Goal: Task Accomplishment & Management: Complete application form

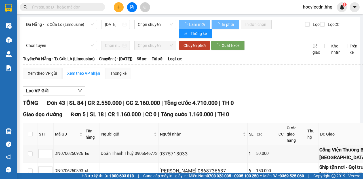
type input "07/06/2025"
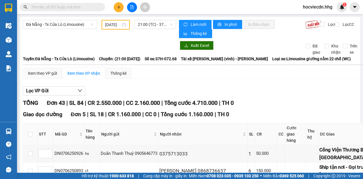
click at [321, 7] on span "hocviecdn.hhg" at bounding box center [317, 6] width 39 height 7
click at [317, 16] on span "Đăng xuất" at bounding box center [320, 17] width 27 height 6
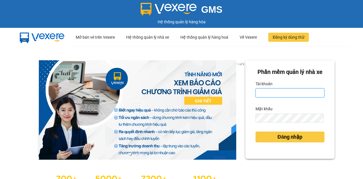
click at [261, 97] on input "Tài khoản" at bounding box center [290, 92] width 69 height 9
type input "nttha.hhg"
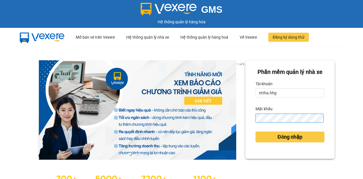
click at [256, 131] on button "Đăng nhập" at bounding box center [290, 136] width 69 height 11
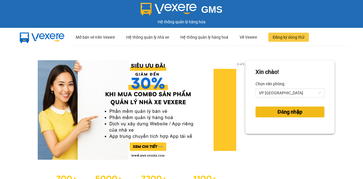
click at [291, 113] on span "Đăng nhập" at bounding box center [289, 112] width 25 height 8
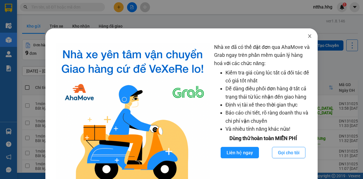
click at [307, 37] on icon "close" at bounding box center [309, 36] width 5 height 5
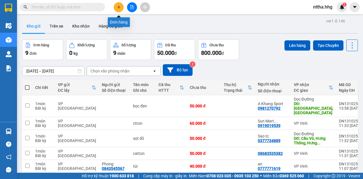
click at [121, 7] on button at bounding box center [119, 7] width 10 height 10
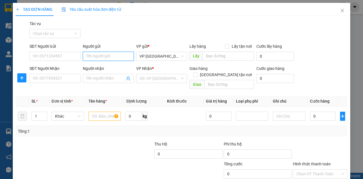
click at [100, 56] on input "Người gửi" at bounding box center [108, 56] width 51 height 9
type input "T"
type input "Gara ô tô [GEOGRAPHIC_DATA] 247"
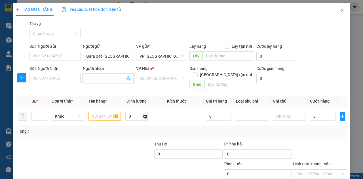
click at [107, 78] on input "Người nhận" at bounding box center [105, 78] width 39 height 6
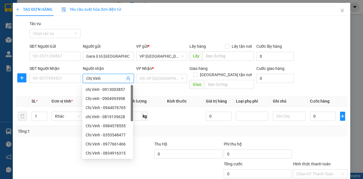
type input "Chị Vinh"
click at [38, 133] on div "Transit Pickup Surcharge Ids Transit Deliver Surcharge Ids Transit Deliver Surc…" at bounding box center [182, 112] width 332 height 185
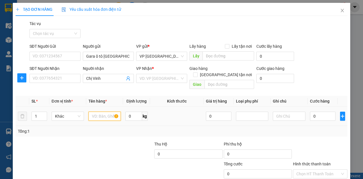
click at [97, 111] on input "text" at bounding box center [104, 115] width 32 height 9
type input "hs"
click at [106, 79] on input "Chị Vinh" at bounding box center [105, 78] width 39 height 6
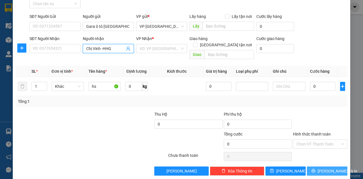
scroll to position [31, 0]
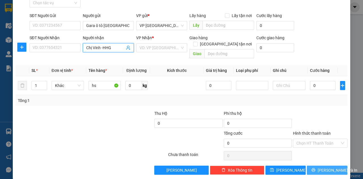
type input "Chị Vinh -HHG"
click at [316, 165] on button "[PERSON_NAME] và In" at bounding box center [327, 169] width 41 height 9
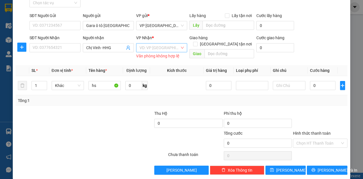
click at [172, 49] on input "search" at bounding box center [160, 47] width 40 height 9
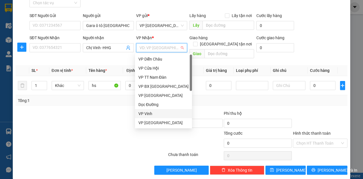
click at [156, 114] on div "VP Vinh" at bounding box center [163, 113] width 50 height 6
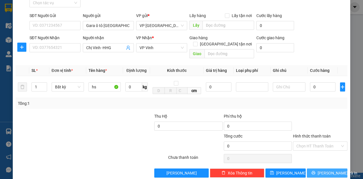
click at [313, 168] on button "[PERSON_NAME] và In" at bounding box center [327, 172] width 41 height 9
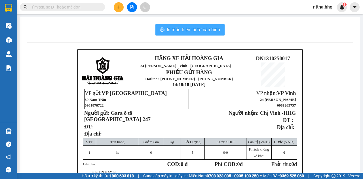
click at [192, 31] on span "In mẫu biên lai tự cấu hình" at bounding box center [193, 29] width 53 height 7
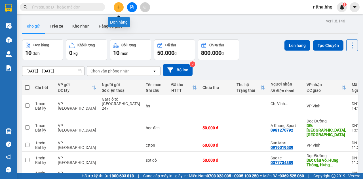
click at [121, 5] on button at bounding box center [119, 7] width 10 height 10
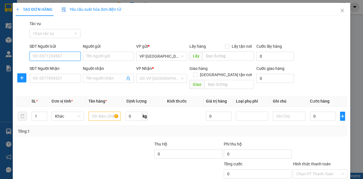
click at [58, 57] on input "SĐT Người Gửi" at bounding box center [54, 56] width 51 height 9
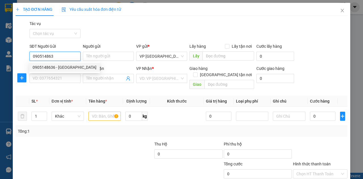
type input "0905148636"
click at [48, 65] on div "0905148636 - Anh Châu" at bounding box center [65, 67] width 64 height 6
type input "[GEOGRAPHIC_DATA]"
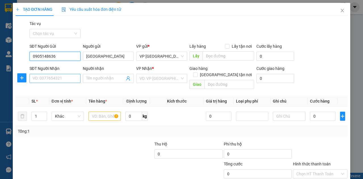
type input "0905148636"
click at [46, 77] on input "SĐT Người Nhận" at bounding box center [54, 78] width 51 height 9
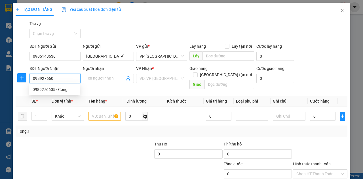
type input "0989276605"
click at [39, 90] on div "0989276605 - Cong" at bounding box center [55, 89] width 44 height 6
type input "Cong"
checkbox input "true"
type input "Sư Vạn Hạnh"
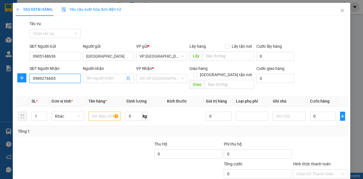
type input "20.000"
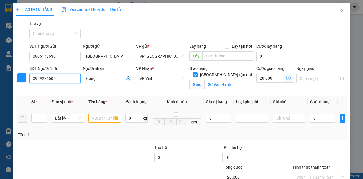
type input "0989276605"
click at [98, 117] on input "text" at bounding box center [104, 117] width 32 height 9
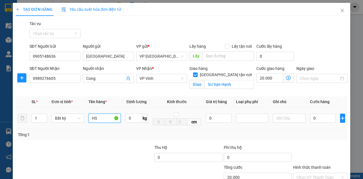
type input "H"
type input "hs"
drag, startPoint x: 313, startPoint y: 119, endPoint x: 305, endPoint y: 116, distance: 8.3
click at [313, 119] on input "0" at bounding box center [323, 117] width 26 height 9
type input "5"
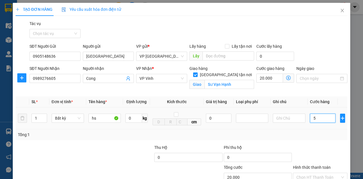
type input "20.005"
type input "50"
type input "20.050"
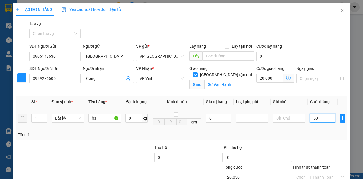
type input "500"
type input "20.500"
type input "5.000"
type input "25.000"
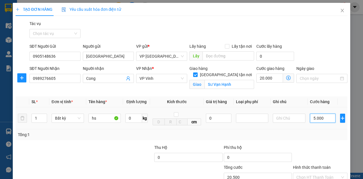
type input "25.000"
type input "50.000"
type input "70.000"
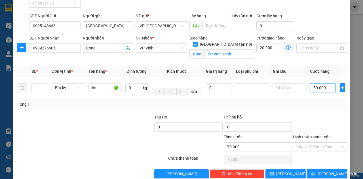
scroll to position [38, 0]
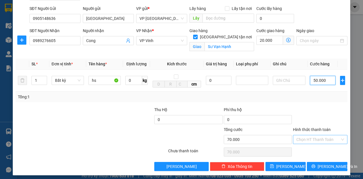
type input "50.000"
click at [311, 135] on input "Hình thức thanh toán" at bounding box center [318, 139] width 44 height 9
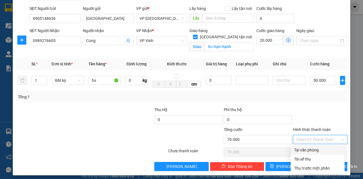
click at [305, 147] on div "Tại văn phòng" at bounding box center [317, 150] width 47 height 6
type input "0"
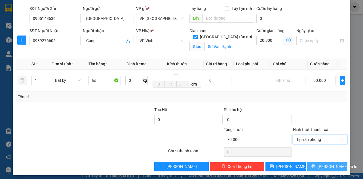
click at [315, 166] on icon "printer" at bounding box center [314, 166] width 4 height 4
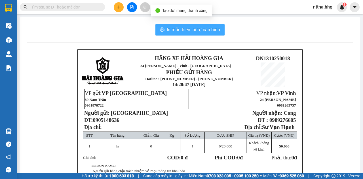
click at [210, 30] on span "In mẫu biên lai tự cấu hình" at bounding box center [193, 29] width 53 height 7
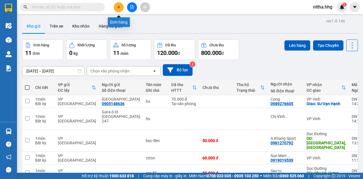
click at [118, 7] on icon "plus" at bounding box center [119, 7] width 4 height 4
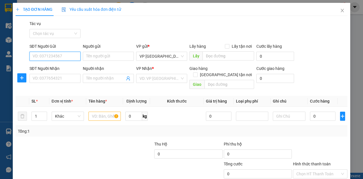
click at [60, 55] on input "SĐT Người Gửi" at bounding box center [54, 56] width 51 height 9
type input "0349705555"
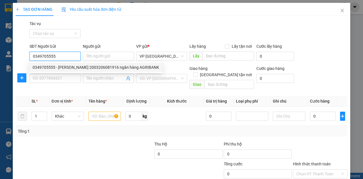
click at [43, 67] on div "0349705555 - Lê Văn Cường 2003206081916 ngân hàng AGRIBANK" at bounding box center [96, 67] width 126 height 6
type input "Lê Văn Cường 2003206081916 ngân hàng AGRIBANK"
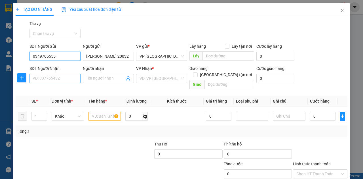
type input "0349705555"
click at [40, 77] on input "SĐT Người Nhận" at bounding box center [54, 78] width 51 height 9
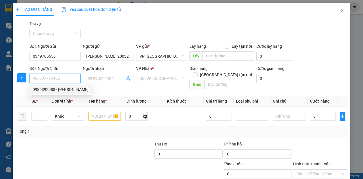
click at [45, 90] on div "0985392988 - [PERSON_NAME]" at bounding box center [61, 89] width 56 height 6
type input "0985392988"
type input "Anh Tiến"
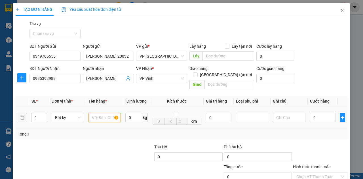
click at [96, 113] on input "text" at bounding box center [104, 117] width 32 height 9
type input "Lồng chim"
click at [314, 113] on input "0" at bounding box center [323, 117] width 26 height 9
type input "1"
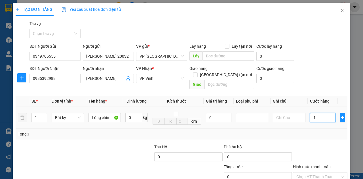
type input "1"
type input "10"
type input "100"
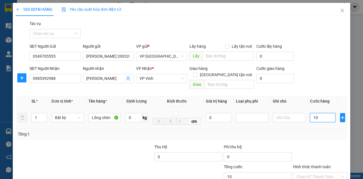
type input "100"
type input "1.000"
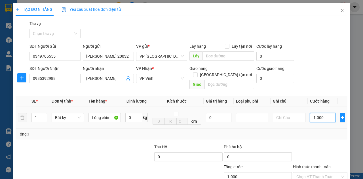
type input "10.000"
type input "100.000"
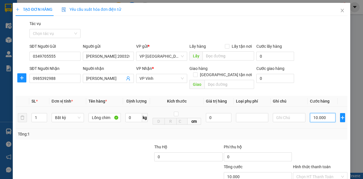
type input "100.000"
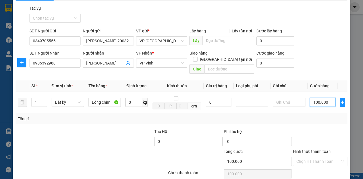
scroll to position [33, 0]
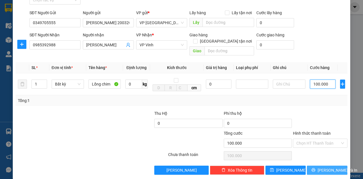
type input "100.000"
click at [335, 167] on span "[PERSON_NAME] và In" at bounding box center [338, 170] width 40 height 6
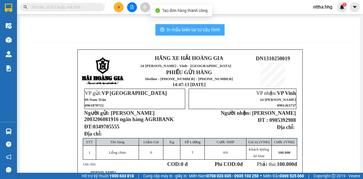
click at [203, 29] on span "In mẫu biên lai tự cấu hình" at bounding box center [193, 29] width 53 height 7
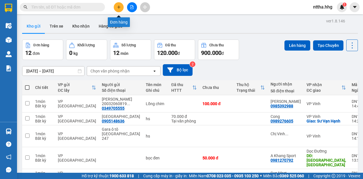
click at [117, 6] on icon "plus" at bounding box center [119, 7] width 4 height 4
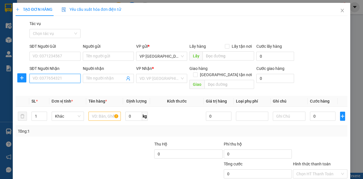
click at [66, 76] on input "SĐT Người Nhận" at bounding box center [54, 78] width 51 height 9
click at [57, 87] on div "0962643398 - C.Trang" at bounding box center [55, 89] width 44 height 6
type input "0962643398"
type input "C.Trang"
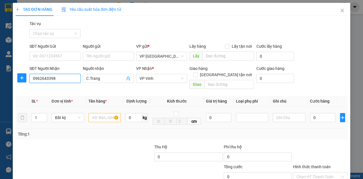
type input "0962643398"
click at [101, 113] on input "text" at bounding box center [104, 117] width 32 height 9
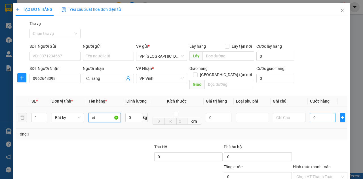
type input "ct"
click at [322, 113] on input "0" at bounding box center [323, 117] width 26 height 9
type input "6"
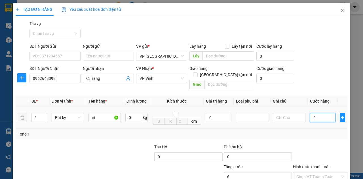
type input "60"
type input "600"
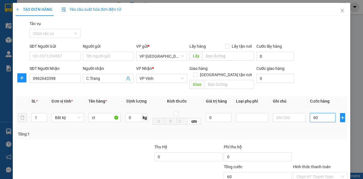
type input "600"
type input "6.000"
type input "60.000"
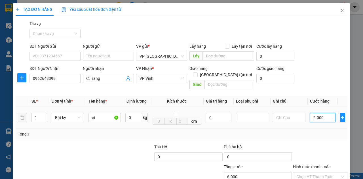
type input "60.000"
click at [305, 172] on input "Hình thức thanh toán" at bounding box center [318, 176] width 44 height 9
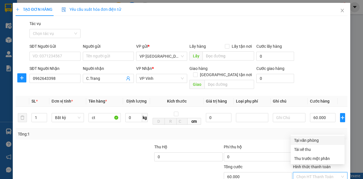
click at [312, 142] on div "Tại văn phòng" at bounding box center [317, 140] width 47 height 6
type input "0"
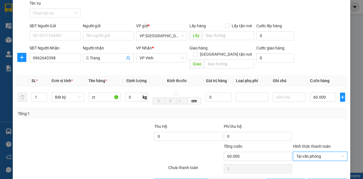
scroll to position [33, 0]
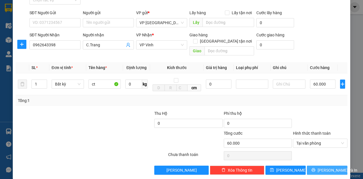
click at [333, 167] on span "[PERSON_NAME] và In" at bounding box center [338, 170] width 40 height 6
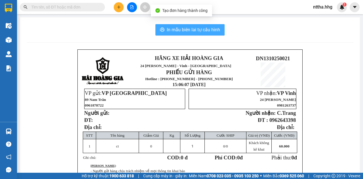
click at [203, 32] on span "In mẫu biên lai tự cấu hình" at bounding box center [193, 29] width 53 height 7
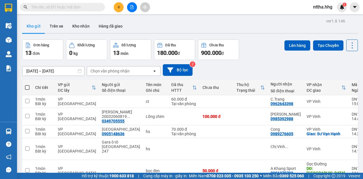
click at [119, 9] on icon "plus" at bounding box center [119, 7] width 4 height 4
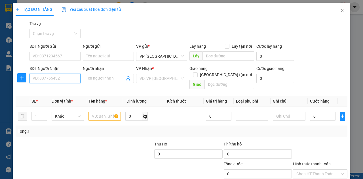
click at [56, 78] on input "SĐT Người Nhận" at bounding box center [54, 78] width 51 height 9
click at [46, 90] on div "0968748372" at bounding box center [55, 89] width 44 height 6
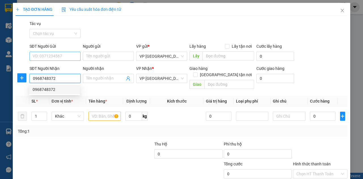
type input "0968748372"
click at [56, 58] on input "SĐT Người Gửi" at bounding box center [54, 56] width 51 height 9
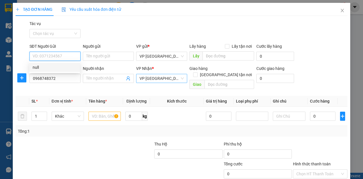
click at [145, 78] on span "VP [GEOGRAPHIC_DATA]" at bounding box center [162, 78] width 44 height 9
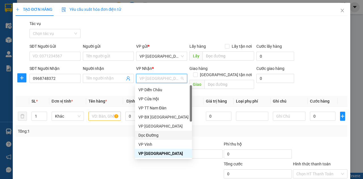
click at [141, 137] on div "Dọc Đường" at bounding box center [163, 135] width 50 height 6
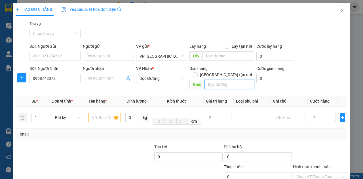
click at [223, 80] on input "text" at bounding box center [228, 84] width 49 height 9
type input "BX Đô Lương"
click at [103, 113] on input "text" at bounding box center [104, 117] width 32 height 9
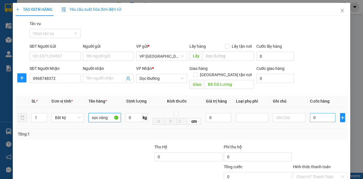
type input "sọc vàng"
click at [315, 113] on input "0" at bounding box center [323, 117] width 26 height 9
type input "5"
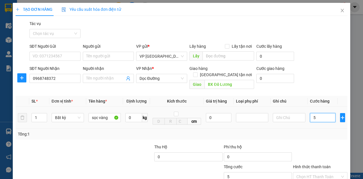
type input "50"
type input "500"
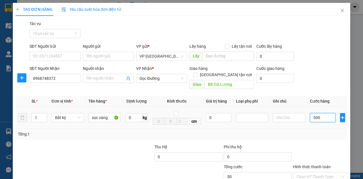
type input "500"
type input "5.000"
type input "50.000"
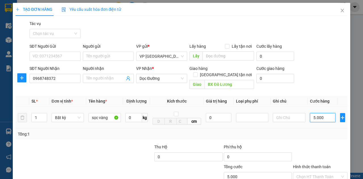
type input "50.000"
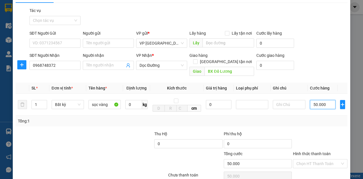
scroll to position [33, 0]
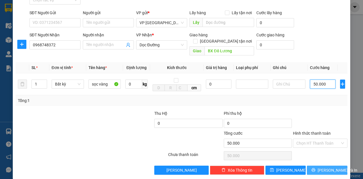
type input "50.000"
drag, startPoint x: 325, startPoint y: 164, endPoint x: 317, endPoint y: 160, distance: 9.8
click at [325, 167] on span "[PERSON_NAME] và In" at bounding box center [338, 170] width 40 height 6
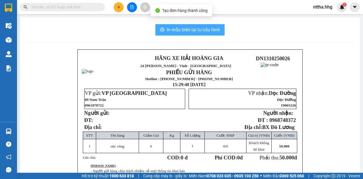
click at [187, 26] on span "In mẫu biên lai tự cấu hình" at bounding box center [193, 29] width 53 height 7
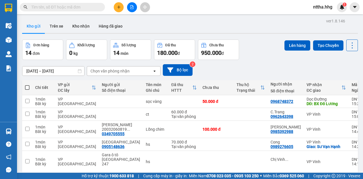
click at [119, 7] on icon "plus" at bounding box center [119, 7] width 4 height 4
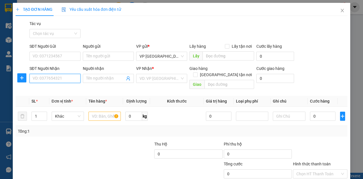
click at [64, 80] on input "SĐT Người Nhận" at bounding box center [54, 78] width 51 height 9
type input "0986863123"
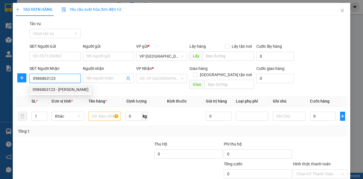
click at [59, 92] on div "0986863123 - Bảo Ngọc" at bounding box center [61, 89] width 56 height 6
type input "Bảo Ngọc"
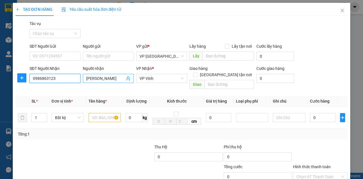
type input "0986863123"
drag, startPoint x: 106, startPoint y: 79, endPoint x: 81, endPoint y: 83, distance: 24.7
click at [82, 83] on div "Người nhận Bảo Ngọc Bảo Ngọc" at bounding box center [108, 78] width 53 height 26
type input "Sáng"
drag, startPoint x: 85, startPoint y: 145, endPoint x: 93, endPoint y: 136, distance: 12.4
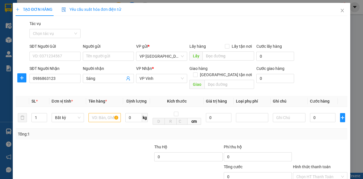
click at [85, 145] on div at bounding box center [118, 154] width 69 height 20
click at [96, 114] on input "text" at bounding box center [104, 117] width 32 height 9
drag, startPoint x: 39, startPoint y: 111, endPoint x: 9, endPoint y: 111, distance: 30.1
click at [9, 111] on div "TẠO ĐƠN HÀNG Yêu cầu xuất hóa đơn điện tử Transit Pickup Surcharge Ids Transit …" at bounding box center [181, 89] width 363 height 179
type input "3"
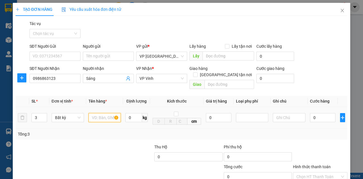
click at [95, 113] on input "text" at bounding box center [104, 117] width 32 height 9
type input "ct"
click at [317, 113] on input "0" at bounding box center [323, 117] width 26 height 9
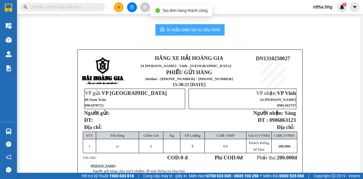
click at [207, 30] on span "In mẫu biên lai tự cấu hình" at bounding box center [193, 29] width 53 height 7
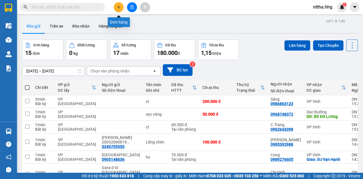
click at [123, 7] on button at bounding box center [119, 7] width 10 height 10
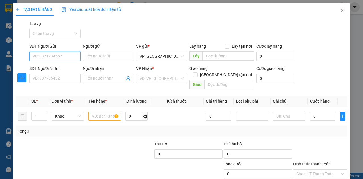
click at [64, 54] on input "SĐT Người Gửi" at bounding box center [54, 56] width 51 height 9
click at [65, 75] on input "SĐT Người Nhận" at bounding box center [54, 78] width 51 height 9
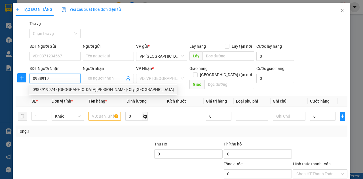
click at [61, 89] on div "0988919974 - Anh Lĩnh- Cty Phúc Phú Thành" at bounding box center [103, 89] width 141 height 6
type input "0988919974"
type input "Anh Lĩnh- Cty Phúc Phú Thành"
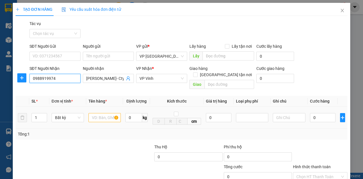
type input "0988919974"
click at [102, 114] on input "text" at bounding box center [104, 117] width 32 height 9
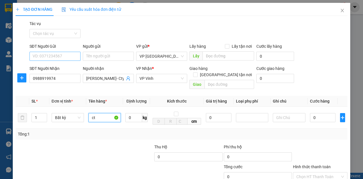
type input "ct"
click at [66, 54] on input "SĐT Người Gửi" at bounding box center [54, 56] width 51 height 9
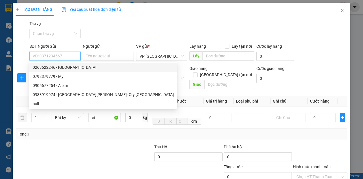
click at [64, 68] on div "0263622246 - Cty Phúc Phú Thành" at bounding box center [103, 67] width 141 height 6
type input "0263622246"
type input "Cty Phúc Phú Thành"
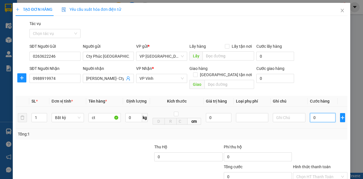
click at [318, 114] on input "0" at bounding box center [323, 117] width 26 height 9
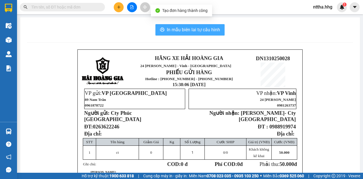
click at [180, 27] on span "In mẫu biên lai tự cấu hình" at bounding box center [193, 29] width 53 height 7
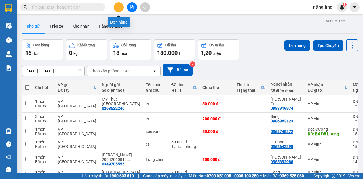
click at [117, 8] on icon "plus" at bounding box center [119, 7] width 4 height 4
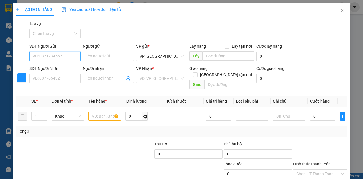
click at [64, 56] on input "SĐT Người Gửi" at bounding box center [54, 56] width 51 height 9
click at [68, 58] on input "SĐT Người Gửi" at bounding box center [54, 56] width 51 height 9
type input "0799358969"
click at [59, 65] on div "0799358969 - Chị Hiền" at bounding box center [55, 67] width 44 height 6
type input "Chị Hiền"
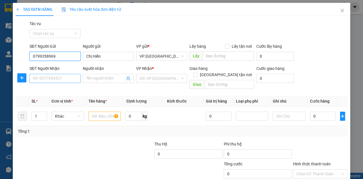
type input "0799358969"
click at [59, 77] on input "SĐT Người Nhận" at bounding box center [54, 78] width 51 height 9
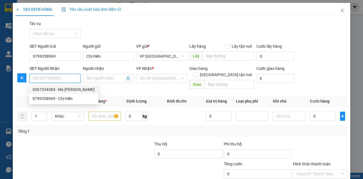
click at [59, 89] on div "0367334384 - Ms Vinh" at bounding box center [64, 89] width 62 height 6
type input "0367334384"
type input "Ms Vinh"
type input "[GEOGRAPHIC_DATA], [GEOGRAPHIC_DATA]"
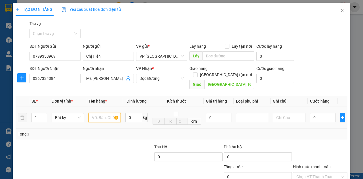
click at [106, 113] on input "text" at bounding box center [104, 117] width 32 height 9
type input "ct"
click at [317, 113] on input "0" at bounding box center [323, 117] width 26 height 9
type input "5"
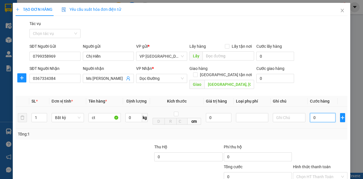
type input "5"
type input "50"
type input "500"
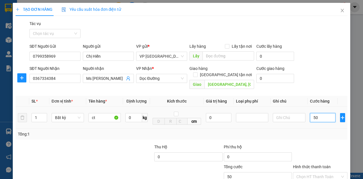
type input "500"
type input "5.000"
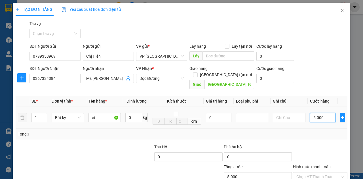
type input "50.000"
click at [308, 172] on input "Hình thức thanh toán" at bounding box center [318, 176] width 44 height 9
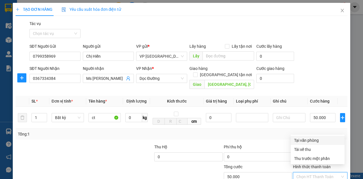
click at [310, 142] on div "Tại văn phòng" at bounding box center [317, 140] width 47 height 6
type input "0"
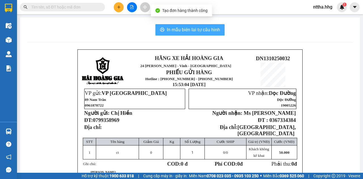
click at [203, 30] on span "In mẫu biên lai tự cấu hình" at bounding box center [193, 29] width 53 height 7
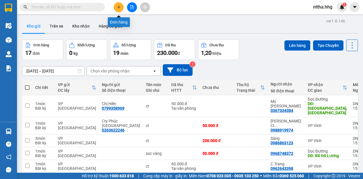
click at [119, 4] on button at bounding box center [119, 7] width 10 height 10
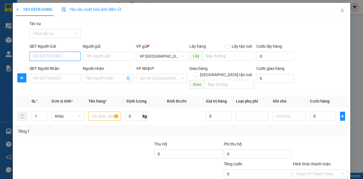
click at [65, 56] on input "SĐT Người Gửi" at bounding box center [54, 56] width 51 height 9
type input "0934919068"
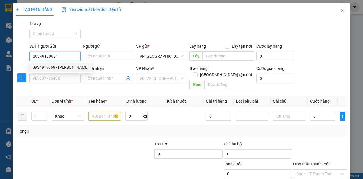
click at [57, 70] on div "0934919068 - Anh Hoa" at bounding box center [61, 67] width 56 height 6
type input "Anh Hoa"
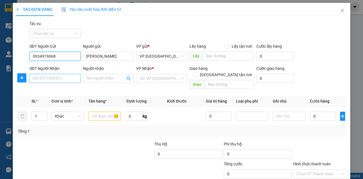
type input "0934919068"
click at [62, 81] on input "SĐT Người Nhận" at bounding box center [54, 78] width 51 height 9
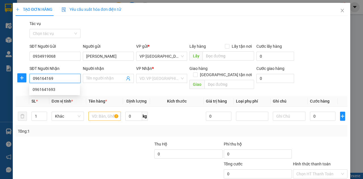
type input "0961641693"
click at [44, 89] on div "0961641693" at bounding box center [55, 89] width 44 height 6
type input "N3 [GEOGRAPHIC_DATA], [GEOGRAPHIC_DATA]"
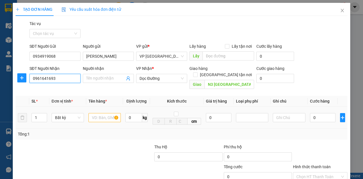
type input "0961641693"
click at [107, 113] on input "text" at bounding box center [104, 117] width 32 height 9
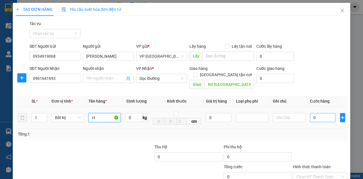
type input "ct"
click at [320, 113] on input "0" at bounding box center [323, 117] width 26 height 9
type input "5"
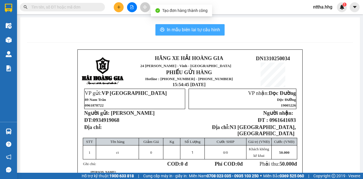
click at [201, 27] on span "In mẫu biên lai tự cấu hình" at bounding box center [193, 29] width 53 height 7
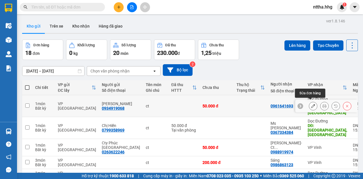
click at [312, 103] on button at bounding box center [313, 106] width 8 height 10
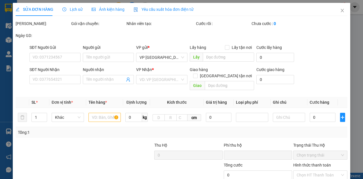
type input "0934919068"
type input "Anh Hoa"
type input "0961641693"
type input "N3 [GEOGRAPHIC_DATA], [GEOGRAPHIC_DATA]"
type input "0"
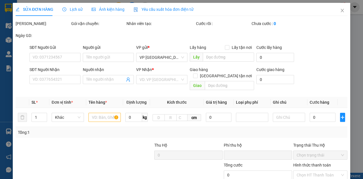
type input "50.000"
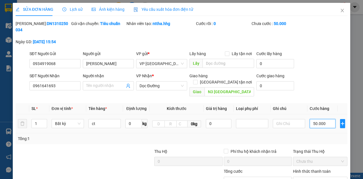
click at [320, 119] on input "50.000" at bounding box center [323, 123] width 26 height 9
type input "7"
type input "70"
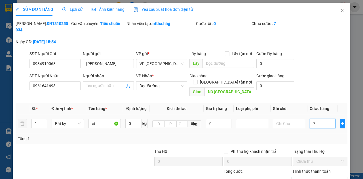
type input "70"
type input "700"
type input "7.000"
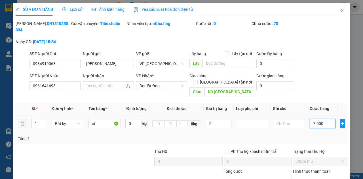
type input "7.000"
type input "70.000"
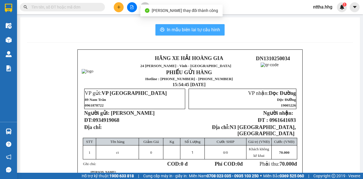
drag, startPoint x: 196, startPoint y: 30, endPoint x: 208, endPoint y: 52, distance: 24.6
click at [196, 30] on span "In mẫu biên lai tự cấu hình" at bounding box center [193, 29] width 53 height 7
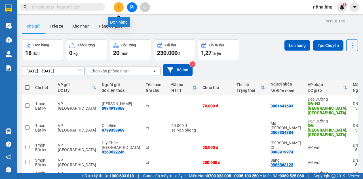
click at [120, 5] on button at bounding box center [119, 7] width 10 height 10
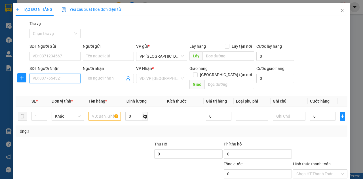
click at [58, 78] on input "SĐT Người Nhận" at bounding box center [54, 78] width 51 height 9
type input "0915238383"
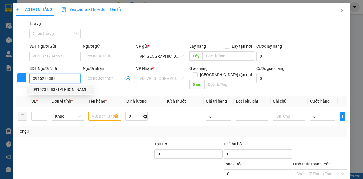
click at [50, 89] on div "0915238383 - Anh Phương" at bounding box center [61, 89] width 56 height 6
type input "Anh Phương"
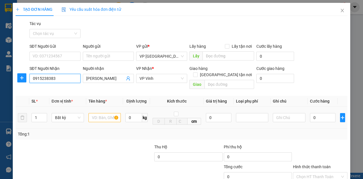
type input "0915238383"
click at [94, 113] on input "text" at bounding box center [104, 117] width 32 height 9
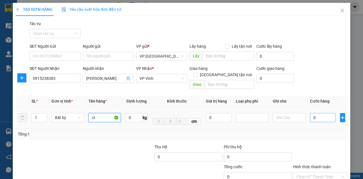
type input "ct"
click at [320, 115] on input "0" at bounding box center [323, 117] width 26 height 9
type input "5"
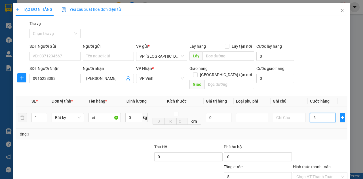
type input "50"
type input "500"
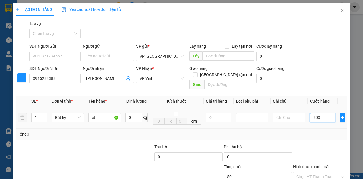
type input "500"
type input "5.000"
type input "50.000"
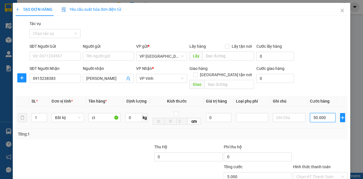
type input "50.000"
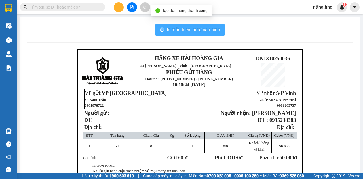
click at [196, 31] on span "In mẫu biên lai tự cấu hình" at bounding box center [193, 29] width 53 height 7
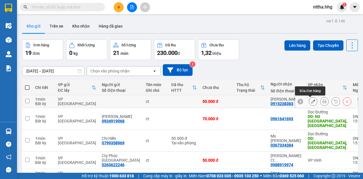
click at [311, 100] on icon at bounding box center [313, 101] width 4 height 4
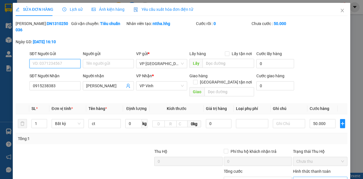
click at [311, 177] on span "Chọn HT Thanh Toán" at bounding box center [320, 181] width 48 height 9
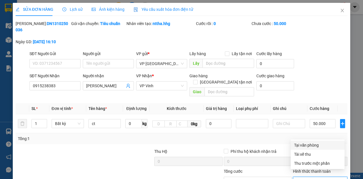
click at [315, 142] on div "Tại văn phòng" at bounding box center [317, 145] width 47 height 6
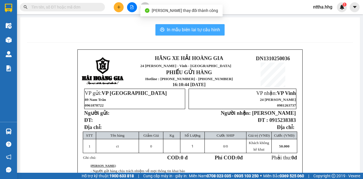
click at [210, 31] on span "In mẫu biên lai tự cấu hình" at bounding box center [193, 29] width 53 height 7
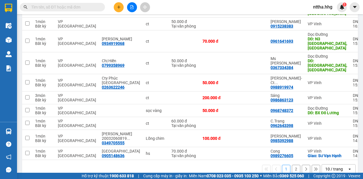
scroll to position [104, 0]
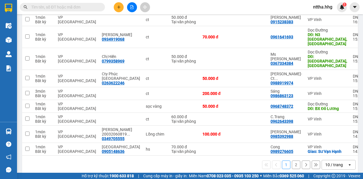
click at [328, 162] on div "10 / trang" at bounding box center [334, 165] width 18 height 6
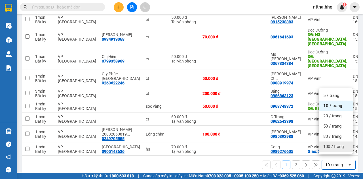
click at [324, 144] on span "100 / trang" at bounding box center [333, 147] width 20 height 6
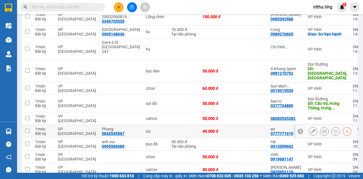
scroll to position [246, 0]
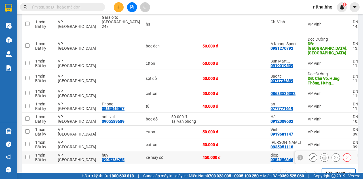
click at [168, 151] on td at bounding box center [183, 157] width 31 height 13
checkbox input "true"
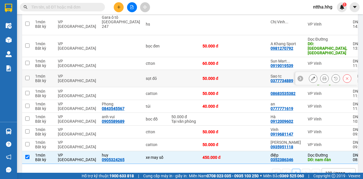
click at [168, 70] on td at bounding box center [183, 78] width 31 height 17
checkbox input "true"
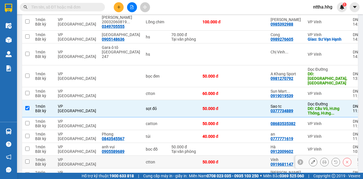
scroll to position [208, 0]
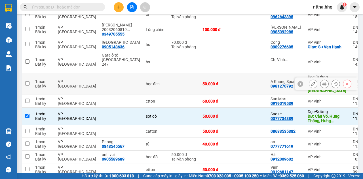
click at [122, 73] on td at bounding box center [121, 84] width 44 height 22
checkbox input "true"
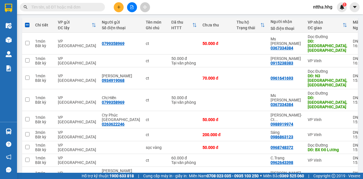
scroll to position [57, 0]
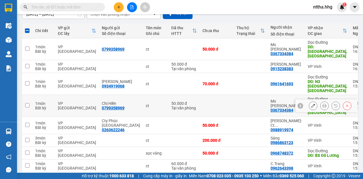
click at [146, 103] on div "ct" at bounding box center [156, 105] width 20 height 5
checkbox input "true"
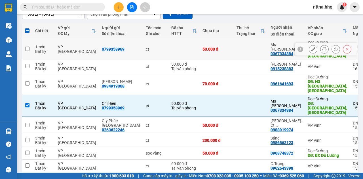
click at [168, 48] on td at bounding box center [183, 49] width 31 height 22
checkbox input "true"
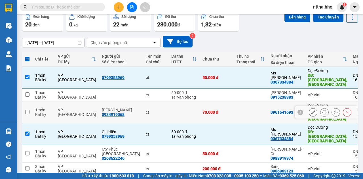
scroll to position [0, 0]
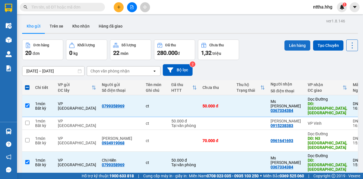
click at [294, 47] on button "Lên hàng" at bounding box center [297, 45] width 26 height 10
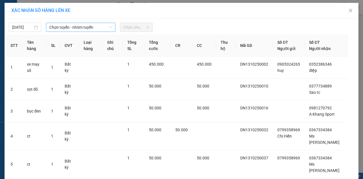
click at [95, 26] on span "Chọn tuyến - nhóm tuyến" at bounding box center [80, 27] width 63 height 9
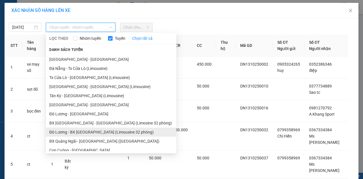
scroll to position [10, 0]
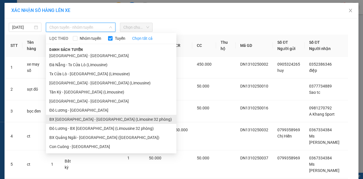
click at [87, 118] on li "BX Đà Nẵng - Đô Lương (Limosine 32 phòng)" at bounding box center [111, 119] width 130 height 9
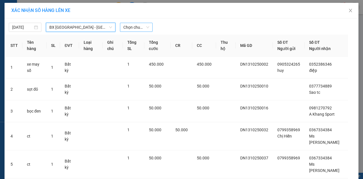
click at [140, 28] on span "Chọn chuyến" at bounding box center [136, 27] width 26 height 9
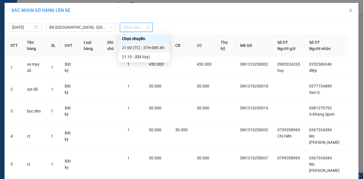
click at [136, 46] on div "21:00 (TC) - 37H-089.89" at bounding box center [144, 48] width 44 height 6
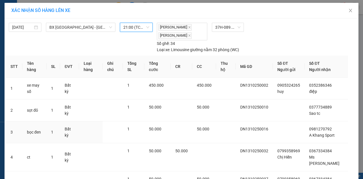
scroll to position [60, 0]
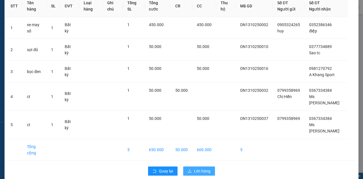
click at [204, 168] on span "Lên hàng" at bounding box center [202, 171] width 16 height 6
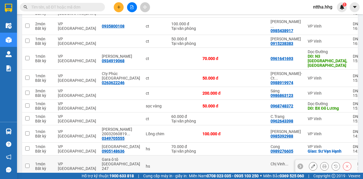
scroll to position [107, 0]
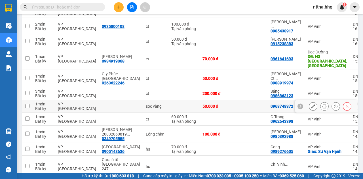
click at [28, 104] on input "checkbox" at bounding box center [27, 106] width 4 height 4
checkbox input "true"
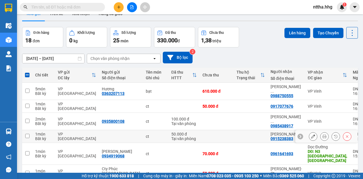
scroll to position [19, 0]
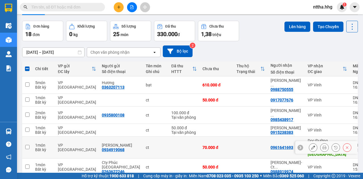
click at [175, 136] on td at bounding box center [183, 147] width 31 height 22
checkbox input "true"
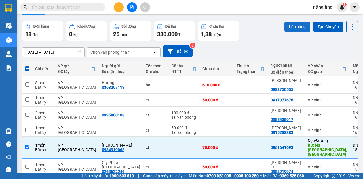
click at [294, 26] on button "Lên hàng" at bounding box center [297, 27] width 26 height 10
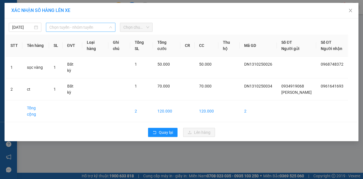
click at [105, 27] on span "Chọn tuyến - nhóm tuyến" at bounding box center [80, 27] width 63 height 9
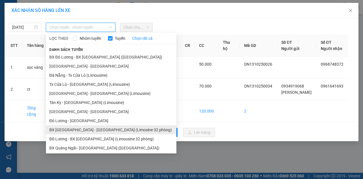
click at [76, 130] on li "BX Đà Nẵng - Đô Lương (Limosine 32 phòng)" at bounding box center [111, 129] width 130 height 9
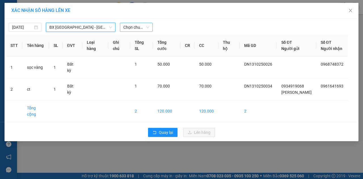
click at [132, 27] on span "Chọn chuyến" at bounding box center [136, 27] width 26 height 9
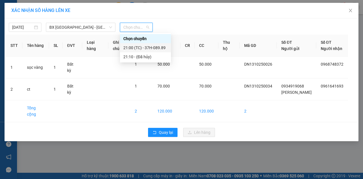
click at [142, 48] on div "21:00 (TC) - 37H-089.89" at bounding box center [145, 48] width 44 height 6
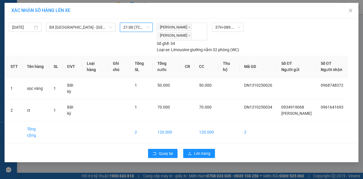
click at [205, 146] on div "Quay lại Lên hàng" at bounding box center [181, 153] width 351 height 15
click at [198, 150] on span "Lên hàng" at bounding box center [202, 153] width 16 height 6
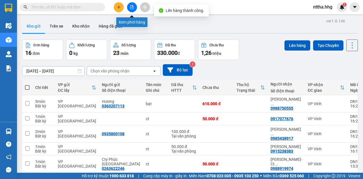
click at [133, 8] on icon "file-add" at bounding box center [132, 7] width 4 height 4
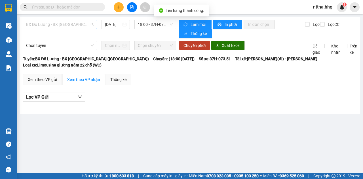
click at [78, 23] on span "BX Đô Lương - BX [GEOGRAPHIC_DATA] ([GEOGRAPHIC_DATA])" at bounding box center [60, 24] width 68 height 9
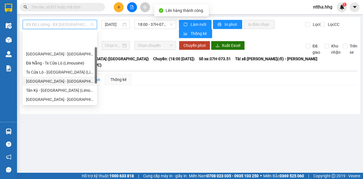
scroll to position [38, 0]
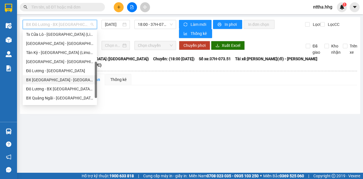
click at [68, 81] on div "BX [GEOGRAPHIC_DATA] - [GEOGRAPHIC_DATA] (Limosine 32 phòng)" at bounding box center [60, 80] width 68 height 6
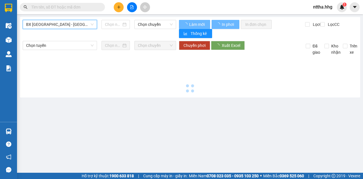
type input "[DATE]"
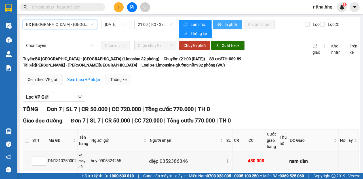
click at [225, 23] on span "In phơi" at bounding box center [231, 24] width 13 height 6
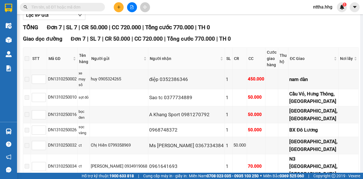
scroll to position [86, 0]
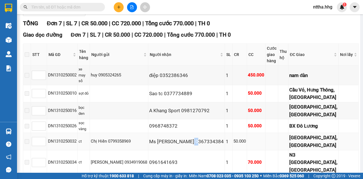
drag, startPoint x: 191, startPoint y: 116, endPoint x: 182, endPoint y: 113, distance: 8.8
click at [182, 138] on div "Ms Vinh 0367334384" at bounding box center [186, 142] width 75 height 8
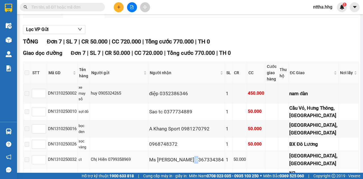
scroll to position [29, 0]
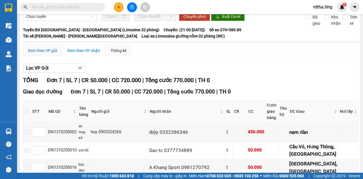
click at [50, 49] on div "Xem theo VP gửi" at bounding box center [42, 50] width 29 height 6
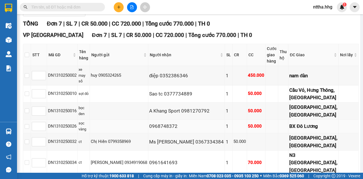
scroll to position [86, 0]
click at [29, 160] on input "checkbox" at bounding box center [27, 162] width 5 height 5
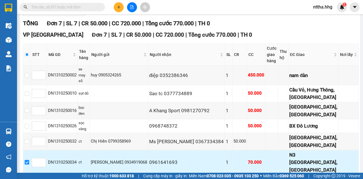
click at [29, 160] on input "checkbox" at bounding box center [27, 162] width 5 height 5
checkbox input "false"
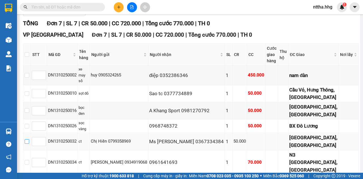
click at [29, 139] on input "checkbox" at bounding box center [27, 141] width 5 height 5
checkbox input "true"
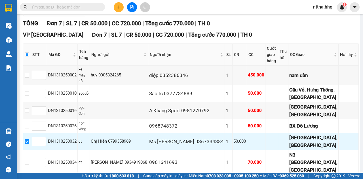
checkbox input "true"
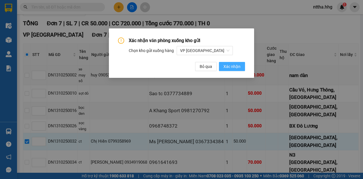
click at [226, 69] on span "Xác nhận" at bounding box center [231, 66] width 17 height 6
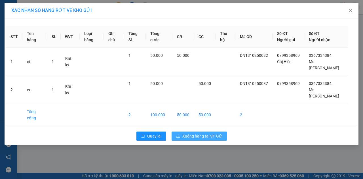
click at [201, 133] on span "Xuống hàng tại VP Gửi" at bounding box center [202, 136] width 40 height 6
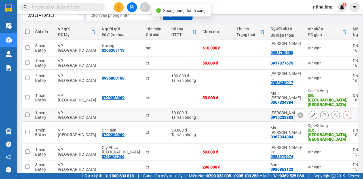
scroll to position [57, 0]
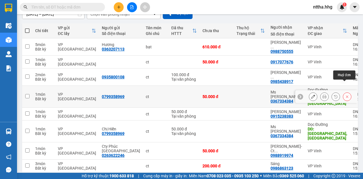
click at [345, 94] on icon at bounding box center [347, 96] width 4 height 4
click at [28, 94] on input "checkbox" at bounding box center [27, 96] width 4 height 4
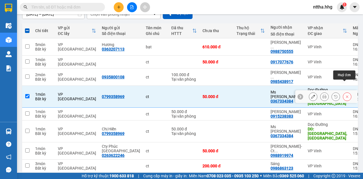
click at [345, 94] on icon at bounding box center [347, 96] width 4 height 4
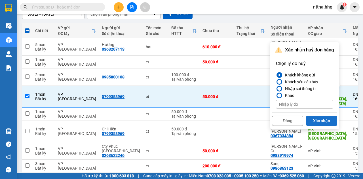
click at [319, 119] on button "Xác nhận" at bounding box center [321, 120] width 31 height 10
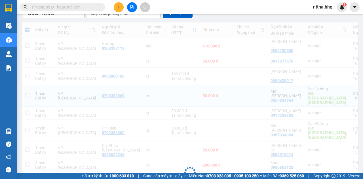
checkbox input "false"
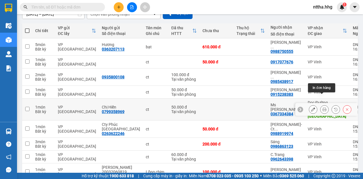
click at [322, 107] on icon at bounding box center [324, 109] width 4 height 4
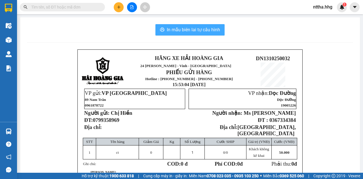
click at [196, 33] on span "In mẫu biên lai tự cấu hình" at bounding box center [193, 29] width 53 height 7
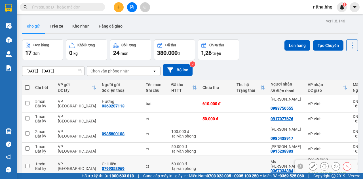
scroll to position [94, 0]
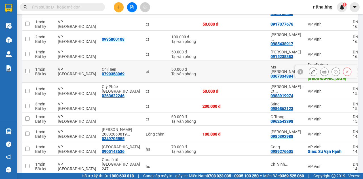
click at [204, 63] on td at bounding box center [217, 72] width 34 height 22
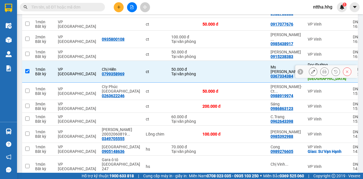
checkbox input "true"
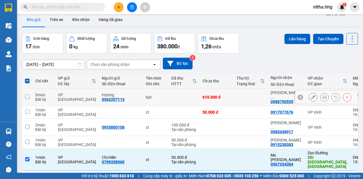
scroll to position [0, 0]
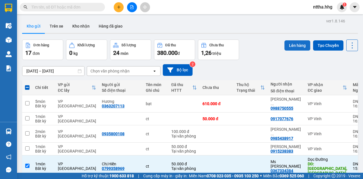
click at [293, 43] on button "Lên hàng" at bounding box center [297, 45] width 26 height 10
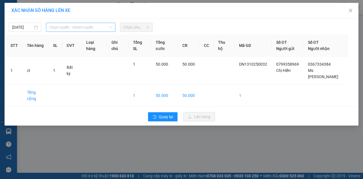
click at [87, 26] on span "Chọn tuyến - nhóm tuyến" at bounding box center [80, 27] width 63 height 9
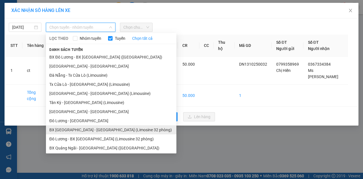
click at [65, 130] on li "BX [GEOGRAPHIC_DATA] - [GEOGRAPHIC_DATA] (Limosine 32 phòng)" at bounding box center [111, 129] width 130 height 9
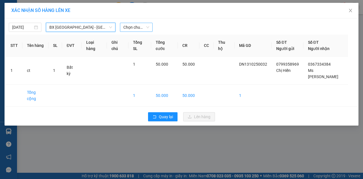
click at [141, 28] on span "Chọn chuyến" at bounding box center [136, 27] width 26 height 9
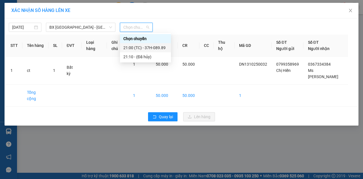
click at [142, 49] on div "21:00 (TC) - 37H-089.89" at bounding box center [145, 48] width 44 height 6
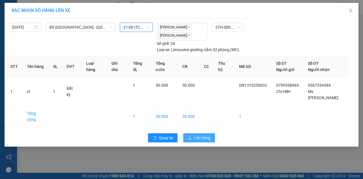
click at [199, 134] on span "Lên hàng" at bounding box center [202, 137] width 16 height 6
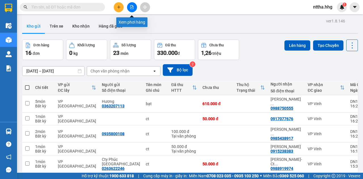
click at [132, 8] on icon "file-add" at bounding box center [132, 7] width 4 height 4
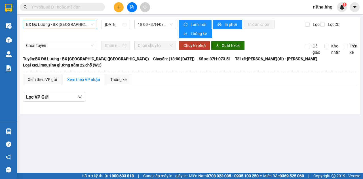
click at [87, 26] on span "BX Đô Lương - BX [GEOGRAPHIC_DATA] ([GEOGRAPHIC_DATA])" at bounding box center [60, 24] width 68 height 9
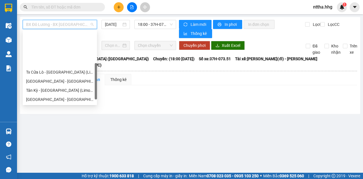
scroll to position [38, 0]
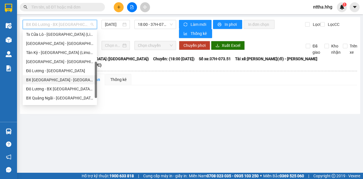
click at [61, 82] on div "BX [GEOGRAPHIC_DATA] - [GEOGRAPHIC_DATA] (Limosine 32 phòng)" at bounding box center [60, 80] width 68 height 6
type input "[DATE]"
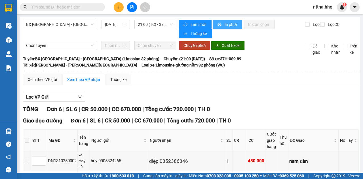
click at [225, 23] on span "In phơi" at bounding box center [231, 24] width 13 height 6
click at [118, 7] on icon "plus" at bounding box center [118, 7] width 3 height 0
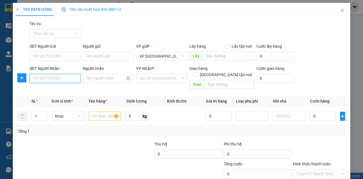
click at [56, 77] on input "SĐT Người Nhận" at bounding box center [54, 78] width 51 height 9
type input "0964215678"
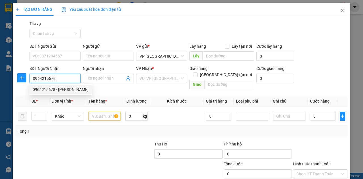
click at [49, 88] on div "0964215678 - Anh Nhân" at bounding box center [61, 89] width 56 height 6
type input "[PERSON_NAME]"
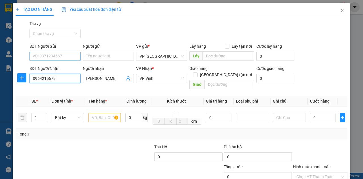
type input "0964215678"
click at [53, 56] on input "SĐT Người Gửi" at bounding box center [54, 56] width 51 height 9
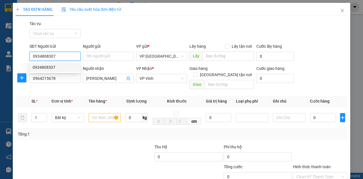
click at [58, 66] on div "0934808307" at bounding box center [55, 67] width 44 height 6
type input "0934808307"
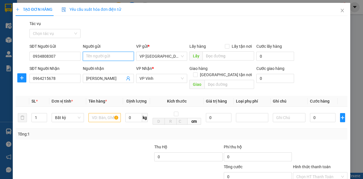
click at [100, 56] on input "Người gửi" at bounding box center [108, 56] width 51 height 9
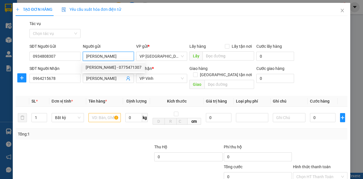
type input "Cty Martino"
drag, startPoint x: 48, startPoint y: 144, endPoint x: 58, endPoint y: 141, distance: 11.0
click at [48, 144] on div at bounding box center [49, 154] width 69 height 20
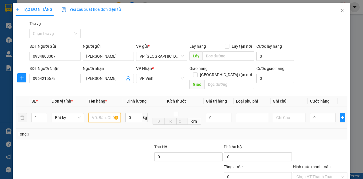
click at [104, 113] on input "text" at bounding box center [104, 117] width 32 height 9
type input "ct"
click at [321, 114] on input "0" at bounding box center [323, 117] width 26 height 9
type input "7"
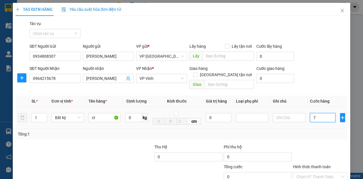
type input "7"
type input "70"
type input "700"
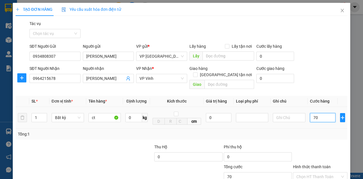
type input "700"
type input "7.000"
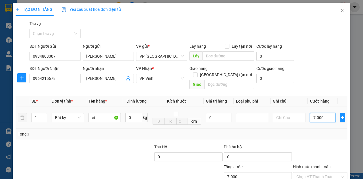
type input "70.000"
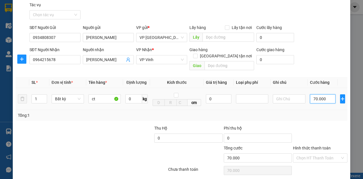
scroll to position [33, 0]
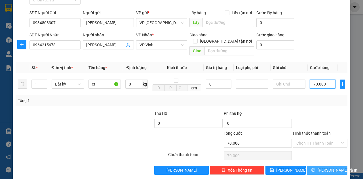
type input "70.000"
click at [320, 167] on span "[PERSON_NAME] và In" at bounding box center [338, 170] width 40 height 6
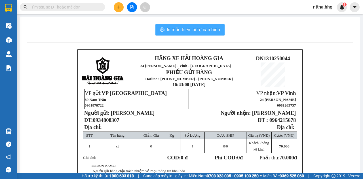
click at [191, 32] on span "In mẫu biên lai tự cấu hình" at bounding box center [193, 29] width 53 height 7
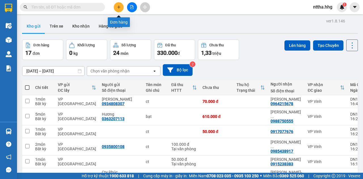
click at [121, 5] on icon "plus" at bounding box center [119, 7] width 4 height 4
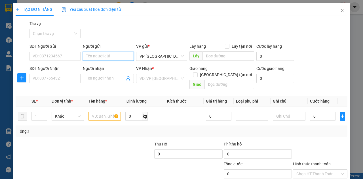
click at [91, 54] on input "Người gửi" at bounding box center [108, 56] width 51 height 9
drag, startPoint x: 100, startPoint y: 56, endPoint x: 71, endPoint y: 60, distance: 29.8
click at [71, 60] on div "SĐT Người Gửi VD: 0371234567 Người gửi A Quế. A Quế. VP gửi * VP Đà Nẵng Lấy hà…" at bounding box center [188, 53] width 320 height 20
type input "Anh Quế."
click at [88, 67] on div "Anh Quế. - 0935212828" at bounding box center [108, 67] width 44 height 6
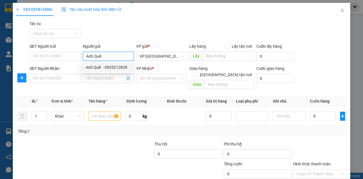
type input "0935212828"
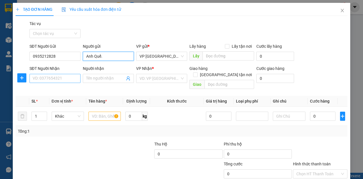
type input "Anh Quế."
click at [51, 80] on input "SĐT Người Nhận" at bounding box center [54, 78] width 51 height 9
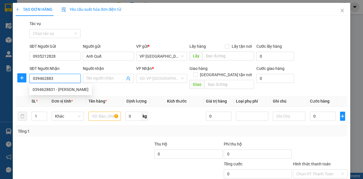
type input "0394628831"
click at [49, 87] on div "0394628831 - [PERSON_NAME]" at bounding box center [61, 89] width 56 height 6
type input "Hoàng Châu Ngọc"
checkbox input "true"
type input "Chung cư [GEOGRAPHIC_DATA]"
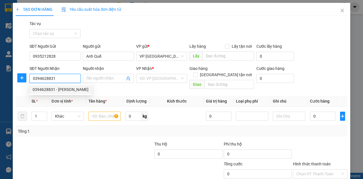
type input "20.000"
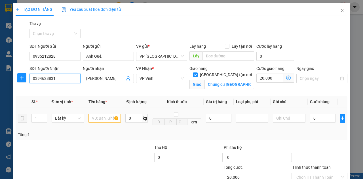
type input "0394628831"
click at [95, 118] on input "text" at bounding box center [104, 117] width 32 height 9
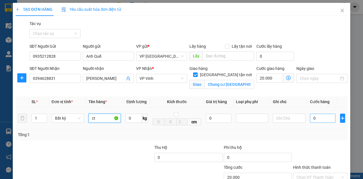
type input "ct"
click at [315, 119] on input "0" at bounding box center [323, 117] width 26 height 9
type input "4"
type input "20.004"
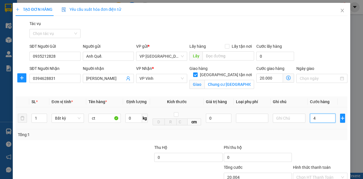
type input "40"
type input "20.040"
type input "400"
type input "20.400"
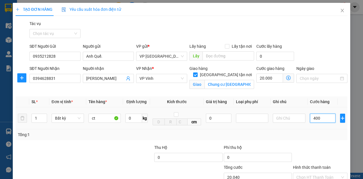
type input "20.400"
type input "4.000"
type input "24.000"
type input "40.000"
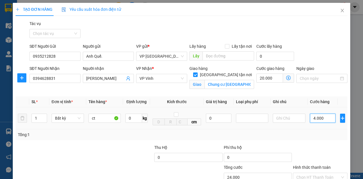
type input "60.000"
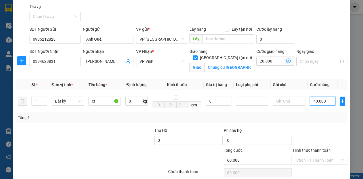
scroll to position [38, 0]
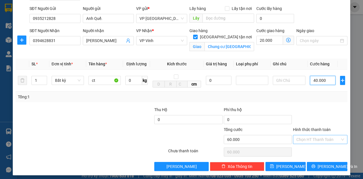
type input "40.000"
click at [303, 140] on input "Hình thức thanh toán" at bounding box center [318, 139] width 44 height 9
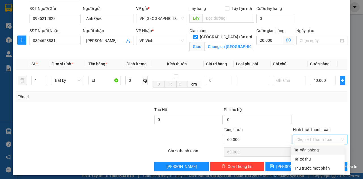
click at [301, 150] on div "Tại văn phòng" at bounding box center [317, 150] width 47 height 6
type input "0"
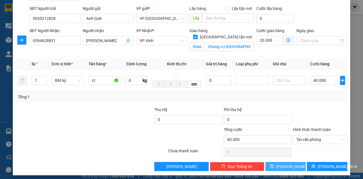
click at [298, 165] on button "Lưu" at bounding box center [285, 166] width 41 height 9
checkbox input "false"
type input "0"
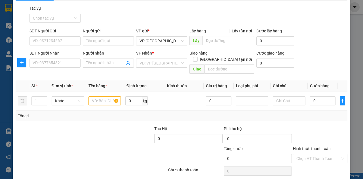
scroll to position [0, 0]
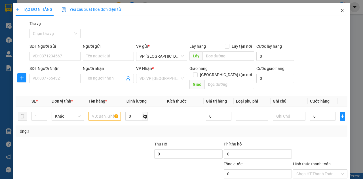
click at [340, 10] on icon "close" at bounding box center [342, 10] width 5 height 5
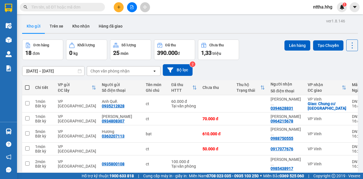
click at [27, 86] on span at bounding box center [27, 87] width 5 height 5
click at [27, 85] on input "checkbox" at bounding box center [27, 85] width 0 height 0
checkbox input "true"
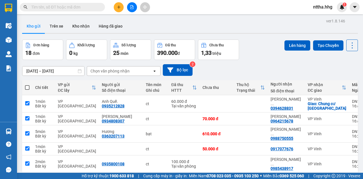
checkbox input "true"
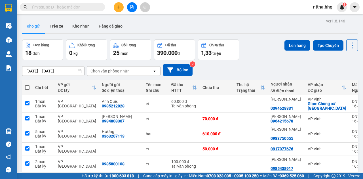
checkbox input "true"
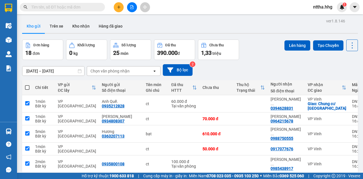
checkbox input "true"
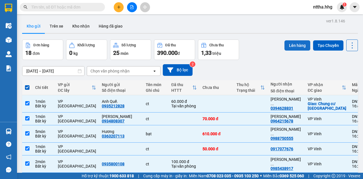
click at [291, 47] on button "Lên hàng" at bounding box center [297, 45] width 26 height 10
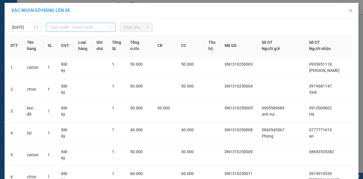
click at [101, 26] on span "Chọn tuyến - nhóm tuyến" at bounding box center [80, 27] width 63 height 9
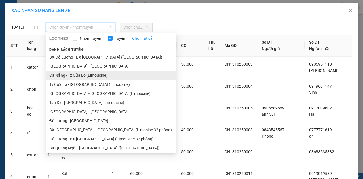
click at [85, 77] on li "Đà Nẵng - Tx Cửa Lò (Limousine)" at bounding box center [111, 75] width 130 height 9
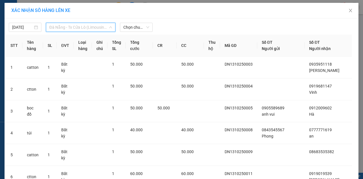
click at [100, 29] on span "Đà Nẵng - Tx Cửa Lò (Limousine)" at bounding box center [80, 27] width 63 height 9
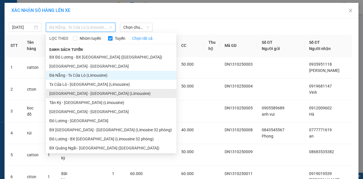
click at [77, 93] on li "[GEOGRAPHIC_DATA] - [GEOGRAPHIC_DATA] (Limousine)" at bounding box center [111, 93] width 130 height 9
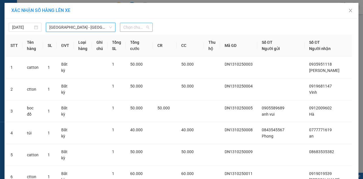
click at [134, 28] on span "Chọn chuyến" at bounding box center [136, 27] width 26 height 9
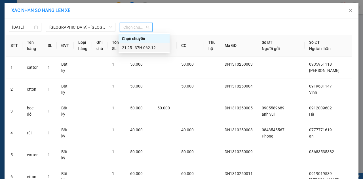
click at [130, 49] on div "21:25 - 37H-062.12" at bounding box center [144, 48] width 44 height 6
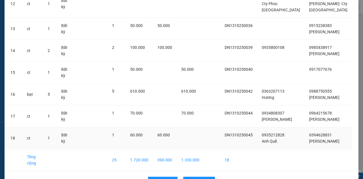
scroll to position [368, 0]
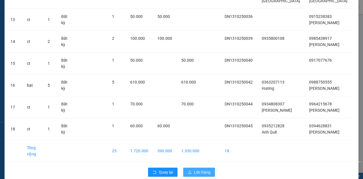
click at [202, 167] on button "Lên hàng" at bounding box center [199, 171] width 32 height 9
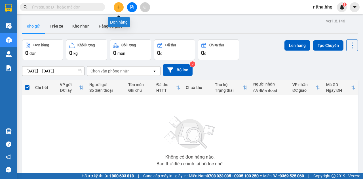
click at [119, 7] on icon "plus" at bounding box center [118, 7] width 3 height 0
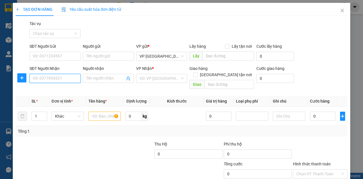
click at [62, 76] on input "SĐT Người Nhận" at bounding box center [54, 78] width 51 height 9
click at [40, 77] on input "0973421752" at bounding box center [54, 78] width 51 height 9
click at [52, 77] on input "0973421752" at bounding box center [54, 78] width 51 height 9
drag, startPoint x: 50, startPoint y: 88, endPoint x: 51, endPoint y: 83, distance: 5.0
click at [50, 87] on div "0973421725" at bounding box center [55, 89] width 44 height 6
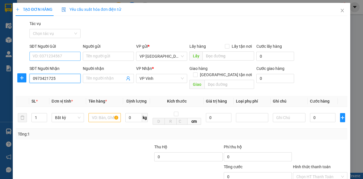
type input "0973421725"
click at [48, 55] on input "SĐT Người Gửi" at bounding box center [54, 56] width 51 height 9
click at [49, 68] on div "0974074523" at bounding box center [55, 67] width 44 height 6
type input "0974074523"
click at [95, 113] on input "text" at bounding box center [104, 117] width 32 height 9
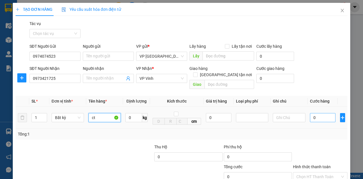
type input "ct"
click at [317, 113] on input "0" at bounding box center [323, 117] width 26 height 9
type input "5"
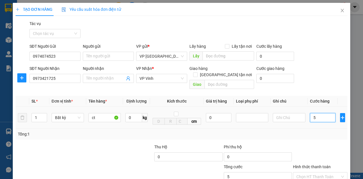
type input "50"
type input "500"
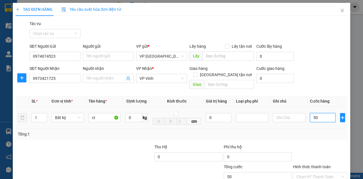
type input "500"
type input "5.000"
type input "50.000"
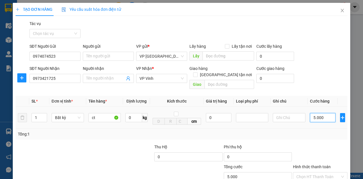
type input "50.000"
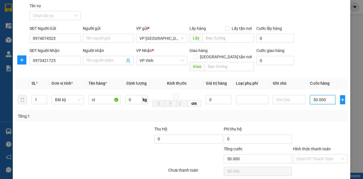
scroll to position [33, 0]
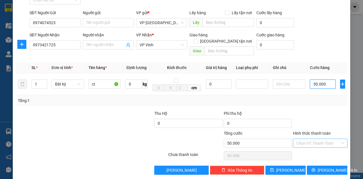
type input "50.000"
click at [313, 139] on input "Hình thức thanh toán" at bounding box center [318, 143] width 44 height 9
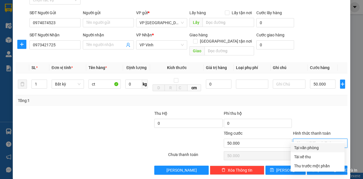
click at [311, 147] on div "Tại văn phòng" at bounding box center [317, 147] width 47 height 6
type input "0"
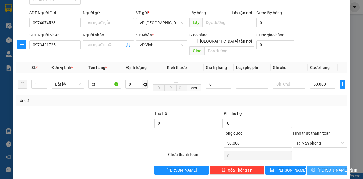
click at [325, 165] on button "Lưu và In" at bounding box center [327, 169] width 41 height 9
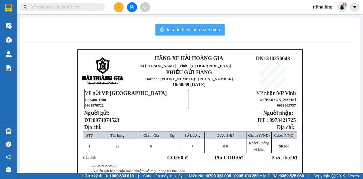
click at [189, 31] on span "In mẫu biên lai tự cấu hình" at bounding box center [193, 29] width 53 height 7
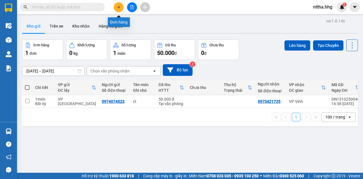
click at [118, 8] on icon "plus" at bounding box center [119, 7] width 4 height 4
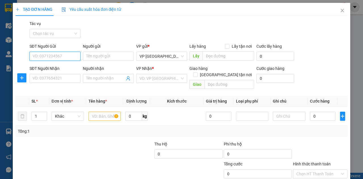
click at [65, 54] on input "SĐT Người Gửi" at bounding box center [54, 56] width 51 height 9
type input "0913513007"
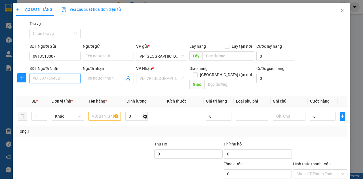
click at [51, 79] on input "SĐT Người Nhận" at bounding box center [54, 78] width 51 height 9
type input "0977126416"
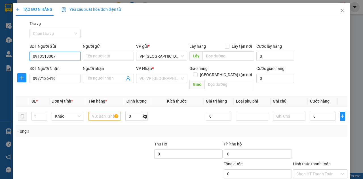
drag, startPoint x: 61, startPoint y: 56, endPoint x: 29, endPoint y: 54, distance: 32.4
click at [29, 54] on input "0913513007" at bounding box center [54, 56] width 51 height 9
click at [65, 141] on div at bounding box center [49, 151] width 69 height 20
click at [102, 111] on input "text" at bounding box center [104, 115] width 32 height 9
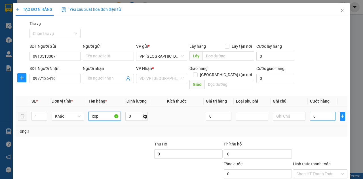
type input "xốp"
click at [320, 113] on input "0" at bounding box center [323, 115] width 26 height 9
type input "5"
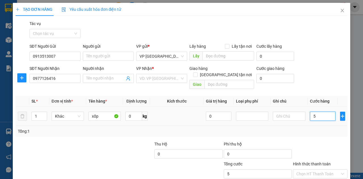
type input "50"
type input "500"
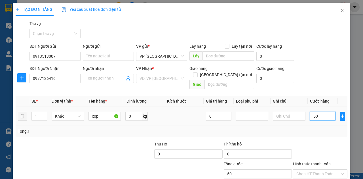
type input "500"
type input "5.000"
type input "50.000"
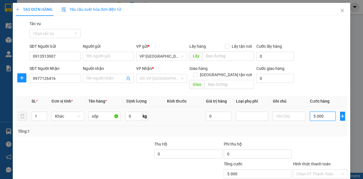
type input "50.000"
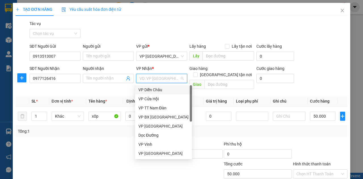
click at [163, 75] on input "search" at bounding box center [160, 78] width 40 height 9
click at [147, 144] on div "VP Vinh" at bounding box center [163, 144] width 50 height 6
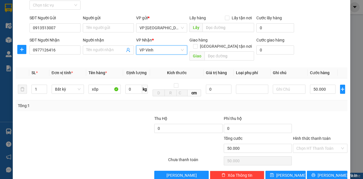
scroll to position [33, 0]
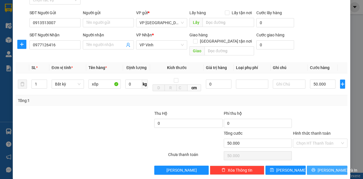
click at [321, 165] on button "Lưu và In" at bounding box center [327, 169] width 41 height 9
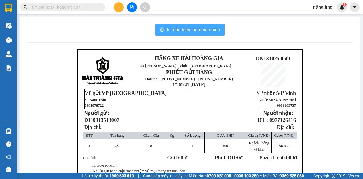
click at [211, 30] on span "In mẫu biên lai tự cấu hình" at bounding box center [193, 29] width 53 height 7
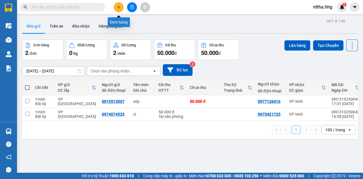
click at [121, 8] on button at bounding box center [119, 7] width 10 height 10
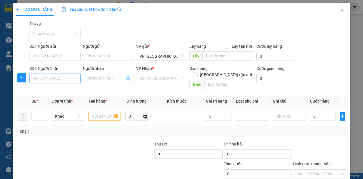
click at [67, 80] on input "SĐT Người Nhận" at bounding box center [54, 78] width 51 height 9
type input "0912504343"
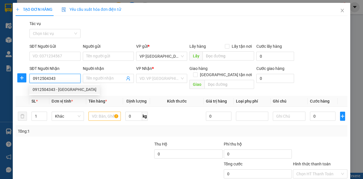
click at [63, 87] on div "0912504343 - Rèm Á Châu" at bounding box center [65, 89] width 64 height 6
type input "Rèm Á Châu"
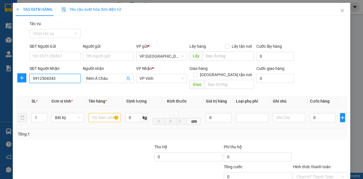
type input "0912504343"
click at [104, 113] on input "text" at bounding box center [104, 117] width 32 height 9
type input "c"
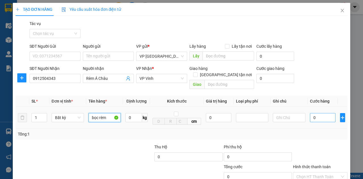
type input "bọc rèm"
click at [321, 113] on input "0" at bounding box center [323, 117] width 26 height 9
type input "5"
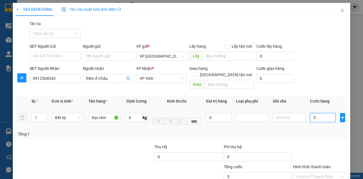
type input "50"
type input "500"
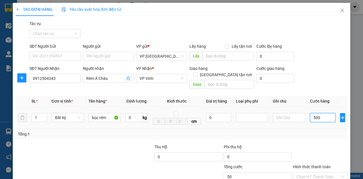
type input "500"
type input "5.000"
type input "50.000"
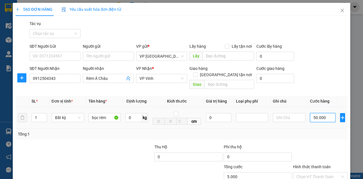
type input "50.000"
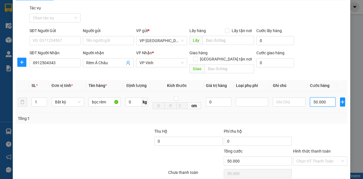
scroll to position [33, 0]
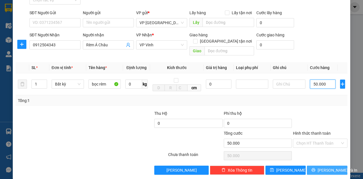
type input "50.000"
click at [315, 168] on icon "printer" at bounding box center [313, 170] width 4 height 4
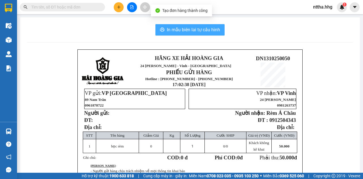
click at [182, 30] on span "In mẫu biên lai tự cấu hình" at bounding box center [193, 29] width 53 height 7
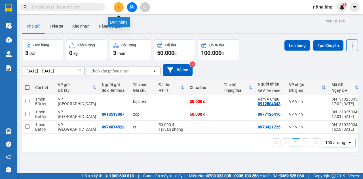
click at [117, 7] on icon "plus" at bounding box center [118, 7] width 3 height 0
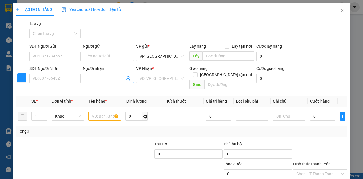
click at [90, 81] on input "Người nhận" at bounding box center [105, 78] width 39 height 6
type input "Anh Tấn"
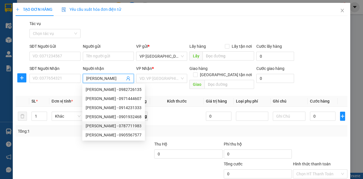
click at [101, 126] on div "Anh Tấn - 0787711983" at bounding box center [114, 126] width 56 height 6
type input "0787711983"
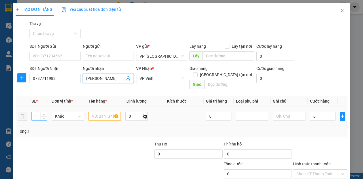
type input "Anh Tấn"
click at [24, 113] on tr "1 Khác 0 kg 0 0" at bounding box center [182, 116] width 332 height 19
type input "9"
click at [101, 111] on input "text" at bounding box center [104, 115] width 32 height 9
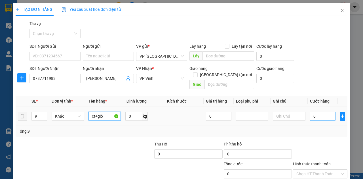
type input "ct+giỏ"
click at [324, 112] on input "0" at bounding box center [323, 115] width 26 height 9
type input "3"
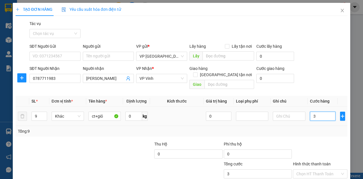
type input "33"
type input "330"
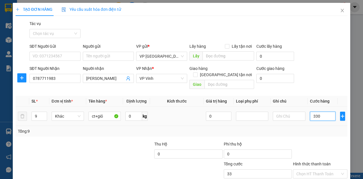
type input "330"
type input "3.300"
type input "33.000"
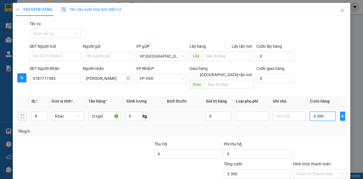
type input "33.000"
type input "330.000"
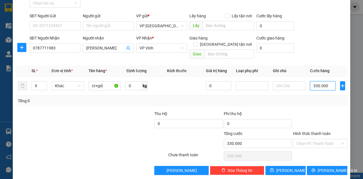
scroll to position [31, 0]
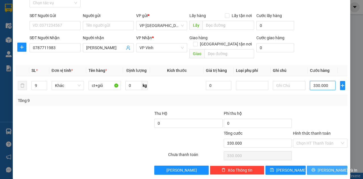
type input "330.000"
click at [333, 167] on span "Lưu và In" at bounding box center [338, 170] width 40 height 6
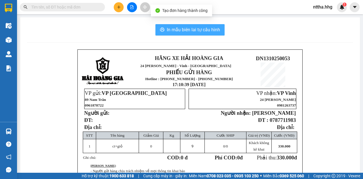
click at [190, 30] on span "In mẫu biên lai tự cấu hình" at bounding box center [193, 29] width 53 height 7
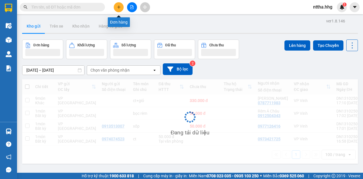
click at [116, 8] on button at bounding box center [119, 7] width 10 height 10
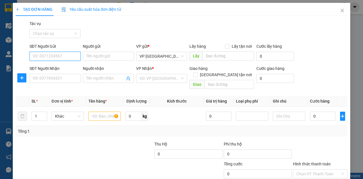
click at [73, 57] on input "SĐT Người Gửi" at bounding box center [54, 56] width 51 height 9
click at [42, 56] on input "03588792" at bounding box center [54, 56] width 51 height 9
type input "0358188792"
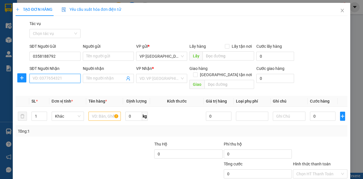
click at [53, 81] on input "SĐT Người Nhận" at bounding box center [54, 78] width 51 height 9
click at [47, 79] on input "0372997776" at bounding box center [54, 78] width 51 height 9
type input "0372994776"
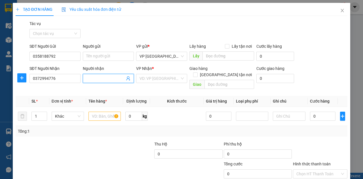
click at [114, 78] on input "Người nhận" at bounding box center [105, 78] width 39 height 6
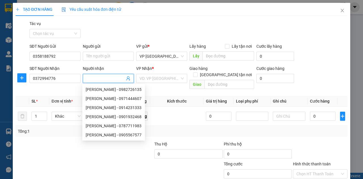
type input "c"
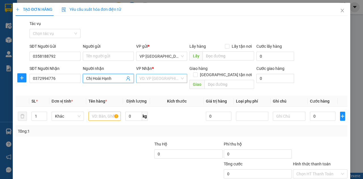
type input "Chị Hoài Hạnh"
drag, startPoint x: 171, startPoint y: 76, endPoint x: 169, endPoint y: 79, distance: 4.1
click at [171, 75] on input "search" at bounding box center [160, 78] width 40 height 9
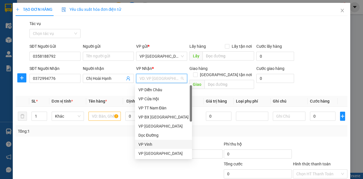
drag, startPoint x: 146, startPoint y: 144, endPoint x: 144, endPoint y: 141, distance: 3.5
click at [146, 144] on div "VP Vinh" at bounding box center [163, 144] width 50 height 6
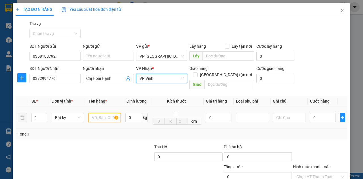
click at [108, 113] on input "text" at bounding box center [104, 117] width 32 height 9
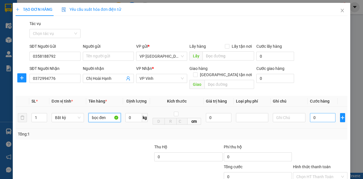
type input "bọc đen"
click at [314, 114] on input "0" at bounding box center [323, 117] width 26 height 9
type input "5"
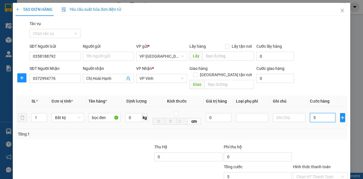
type input "50"
type input "500"
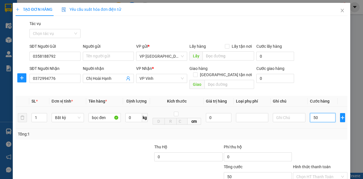
type input "500"
type input "5.000"
type input "50.000"
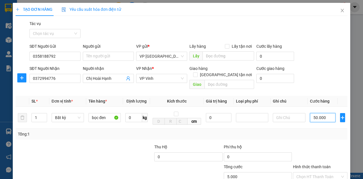
type input "50.000"
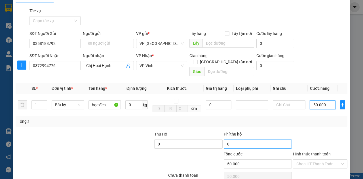
scroll to position [33, 0]
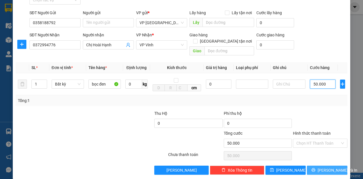
type input "50.000"
click at [322, 167] on span "Lưu và In" at bounding box center [338, 170] width 40 height 6
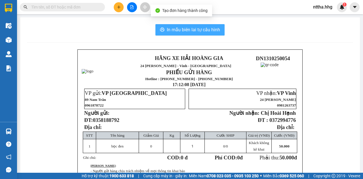
click at [168, 29] on span "In mẫu biên lai tự cấu hình" at bounding box center [193, 29] width 53 height 7
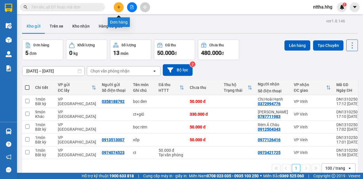
click at [119, 4] on button at bounding box center [119, 7] width 10 height 10
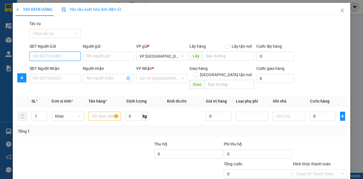
click at [58, 53] on input "SĐT Người Gửi" at bounding box center [54, 56] width 51 height 9
type input "0768143555"
click at [55, 68] on div "0768143555 - Bình" at bounding box center [55, 67] width 44 height 6
type input "Bình"
type input "0768143555"
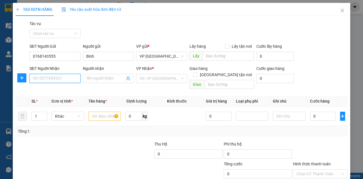
click at [46, 79] on input "SĐT Người Nhận" at bounding box center [54, 78] width 51 height 9
click at [40, 99] on div "0918081899 - Hằng" at bounding box center [61, 98] width 56 height 6
type input "0918081899"
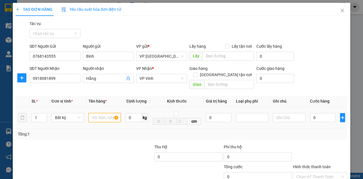
click at [104, 113] on input "text" at bounding box center [104, 117] width 32 height 9
click at [314, 113] on input "0" at bounding box center [323, 117] width 26 height 9
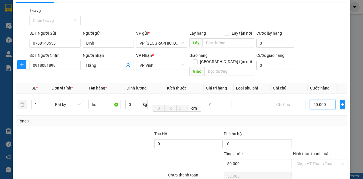
scroll to position [33, 0]
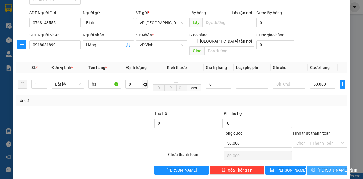
click at [318, 165] on button "Lưu và In" at bounding box center [327, 169] width 41 height 9
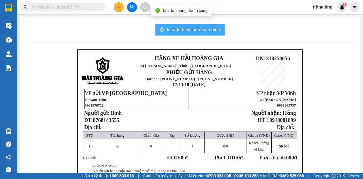
drag, startPoint x: 179, startPoint y: 27, endPoint x: 191, endPoint y: 35, distance: 14.5
click at [179, 27] on span "In mẫu biên lai tự cấu hình" at bounding box center [193, 29] width 53 height 7
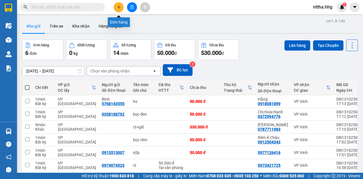
click at [119, 8] on icon "plus" at bounding box center [119, 7] width 4 height 4
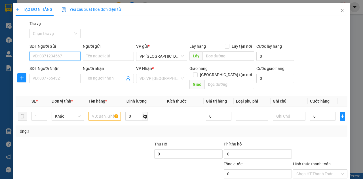
click at [67, 56] on input "SĐT Người Gửi" at bounding box center [54, 56] width 51 height 9
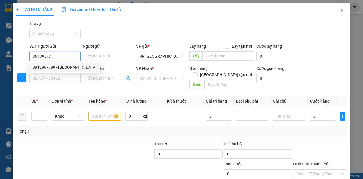
click at [57, 70] on div "0913967799 - Anh Châu" at bounding box center [65, 67] width 64 height 6
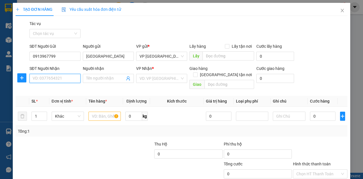
click at [52, 77] on input "SĐT Người Nhận" at bounding box center [54, 78] width 51 height 9
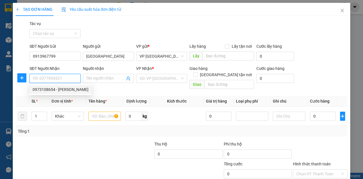
click at [55, 89] on div "0973108654 - Anh Thành" at bounding box center [61, 89] width 56 height 6
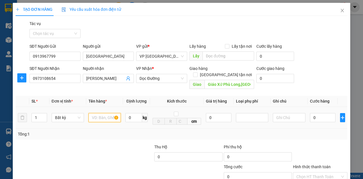
click at [94, 113] on input "text" at bounding box center [104, 117] width 32 height 9
click at [316, 113] on input "0" at bounding box center [323, 117] width 26 height 9
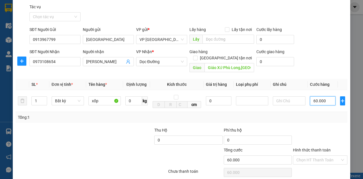
scroll to position [33, 0]
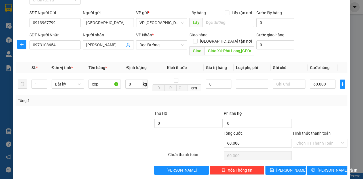
click at [317, 131] on div "Hình thức thanh toán" at bounding box center [320, 134] width 54 height 9
click at [316, 139] on input "Hình thức thanh toán" at bounding box center [318, 143] width 44 height 9
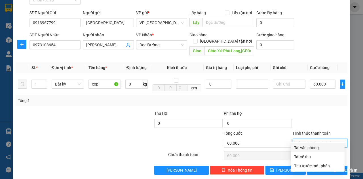
click at [310, 149] on div "Tại văn phòng" at bounding box center [317, 147] width 47 height 6
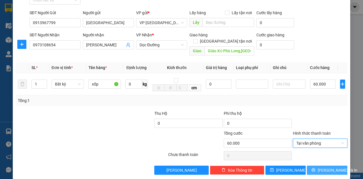
click at [322, 167] on span "Lưu và In" at bounding box center [338, 170] width 40 height 6
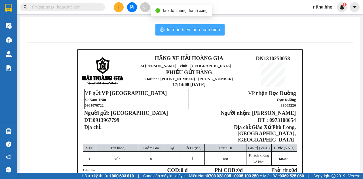
drag, startPoint x: 169, startPoint y: 29, endPoint x: 179, endPoint y: 39, distance: 13.6
click at [169, 29] on span "In mẫu biên lai tự cấu hình" at bounding box center [193, 29] width 53 height 7
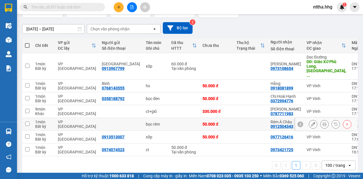
scroll to position [42, 0]
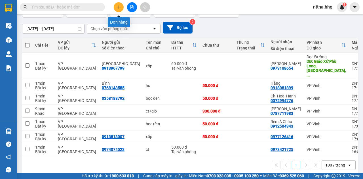
click at [121, 6] on button at bounding box center [119, 7] width 10 height 10
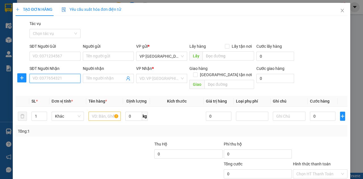
click at [54, 78] on input "SĐT Người Nhận" at bounding box center [54, 78] width 51 height 9
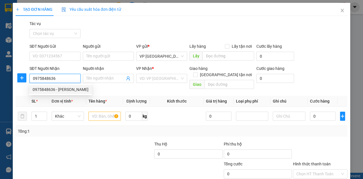
click at [49, 88] on div "0975848636 - Anh Chung" at bounding box center [61, 89] width 56 height 6
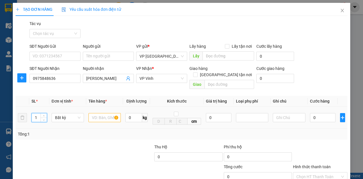
drag, startPoint x: 36, startPoint y: 111, endPoint x: 28, endPoint y: 113, distance: 8.7
click at [28, 113] on tr "1 Bất kỳ 0 kg cm 0 0" at bounding box center [182, 118] width 332 height 22
click at [101, 113] on input "text" at bounding box center [104, 117] width 32 height 9
click at [314, 113] on input "0" at bounding box center [323, 117] width 26 height 9
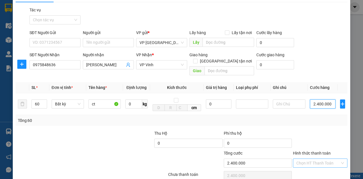
scroll to position [33, 0]
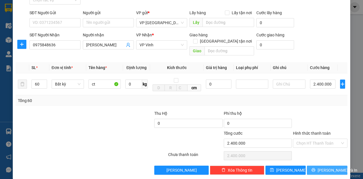
click at [323, 167] on span "Lưu và In" at bounding box center [338, 170] width 40 height 6
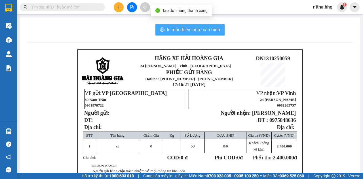
click at [190, 26] on button "In mẫu biên lai tự cấu hình" at bounding box center [189, 29] width 69 height 11
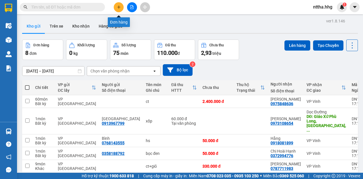
click at [118, 8] on icon "plus" at bounding box center [119, 7] width 4 height 4
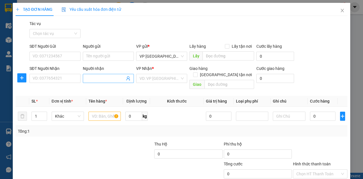
click at [103, 79] on input "Người nhận" at bounding box center [105, 78] width 39 height 6
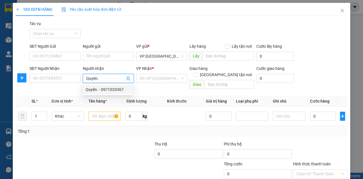
click at [105, 85] on div "Quyên. - 0971033367" at bounding box center [107, 89] width 51 height 9
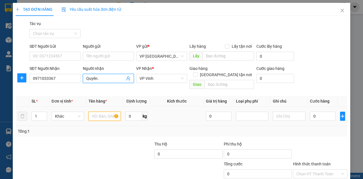
click at [102, 111] on input "text" at bounding box center [104, 115] width 32 height 9
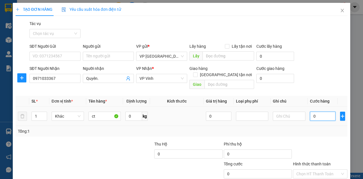
click at [317, 111] on input "0" at bounding box center [323, 115] width 26 height 9
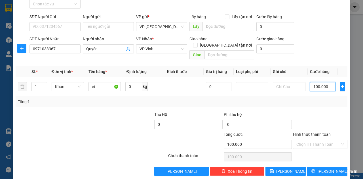
scroll to position [31, 0]
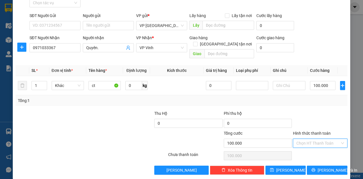
click at [308, 139] on input "Hình thức thanh toán" at bounding box center [318, 143] width 44 height 9
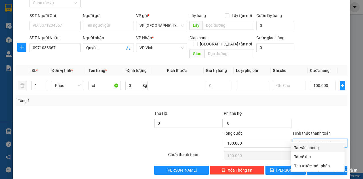
click at [306, 147] on div "Tại văn phòng" at bounding box center [317, 147] width 47 height 6
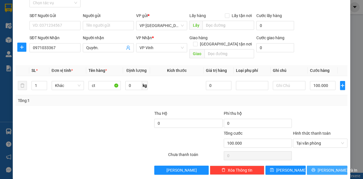
click at [329, 167] on span "Lưu và In" at bounding box center [338, 170] width 40 height 6
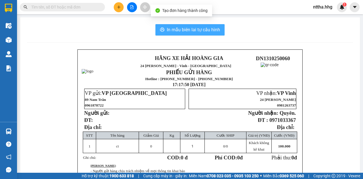
click at [212, 31] on span "In mẫu biên lai tự cấu hình" at bounding box center [193, 29] width 53 height 7
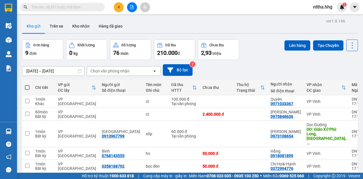
click at [119, 9] on icon "plus" at bounding box center [119, 7] width 4 height 4
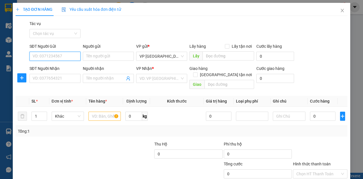
click at [65, 55] on input "SĐT Người Gửi" at bounding box center [54, 56] width 51 height 9
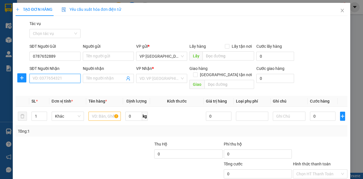
click at [51, 79] on input "SĐT Người Nhận" at bounding box center [54, 78] width 51 height 9
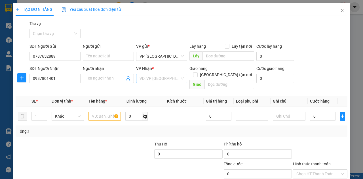
click at [142, 77] on input "search" at bounding box center [160, 78] width 40 height 9
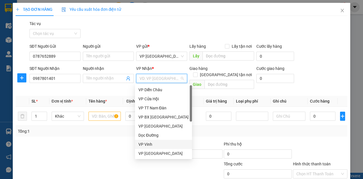
click at [142, 143] on div "VP Vinh" at bounding box center [163, 144] width 50 height 6
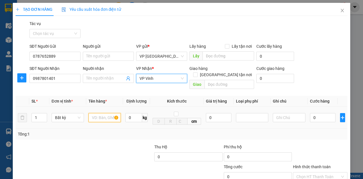
click at [95, 113] on input "text" at bounding box center [104, 117] width 32 height 9
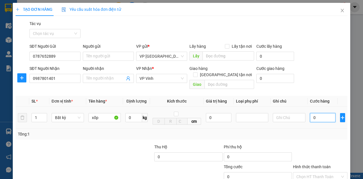
click at [322, 113] on input "0" at bounding box center [323, 117] width 26 height 9
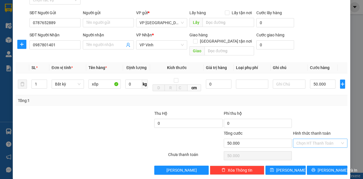
click at [319, 139] on input "Hình thức thanh toán" at bounding box center [318, 143] width 44 height 9
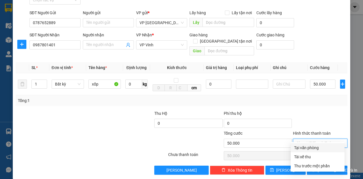
click at [315, 147] on div "Tại văn phòng" at bounding box center [317, 147] width 47 height 6
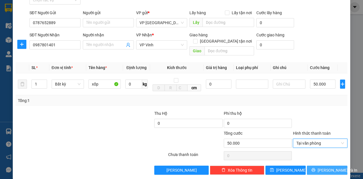
click at [330, 167] on span "Lưu và In" at bounding box center [338, 170] width 40 height 6
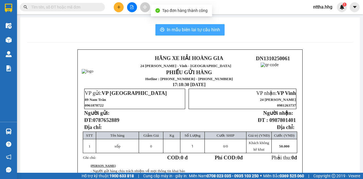
click at [216, 32] on span "In mẫu biên lai tự cấu hình" at bounding box center [193, 29] width 53 height 7
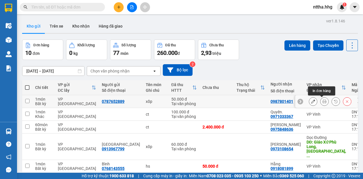
click at [322, 102] on icon at bounding box center [324, 101] width 4 height 4
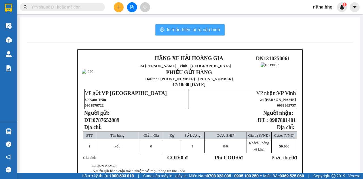
click at [207, 33] on span "In mẫu biên lai tự cấu hình" at bounding box center [193, 29] width 53 height 7
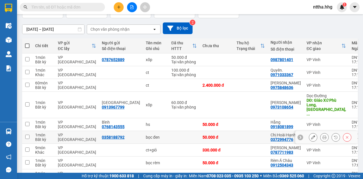
scroll to position [75, 0]
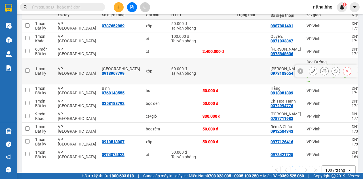
click at [237, 69] on td at bounding box center [251, 71] width 34 height 26
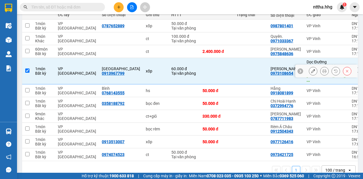
scroll to position [19, 0]
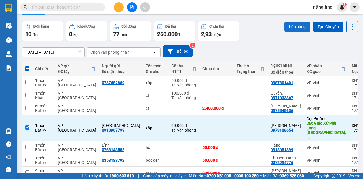
click at [298, 27] on button "Lên hàng" at bounding box center [297, 27] width 26 height 10
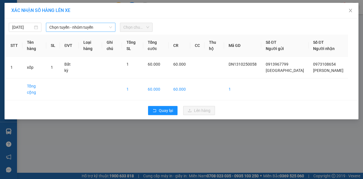
click at [95, 28] on span "Chọn tuyến - nhóm tuyến" at bounding box center [80, 27] width 63 height 9
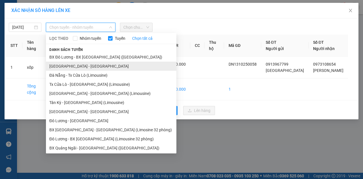
click at [87, 65] on li "Quảng Ngãi - Con Cuông" at bounding box center [111, 66] width 130 height 9
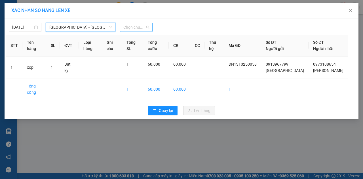
click at [130, 27] on span "Chọn chuyến" at bounding box center [136, 27] width 26 height 9
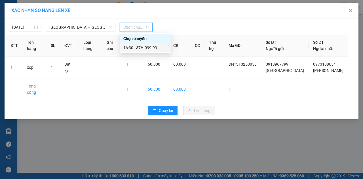
click at [132, 49] on div "16:30 - 37H-099.99" at bounding box center [145, 48] width 44 height 6
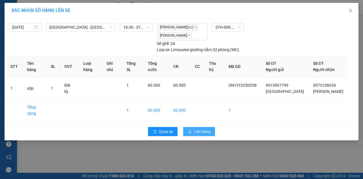
click at [202, 128] on span "Lên hàng" at bounding box center [202, 131] width 16 height 6
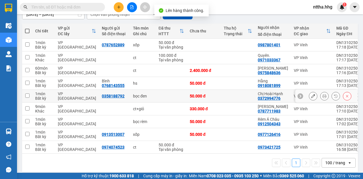
scroll to position [57, 0]
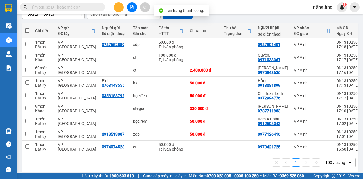
click at [27, 30] on span at bounding box center [27, 30] width 5 height 5
click at [27, 28] on input "checkbox" at bounding box center [27, 28] width 0 height 0
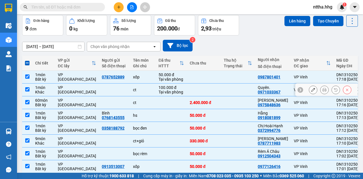
scroll to position [0, 0]
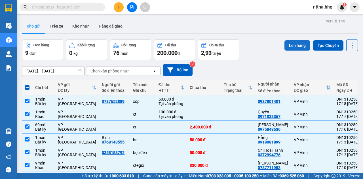
click at [289, 45] on button "Lên hàng" at bounding box center [297, 45] width 26 height 10
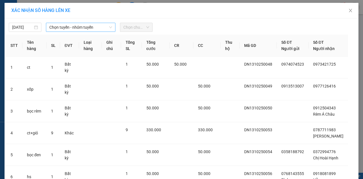
click at [93, 26] on span "Chọn tuyến - nhóm tuyến" at bounding box center [80, 27] width 63 height 9
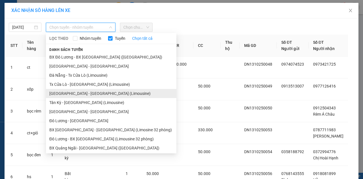
click at [98, 93] on li "Đà Nẵng - Tân Kỳ (Limousine)" at bounding box center [111, 93] width 130 height 9
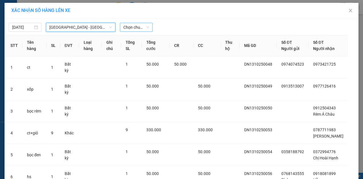
click at [138, 26] on span "Chọn chuyến" at bounding box center [136, 27] width 26 height 9
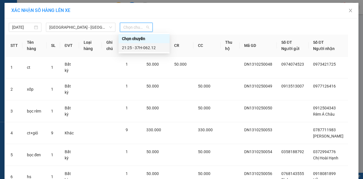
click at [145, 50] on div "21:25 - 37H-062.12" at bounding box center [144, 48] width 44 height 6
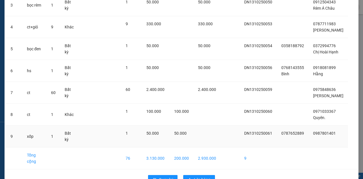
scroll to position [147, 0]
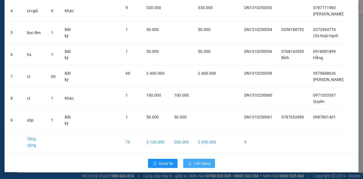
click at [204, 161] on span "Lên hàng" at bounding box center [202, 163] width 16 height 6
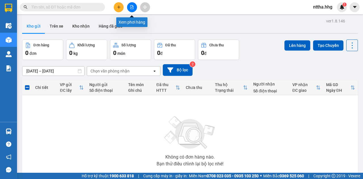
click at [133, 6] on icon "file-add" at bounding box center [132, 7] width 4 height 4
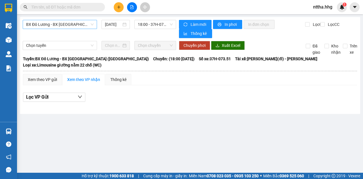
click at [79, 24] on span "BX Đô Lương - BX Quảng Ngãi (Limousine)" at bounding box center [60, 24] width 68 height 9
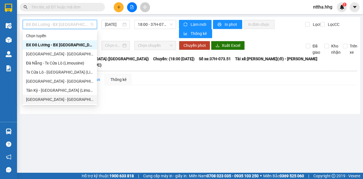
click at [163, 122] on main "BX Đô Lương - BX Quảng Ngãi (Limousine) 13/10/2025 18:00 - 37H-073.51 Làm mới I…" at bounding box center [181, 86] width 363 height 172
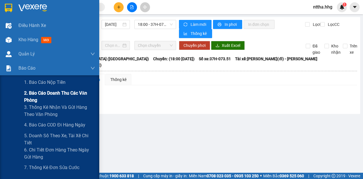
click at [38, 95] on span "2. Báo cáo doanh thu các văn phòng" at bounding box center [59, 96] width 71 height 14
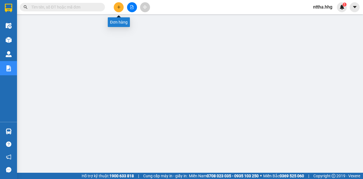
click at [119, 7] on icon "plus" at bounding box center [118, 7] width 3 height 0
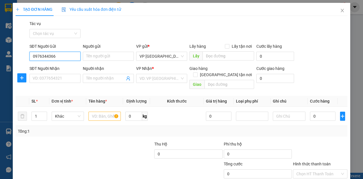
drag, startPoint x: 61, startPoint y: 59, endPoint x: 11, endPoint y: 57, distance: 50.5
click at [11, 57] on div "TẠO ĐƠN HÀNG Yêu cầu xuất hóa đơn điện tử Transit Pickup Surcharge Ids Transit …" at bounding box center [181, 89] width 363 height 179
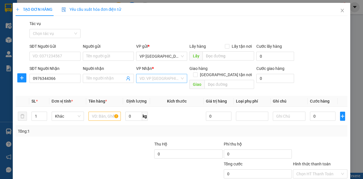
click at [147, 80] on input "search" at bounding box center [160, 78] width 40 height 9
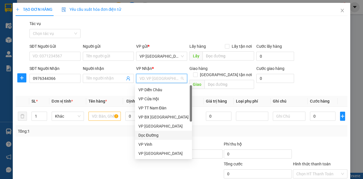
click at [149, 136] on div "Dọc Đường" at bounding box center [163, 135] width 50 height 6
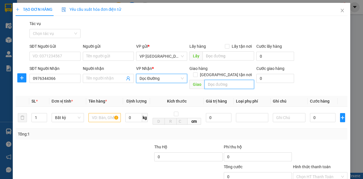
click at [216, 80] on input "text" at bounding box center [228, 84] width 49 height 9
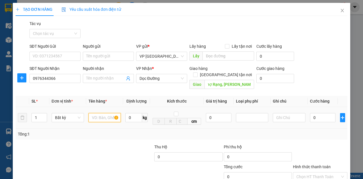
click at [102, 113] on input "text" at bounding box center [104, 117] width 32 height 9
click at [323, 113] on input "0" at bounding box center [323, 117] width 26 height 9
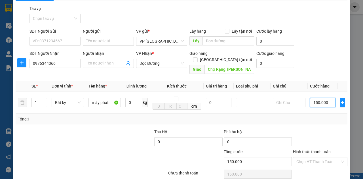
scroll to position [33, 0]
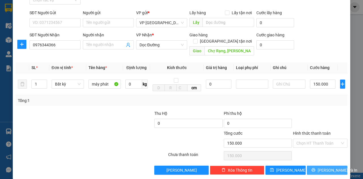
click at [330, 167] on span "Lưu và In" at bounding box center [338, 170] width 40 height 6
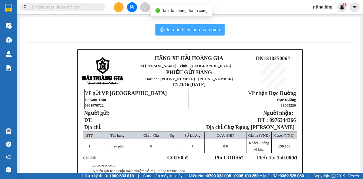
click at [191, 30] on span "In mẫu biên lai tự cấu hình" at bounding box center [193, 29] width 53 height 7
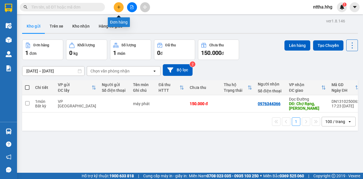
click at [117, 7] on icon "plus" at bounding box center [119, 7] width 4 height 4
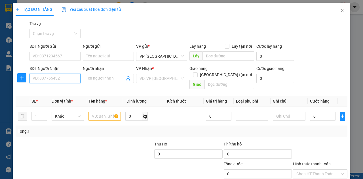
click at [63, 74] on input "SĐT Người Nhận" at bounding box center [54, 78] width 51 height 9
click at [58, 88] on div "0988581053 - Phủi sport" at bounding box center [55, 89] width 44 height 6
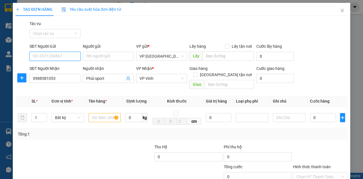
click at [64, 58] on input "SĐT Người Gửi" at bounding box center [54, 56] width 51 height 9
click at [57, 56] on input "SĐT Người Gửi" at bounding box center [54, 56] width 51 height 9
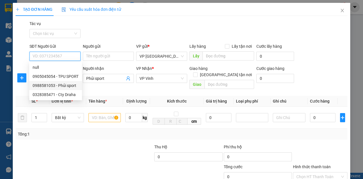
click at [59, 86] on div "0988581053 - Phủi sport" at bounding box center [56, 85] width 46 height 6
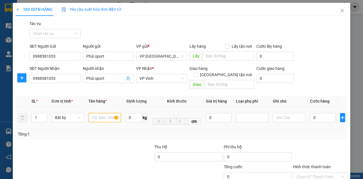
click at [97, 113] on input "text" at bounding box center [104, 117] width 32 height 9
click at [313, 113] on input "0" at bounding box center [323, 117] width 26 height 9
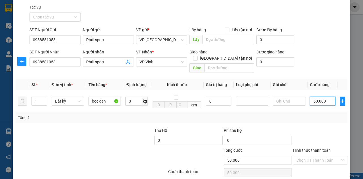
scroll to position [33, 0]
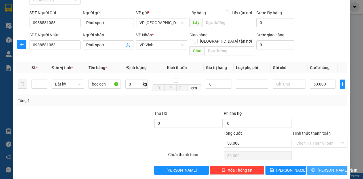
click at [315, 168] on icon "printer" at bounding box center [313, 170] width 4 height 4
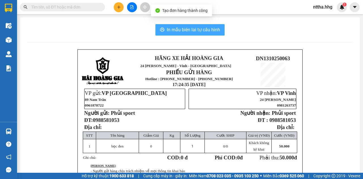
click at [204, 32] on span "In mẫu biên lai tự cấu hình" at bounding box center [193, 29] width 53 height 7
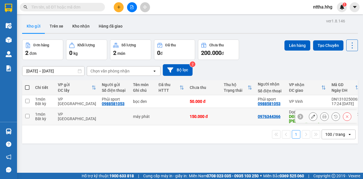
click at [148, 120] on td "máy phát" at bounding box center [143, 116] width 26 height 17
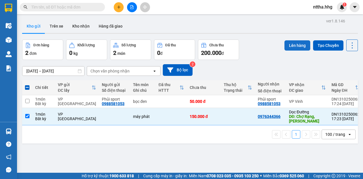
click at [293, 44] on button "Lên hàng" at bounding box center [297, 45] width 26 height 10
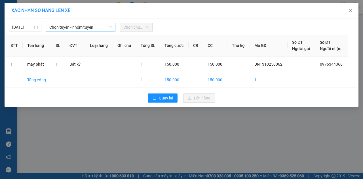
click at [104, 26] on span "Chọn tuyến - nhóm tuyến" at bounding box center [80, 27] width 63 height 9
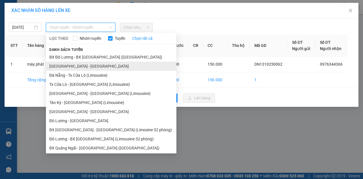
click at [73, 67] on li "Quảng Ngãi - Con Cuông" at bounding box center [111, 66] width 130 height 9
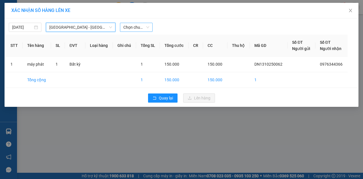
click at [142, 27] on span "Chọn chuyến" at bounding box center [136, 27] width 26 height 9
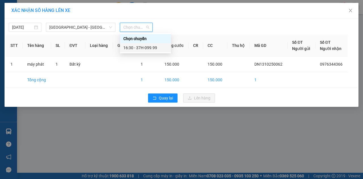
click at [140, 48] on div "16:30 - 37H-099.99" at bounding box center [145, 48] width 44 height 6
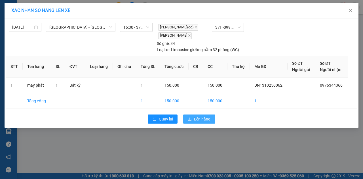
click at [203, 118] on span "Lên hàng" at bounding box center [202, 119] width 16 height 6
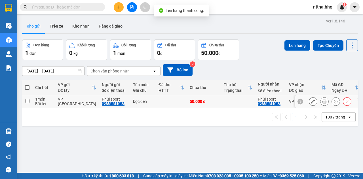
click at [157, 101] on td at bounding box center [171, 101] width 31 height 13
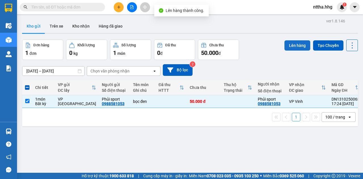
click at [298, 45] on button "Lên hàng" at bounding box center [297, 45] width 26 height 10
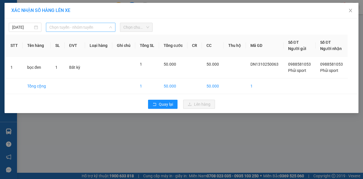
click at [106, 26] on span "Chọn tuyến - nhóm tuyến" at bounding box center [80, 27] width 63 height 9
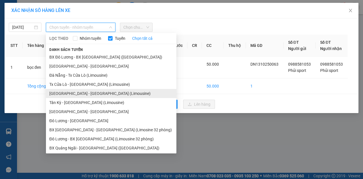
click at [86, 92] on li "Đà Nẵng - Tân Kỳ (Limousine)" at bounding box center [111, 93] width 130 height 9
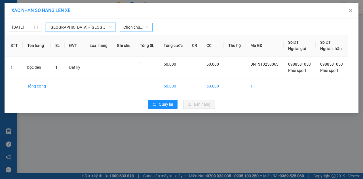
click at [137, 28] on span "Chọn chuyến" at bounding box center [136, 27] width 26 height 9
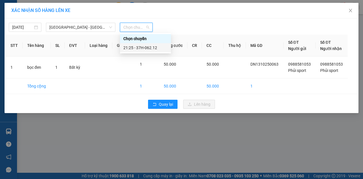
click at [138, 49] on div "21:25 - 37H-062.12" at bounding box center [145, 48] width 44 height 6
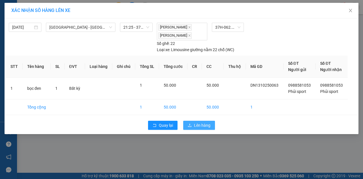
click at [195, 124] on span "Lên hàng" at bounding box center [202, 125] width 16 height 6
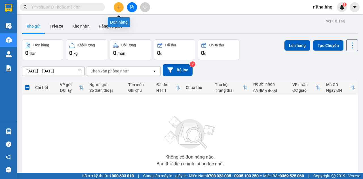
click at [117, 9] on icon "plus" at bounding box center [119, 7] width 4 height 4
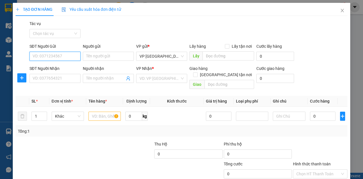
click at [63, 55] on input "SĐT Người Gửi" at bounding box center [54, 56] width 51 height 9
click at [60, 71] on div "0388225396 - An" at bounding box center [54, 67] width 51 height 9
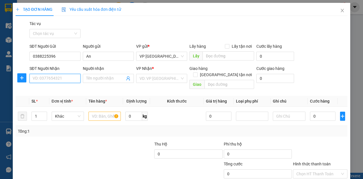
click at [57, 81] on input "SĐT Người Nhận" at bounding box center [54, 78] width 51 height 9
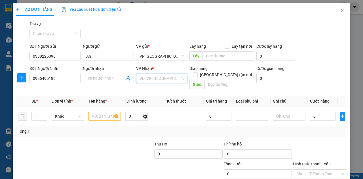
click at [146, 76] on input "search" at bounding box center [160, 78] width 40 height 9
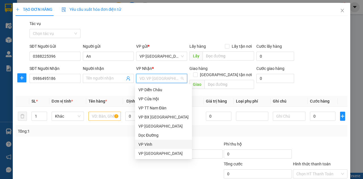
click at [144, 143] on div "VP Vinh" at bounding box center [163, 144] width 50 height 6
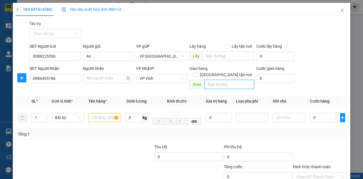
click at [211, 80] on input "text" at bounding box center [228, 84] width 49 height 9
click at [198, 72] on span at bounding box center [195, 74] width 5 height 5
click at [197, 72] on input "Giao tận nơi" at bounding box center [195, 74] width 4 height 4
click at [241, 80] on input "09 Nguyễn Sỹ Sách" at bounding box center [228, 84] width 49 height 9
click at [244, 80] on input "09 Nguyễn Sỹ Sách" at bounding box center [228, 84] width 49 height 9
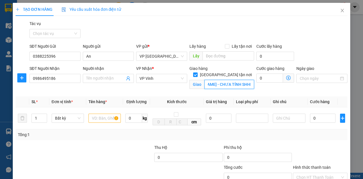
scroll to position [0, 29]
click at [102, 114] on input "text" at bounding box center [104, 117] width 32 height 9
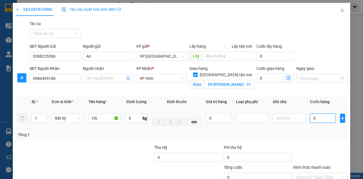
click at [313, 120] on input "0" at bounding box center [323, 117] width 26 height 9
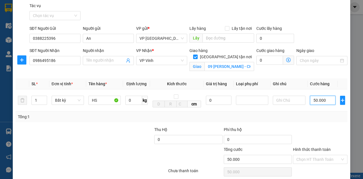
scroll to position [40, 0]
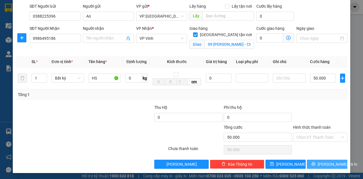
click at [330, 164] on span "Lưu và In" at bounding box center [338, 164] width 40 height 6
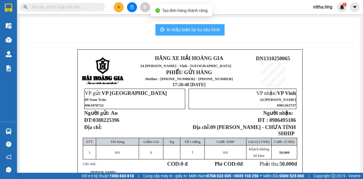
click at [209, 29] on span "In mẫu biên lai tự cấu hình" at bounding box center [193, 29] width 53 height 7
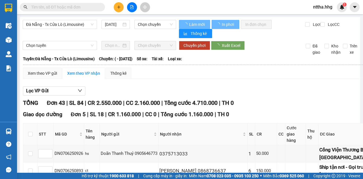
click at [117, 8] on icon "plus" at bounding box center [119, 7] width 4 height 4
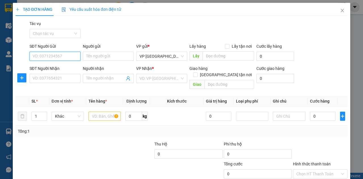
click at [42, 54] on input "SĐT Người Gửi" at bounding box center [54, 56] width 51 height 9
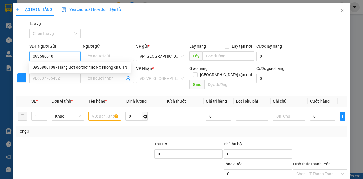
type input "0935800108"
click at [44, 67] on div "0935800108 - Hàng ướt do thời tiết NX không chịu TN" at bounding box center [80, 67] width 95 height 6
type input "Hàng ướt do thời tiết NX không chịu TN"
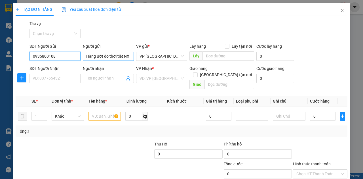
type input "0935800108"
click at [112, 58] on input "Hàng ướt do thời tiết NX không chịu TN" at bounding box center [108, 56] width 51 height 9
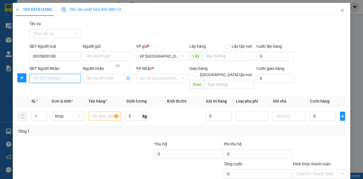
click at [60, 80] on input "SĐT Người Nhận" at bounding box center [54, 78] width 51 height 9
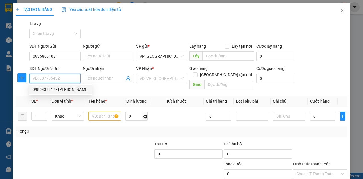
click at [60, 91] on div "0985438917 - Nguyễn Thị Hồng Nâng" at bounding box center [61, 89] width 56 height 6
type input "0985438917"
type input "Nguyễn Thị Hồng Nâng"
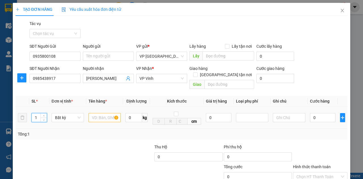
click at [23, 113] on tr "1 Bất kỳ 0 kg cm 0 0" at bounding box center [182, 118] width 332 height 22
type input "2"
click at [96, 113] on input "text" at bounding box center [104, 117] width 32 height 9
type input "ct"
click at [314, 113] on input "0" at bounding box center [323, 117] width 26 height 9
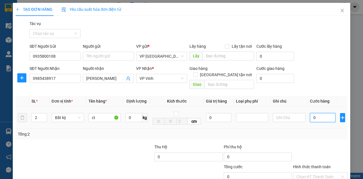
type input "1"
type input "10"
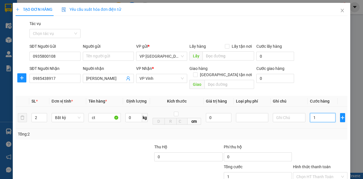
type input "10"
type input "100"
type input "1.000"
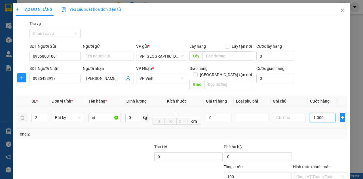
type input "1.000"
type input "10.000"
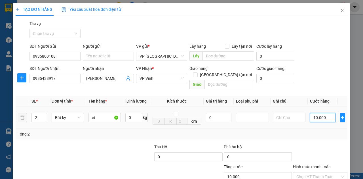
type input "100.000"
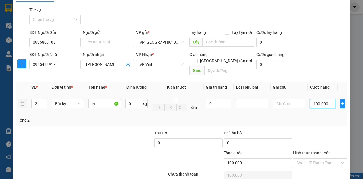
scroll to position [33, 0]
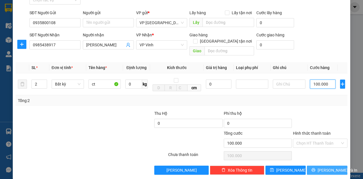
type input "100.000"
click at [330, 167] on span "[PERSON_NAME] và In" at bounding box center [338, 170] width 40 height 6
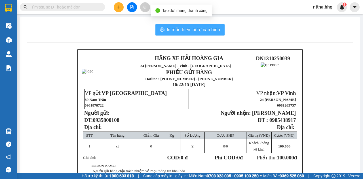
click at [199, 31] on span "In mẫu biên lai tự cấu hình" at bounding box center [193, 29] width 53 height 7
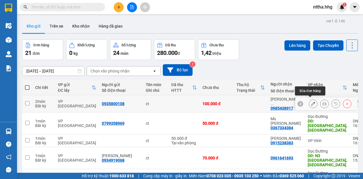
click at [312, 99] on button at bounding box center [313, 104] width 8 height 10
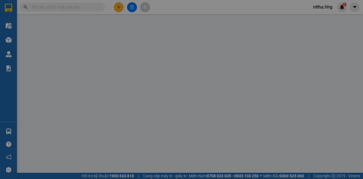
type input "0935800108"
type input "0985438917"
type input "Nguyễn Thị Hồng Nâng"
type input "0"
type input "100.000"
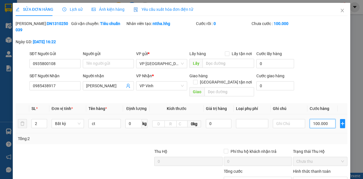
click at [319, 119] on input "100.000" at bounding box center [323, 123] width 26 height 9
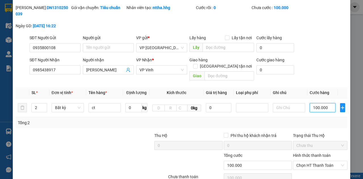
scroll to position [38, 0]
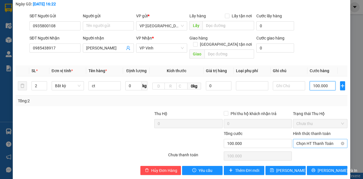
click at [322, 139] on span "Chọn HT Thanh Toán" at bounding box center [320, 143] width 48 height 9
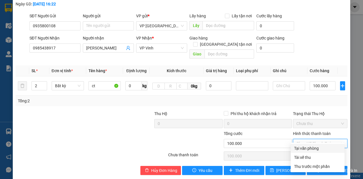
click at [310, 149] on div "Tại văn phòng" at bounding box center [317, 148] width 47 height 6
type input "0"
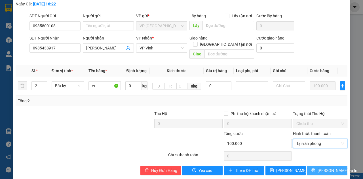
click at [318, 166] on button "[PERSON_NAME] và In" at bounding box center [327, 170] width 41 height 9
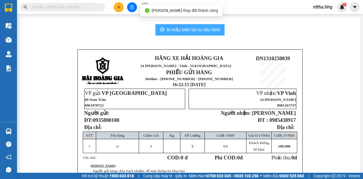
click at [209, 30] on span "In mẫu biên lai tự cấu hình" at bounding box center [193, 29] width 53 height 7
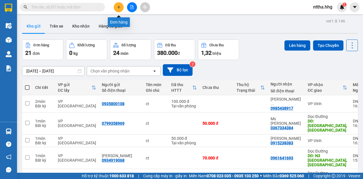
click at [118, 3] on button at bounding box center [119, 7] width 10 height 10
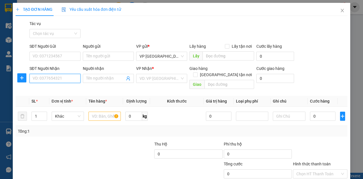
click at [62, 77] on input "SĐT Người Nhận" at bounding box center [54, 78] width 51 height 9
type input "0917077676"
click at [97, 111] on input "text" at bounding box center [104, 115] width 32 height 9
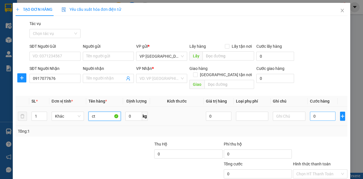
type input "ct"
click at [316, 111] on input "0" at bounding box center [323, 115] width 26 height 9
type input "5"
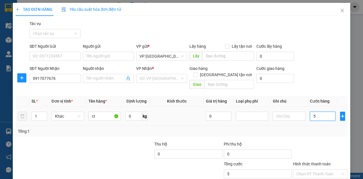
type input "50"
type input "500"
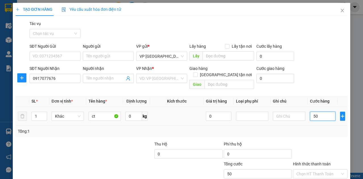
type input "500"
type input "5.000"
type input "50.000"
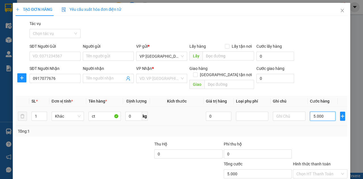
type input "50.000"
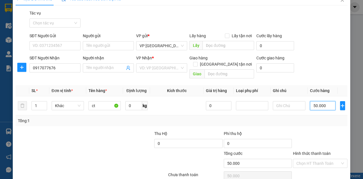
scroll to position [31, 0]
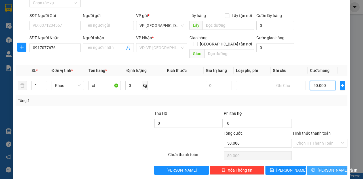
type input "50.000"
click at [318, 165] on button "[PERSON_NAME] và In" at bounding box center [327, 169] width 41 height 9
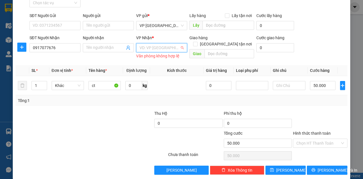
click at [169, 47] on input "search" at bounding box center [160, 47] width 40 height 9
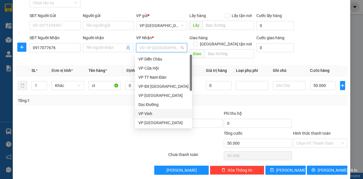
click at [150, 112] on div "VP Vinh" at bounding box center [163, 113] width 50 height 6
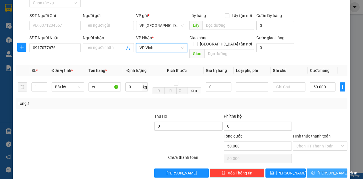
click at [324, 170] on span "[PERSON_NAME] và In" at bounding box center [338, 173] width 40 height 6
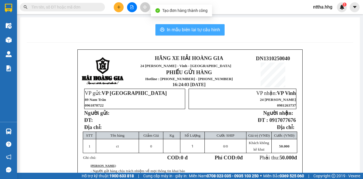
click at [191, 29] on span "In mẫu biên lai tự cấu hình" at bounding box center [193, 29] width 53 height 7
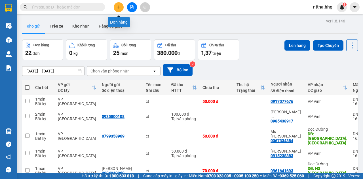
click at [121, 8] on button at bounding box center [119, 7] width 10 height 10
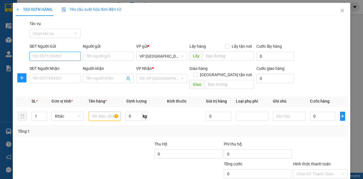
click at [57, 55] on input "SĐT Người Gửi" at bounding box center [54, 56] width 51 height 9
click at [340, 10] on icon "close" at bounding box center [342, 10] width 5 height 5
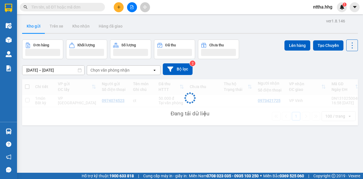
click at [56, 6] on input "text" at bounding box center [64, 7] width 67 height 6
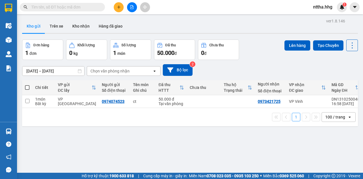
paste input "0913513007"
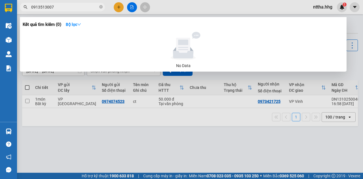
type input "0913513007"
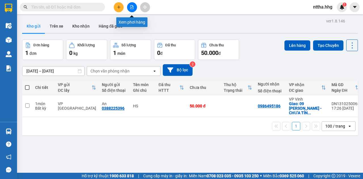
drag, startPoint x: 0, startPoint y: 0, endPoint x: 133, endPoint y: 5, distance: 133.1
click at [133, 5] on icon "file-add" at bounding box center [132, 7] width 4 height 4
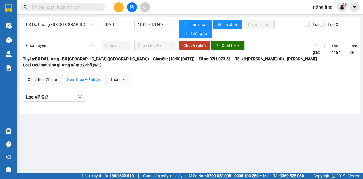
click at [74, 22] on span "BX Đô Lương - BX [GEOGRAPHIC_DATA] ([GEOGRAPHIC_DATA])" at bounding box center [60, 24] width 68 height 9
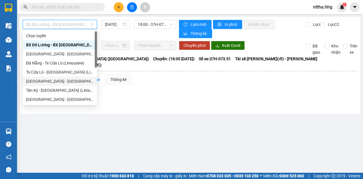
click at [57, 82] on div "[GEOGRAPHIC_DATA] - [GEOGRAPHIC_DATA] (Limousine)" at bounding box center [60, 81] width 68 height 6
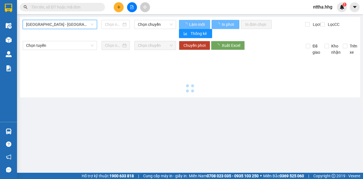
type input "[DATE]"
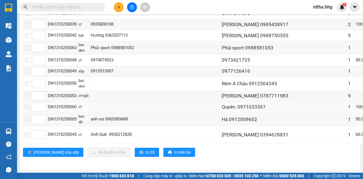
scroll to position [355, 0]
drag, startPoint x: 267, startPoint y: 77, endPoint x: 235, endPoint y: 81, distance: 31.8
click at [235, 92] on div "[PERSON_NAME] 0787711983" at bounding box center [284, 96] width 124 height 8
copy div "0787711983"
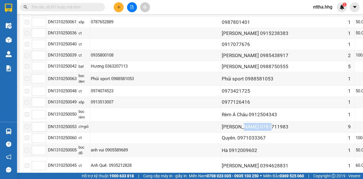
scroll to position [298, 0]
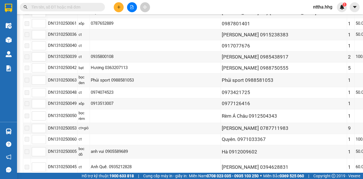
click at [81, 7] on input "text" at bounding box center [64, 7] width 67 height 6
paste input "0787711983"
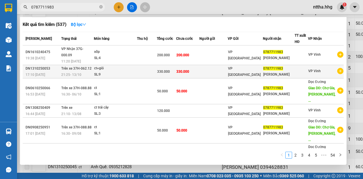
type input "0787711983"
click at [123, 65] on div "ct+giỏ" at bounding box center [115, 68] width 43 height 6
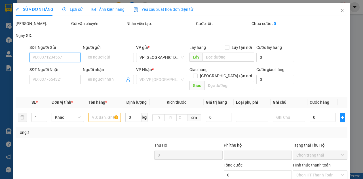
type input "0787711983"
type input "[PERSON_NAME]"
type input "0"
type input "330.000"
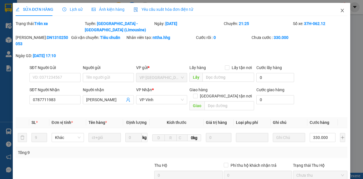
click at [341, 10] on icon "close" at bounding box center [342, 10] width 3 height 3
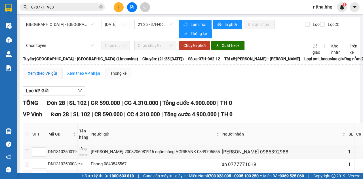
click at [53, 75] on div "Xem theo VP gửi" at bounding box center [42, 73] width 29 height 6
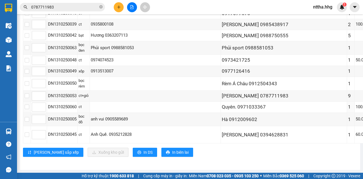
scroll to position [355, 0]
click at [26, 93] on input "checkbox" at bounding box center [27, 95] width 5 height 5
checkbox input "true"
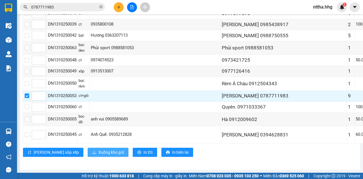
click at [98, 150] on span "Xuống kho gửi" at bounding box center [111, 152] width 26 height 6
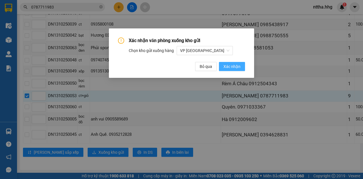
click at [227, 68] on span "Xác nhận" at bounding box center [231, 66] width 17 height 6
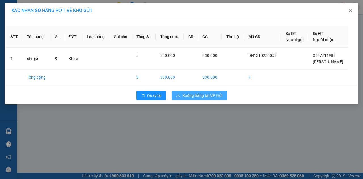
click at [206, 92] on span "Xuống hàng tại VP Gửi" at bounding box center [202, 95] width 40 height 6
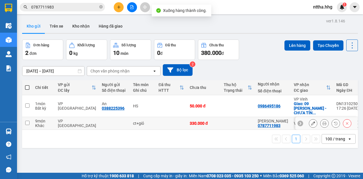
click at [311, 121] on icon at bounding box center [313, 123] width 4 height 4
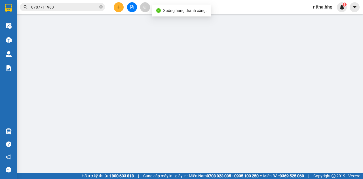
type input "0787711983"
type input "[PERSON_NAME]"
type input "0"
type input "330.000"
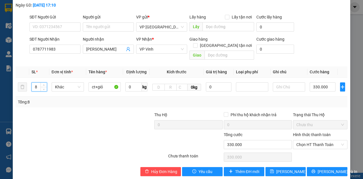
scroll to position [38, 0]
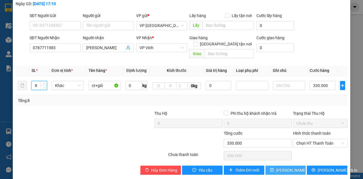
type input "8"
click at [276, 167] on span "[PERSON_NAME] thay đổi" at bounding box center [298, 170] width 45 height 6
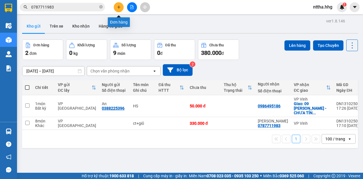
click at [120, 6] on icon "plus" at bounding box center [119, 7] width 4 height 4
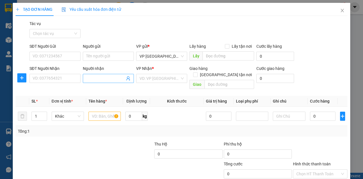
click at [90, 80] on input "Người nhận" at bounding box center [105, 78] width 39 height 6
type input "d"
type input "đ"
type input "D"
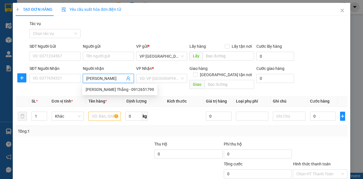
type input "[PERSON_NAME]"
click at [104, 90] on div "[PERSON_NAME] - 0913400808" at bounding box center [114, 89] width 56 height 6
type input "0913400808"
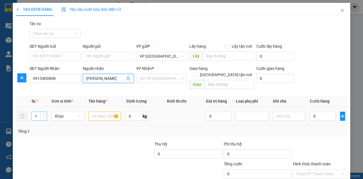
type input "[PERSON_NAME]"
drag, startPoint x: 38, startPoint y: 112, endPoint x: 5, endPoint y: 112, distance: 33.8
click at [5, 112] on div "TẠO ĐƠN HÀNG Yêu cầu xuất hóa đơn điện tử Transit Pickup Surcharge Ids Transit …" at bounding box center [181, 89] width 363 height 179
type input "2"
click at [101, 111] on input "text" at bounding box center [104, 115] width 32 height 9
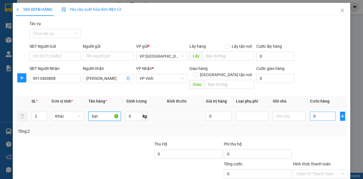
type input "bạt"
click at [316, 111] on input "0" at bounding box center [323, 115] width 26 height 9
type input "2"
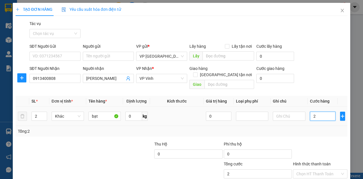
type input "20"
type input "200"
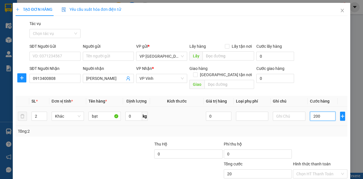
type input "200"
type input "2.000"
type input "20.000"
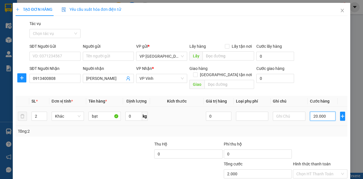
type input "20.000"
type input "200.000"
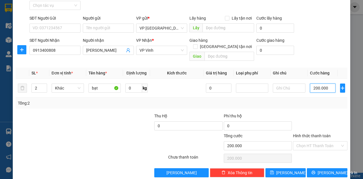
scroll to position [31, 0]
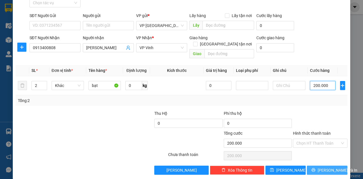
type input "200.000"
click at [320, 167] on span "[PERSON_NAME] và In" at bounding box center [338, 170] width 40 height 6
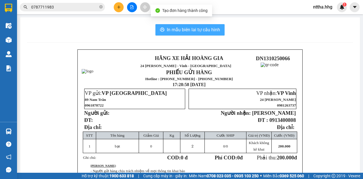
drag, startPoint x: 202, startPoint y: 30, endPoint x: 214, endPoint y: 32, distance: 11.9
click at [203, 29] on span "In mẫu biên lai tự cấu hình" at bounding box center [193, 29] width 53 height 7
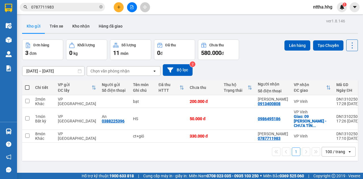
click at [26, 87] on span at bounding box center [27, 87] width 5 height 5
click at [27, 85] on input "checkbox" at bounding box center [27, 85] width 0 height 0
checkbox input "true"
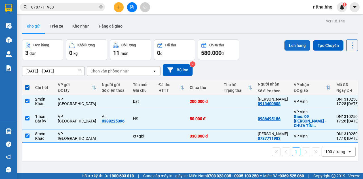
click at [294, 43] on button "Lên hàng" at bounding box center [297, 45] width 26 height 10
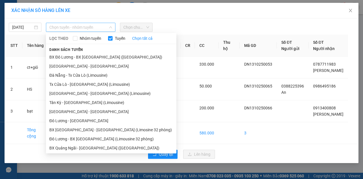
click at [86, 28] on span "Chọn tuyến - nhóm tuyến" at bounding box center [80, 27] width 63 height 9
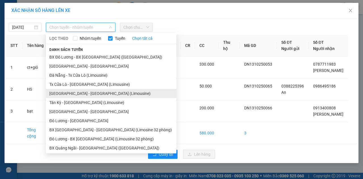
click at [69, 92] on li "[GEOGRAPHIC_DATA] - [GEOGRAPHIC_DATA] (Limousine)" at bounding box center [111, 93] width 130 height 9
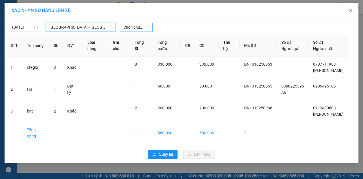
click at [128, 26] on span "Chọn chuyến" at bounding box center [136, 27] width 26 height 9
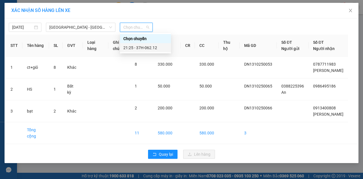
click at [127, 48] on div "21:25 - 37H-062.12" at bounding box center [145, 48] width 44 height 6
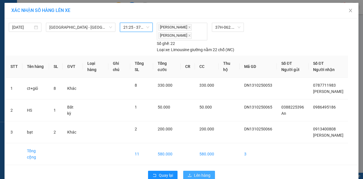
click at [195, 172] on span "Lên hàng" at bounding box center [202, 175] width 16 height 6
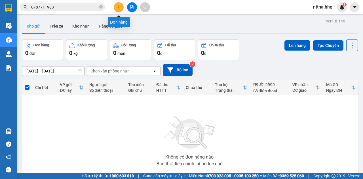
click at [120, 7] on icon "plus" at bounding box center [119, 7] width 4 height 4
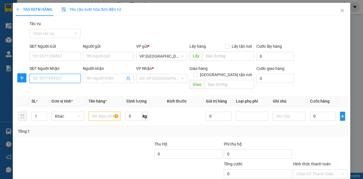
click at [65, 78] on input "SĐT Người Nhận" at bounding box center [54, 78] width 51 height 9
type input "0359199059"
click at [58, 88] on div "0359199059 - Trang" at bounding box center [55, 89] width 44 height 6
type input "Trang"
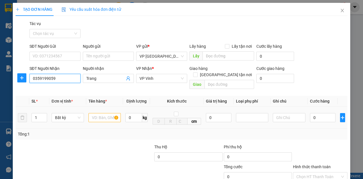
type input "0359199059"
click at [103, 113] on input "text" at bounding box center [104, 117] width 32 height 9
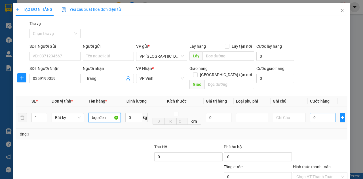
type input "bọc đen"
click at [316, 113] on input "0" at bounding box center [323, 117] width 26 height 9
type input "4"
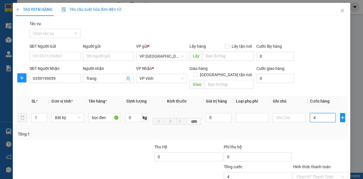
type input "40"
type input "400"
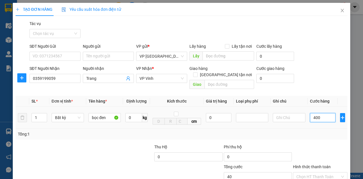
type input "400"
type input "4.000"
type input "40.000"
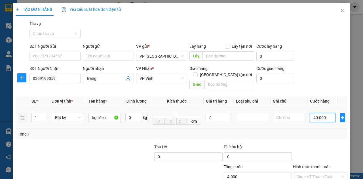
type input "40.000"
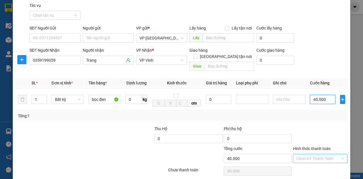
scroll to position [33, 0]
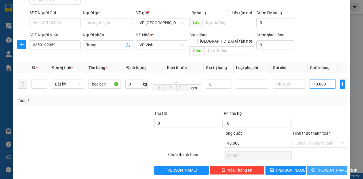
type input "40.000"
click at [315, 168] on icon "printer" at bounding box center [313, 170] width 4 height 4
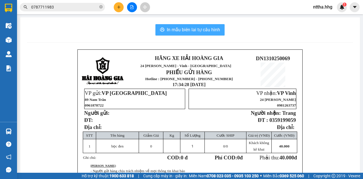
click at [215, 28] on span "In mẫu biên lai tự cấu hình" at bounding box center [193, 29] width 53 height 7
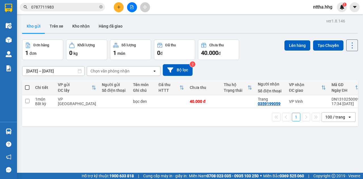
click at [116, 8] on button at bounding box center [119, 7] width 10 height 10
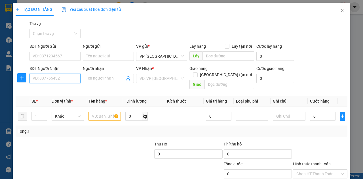
click at [59, 79] on input "SĐT Người Nhận" at bounding box center [54, 78] width 51 height 9
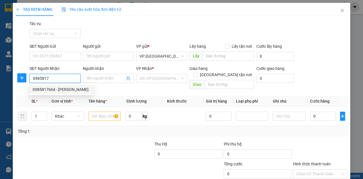
click at [54, 88] on div "0985817664 - [PERSON_NAME]." at bounding box center [61, 89] width 57 height 6
type input "0985817664"
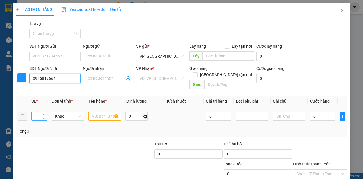
type input "[PERSON_NAME]."
type input "Vp Chợ Mai Trang, [GEOGRAPHIC_DATA]"
type input "0985817664"
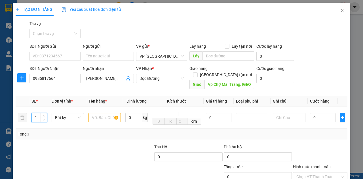
drag, startPoint x: 38, startPoint y: 110, endPoint x: 14, endPoint y: 110, distance: 24.1
click at [14, 110] on div "TẠO ĐƠN HÀNG Yêu cầu xuất hóa đơn điện tử Transit Pickup Surcharge Ids Transit …" at bounding box center [182, 107] width 338 height 209
type input "5"
click at [109, 113] on input "text" at bounding box center [104, 117] width 32 height 9
type input "ct"
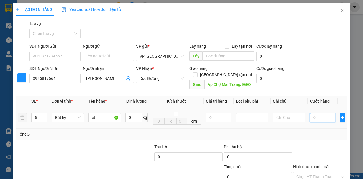
click at [314, 113] on input "0" at bounding box center [323, 117] width 26 height 9
type input "3"
type input "33"
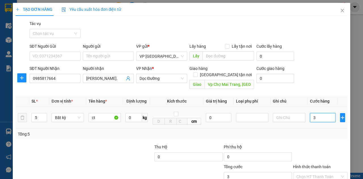
type input "33"
type input "330"
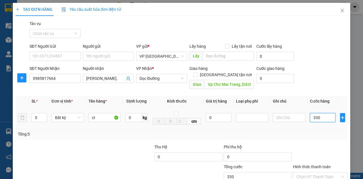
type input "3.300"
type input "33.000"
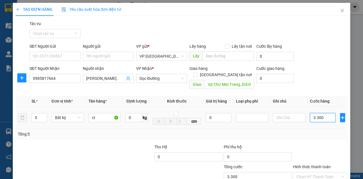
type input "33.000"
type input "330.000"
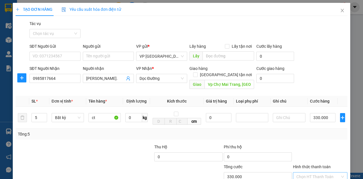
click at [313, 172] on input "Hình thức thanh toán" at bounding box center [318, 176] width 44 height 9
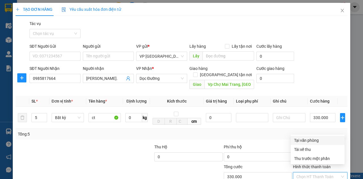
click at [305, 139] on div "Tại văn phòng" at bounding box center [317, 140] width 47 height 6
type input "0"
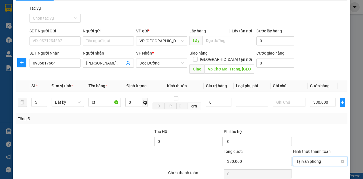
scroll to position [33, 0]
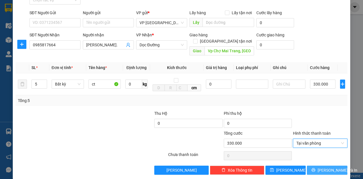
click at [328, 167] on span "[PERSON_NAME] và In" at bounding box center [338, 170] width 40 height 6
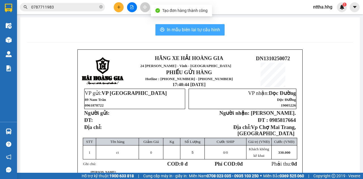
click at [212, 29] on span "In mẫu biên lai tự cấu hình" at bounding box center [193, 29] width 53 height 7
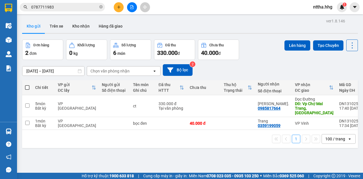
click at [118, 7] on icon "plus" at bounding box center [119, 7] width 4 height 4
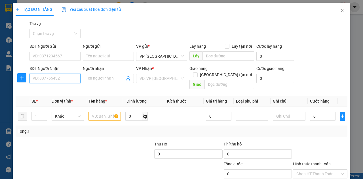
click at [49, 79] on input "SĐT Người Nhận" at bounding box center [54, 78] width 51 height 9
click at [87, 80] on input "Người nhận" at bounding box center [105, 78] width 39 height 6
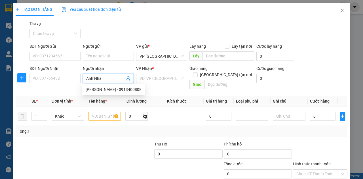
type input "[PERSON_NAME]"
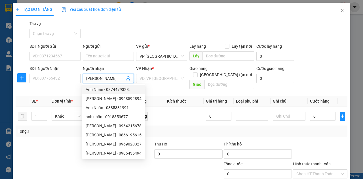
click at [96, 88] on div "Anh Nhân - 0374479328." at bounding box center [114, 89] width 56 height 6
type input "0374479328."
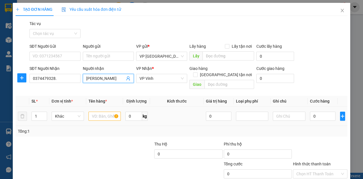
type input "[PERSON_NAME]"
click at [102, 111] on input "text" at bounding box center [104, 115] width 32 height 9
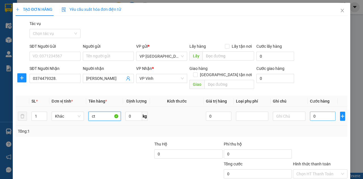
type input "ct"
click at [319, 111] on input "0" at bounding box center [323, 115] width 26 height 9
type input "7"
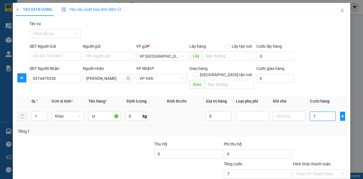
type input "70"
type input "700"
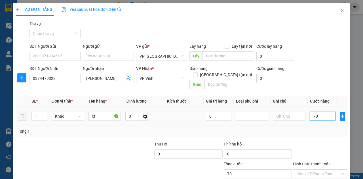
type input "700"
type input "7.000"
type input "70.000"
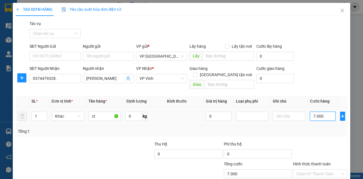
type input "70.000"
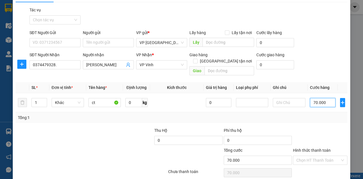
scroll to position [31, 0]
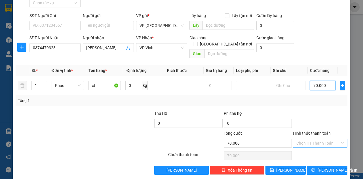
type input "70.000"
click at [327, 139] on input "Hình thức thanh toán" at bounding box center [318, 143] width 44 height 9
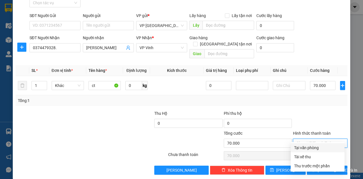
click at [316, 147] on div "Tại văn phòng" at bounding box center [317, 147] width 47 height 6
type input "0"
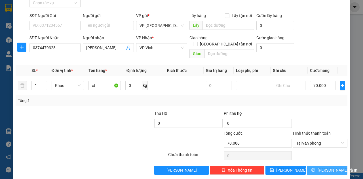
click at [330, 167] on span "[PERSON_NAME] và In" at bounding box center [338, 170] width 40 height 6
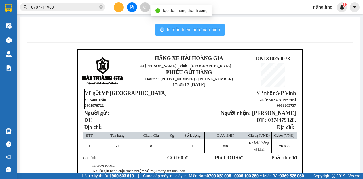
click at [188, 28] on span "In mẫu biên lai tự cấu hình" at bounding box center [193, 29] width 53 height 7
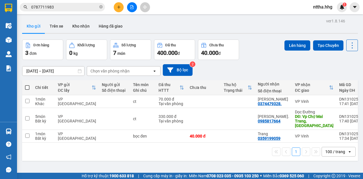
click at [121, 6] on button at bounding box center [119, 7] width 10 height 10
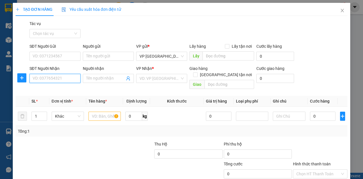
click at [54, 76] on input "SĐT Người Nhận" at bounding box center [54, 78] width 51 height 9
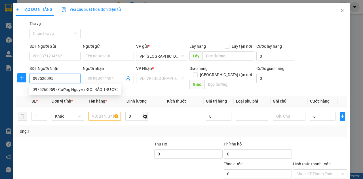
type input "0975260959"
click at [60, 91] on div "0975260959 - Cường Nguyễn -GỌI BÁO TRƯỚC" at bounding box center [75, 89] width 85 height 6
type input "Cường Nguyễn -GỌI BÁO TRƯỚC"
type input "Chợ Rộc, [GEOGRAPHIC_DATA]"
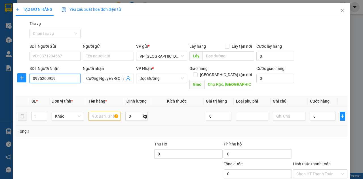
type input "0975260959"
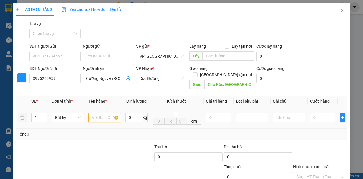
click at [104, 113] on input "text" at bounding box center [104, 117] width 32 height 9
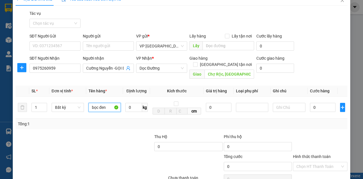
scroll to position [19, 0]
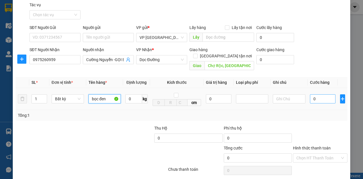
type input "bọc đen"
click at [322, 94] on input "0" at bounding box center [323, 98] width 26 height 9
type input "5"
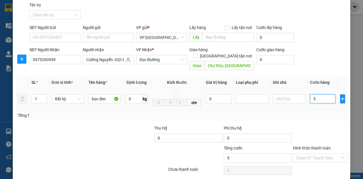
type input "50"
type input "500"
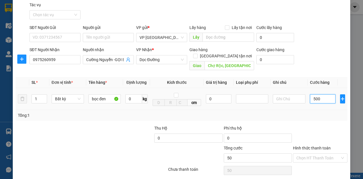
type input "500"
type input "5.000"
type input "50.000"
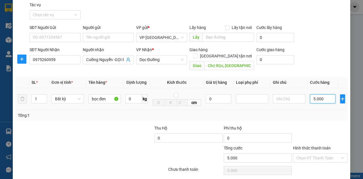
type input "50.000"
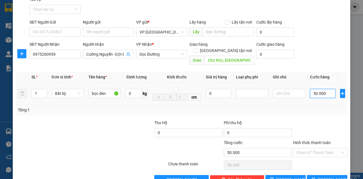
scroll to position [33, 0]
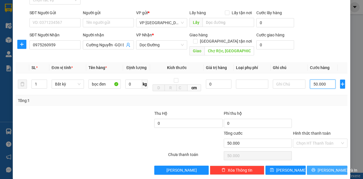
type input "50.000"
click at [321, 167] on span "[PERSON_NAME] và In" at bounding box center [338, 170] width 40 height 6
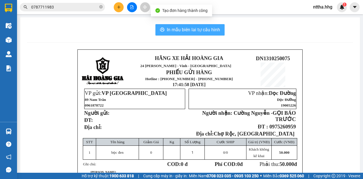
click at [180, 26] on span "In mẫu biên lai tự cấu hình" at bounding box center [193, 29] width 53 height 7
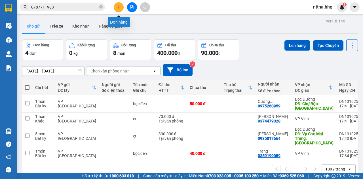
click at [117, 7] on icon "plus" at bounding box center [119, 7] width 4 height 4
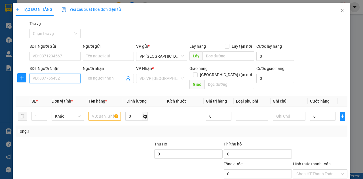
click at [65, 79] on input "SĐT Người Nhận" at bounding box center [54, 78] width 51 height 9
type input "0944522459"
click at [100, 112] on input "text" at bounding box center [104, 115] width 32 height 9
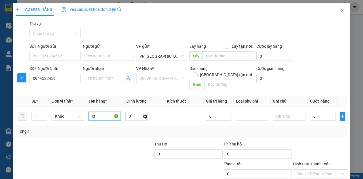
type input "ct"
click at [165, 75] on input "search" at bounding box center [160, 78] width 40 height 9
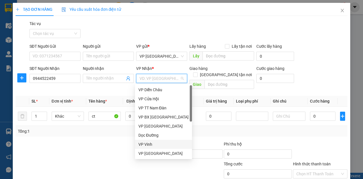
click at [147, 144] on div "VP Vinh" at bounding box center [163, 144] width 50 height 6
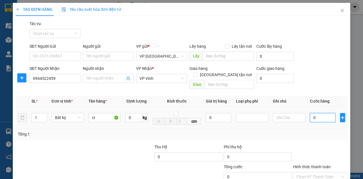
click at [315, 113] on input "0" at bounding box center [323, 117] width 26 height 9
type input "5"
type input "50"
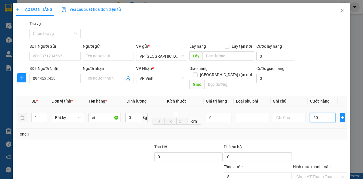
type input "50"
type input "500"
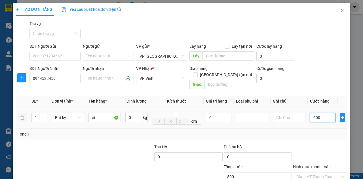
type input "5.000"
type input "50.000"
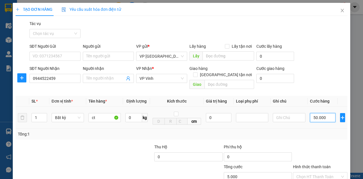
type input "50.000"
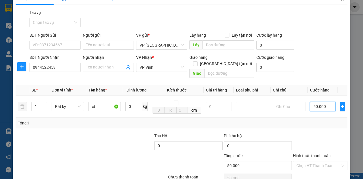
scroll to position [33, 0]
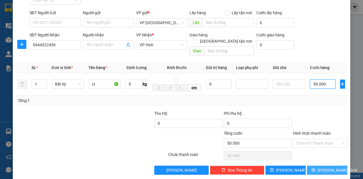
type input "50.000"
click at [331, 167] on span "[PERSON_NAME] và In" at bounding box center [338, 170] width 40 height 6
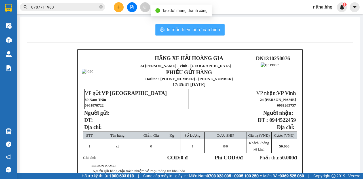
click at [207, 32] on span "In mẫu biên lai tự cấu hình" at bounding box center [193, 29] width 53 height 7
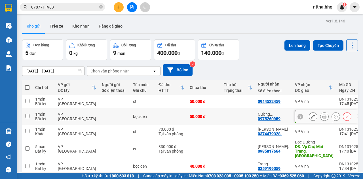
click at [228, 108] on td at bounding box center [238, 116] width 34 height 17
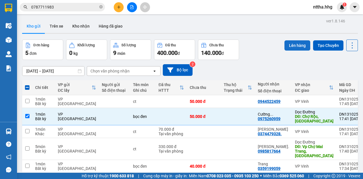
click at [290, 47] on button "Lên hàng" at bounding box center [297, 45] width 26 height 10
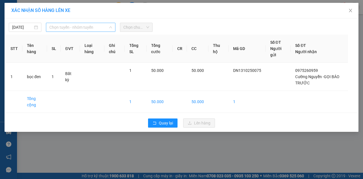
drag, startPoint x: 98, startPoint y: 26, endPoint x: 95, endPoint y: 31, distance: 6.0
click at [99, 25] on span "Chọn tuyến - nhóm tuyến" at bounding box center [80, 27] width 63 height 9
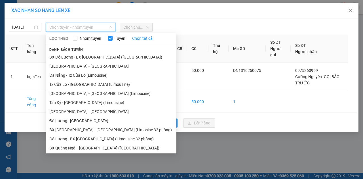
click at [72, 143] on li "BX Quảng Ngãi - [GEOGRAPHIC_DATA] ([GEOGRAPHIC_DATA])" at bounding box center [111, 147] width 130 height 9
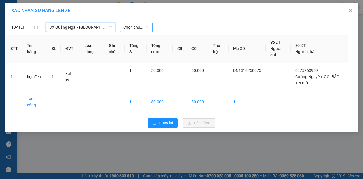
click at [137, 28] on span "Chọn chuyến" at bounding box center [136, 27] width 26 height 9
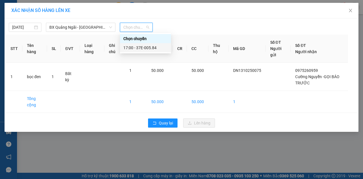
click at [147, 48] on div "17:00 - 37E-005.84" at bounding box center [145, 48] width 44 height 6
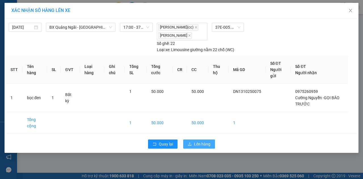
click at [191, 143] on icon "upload" at bounding box center [190, 144] width 4 height 4
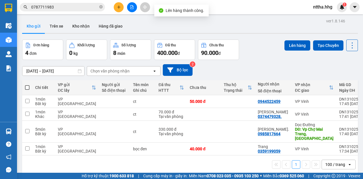
drag, startPoint x: 26, startPoint y: 86, endPoint x: 83, endPoint y: 80, distance: 58.1
click at [26, 86] on span at bounding box center [27, 87] width 5 height 5
click at [27, 85] on input "checkbox" at bounding box center [27, 85] width 0 height 0
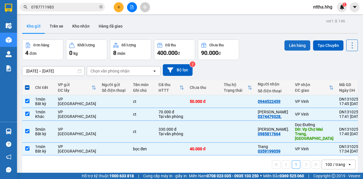
click at [299, 45] on button "Lên hàng" at bounding box center [297, 45] width 26 height 10
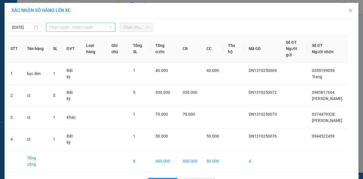
click at [63, 23] on span "Chọn tuyến - nhóm tuyến" at bounding box center [80, 27] width 63 height 9
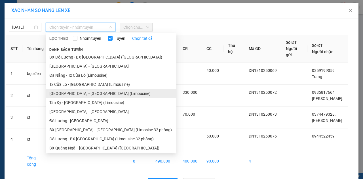
click at [73, 92] on li "[GEOGRAPHIC_DATA] - [GEOGRAPHIC_DATA] (Limousine)" at bounding box center [111, 93] width 130 height 9
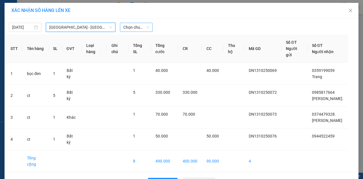
drag, startPoint x: 128, startPoint y: 26, endPoint x: 130, endPoint y: 28, distance: 3.0
click at [130, 26] on span "Chọn chuyến" at bounding box center [136, 27] width 26 height 9
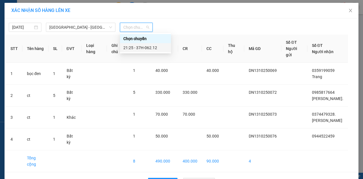
drag, startPoint x: 146, startPoint y: 48, endPoint x: 158, endPoint y: 74, distance: 28.0
click at [147, 48] on div "21:25 - 37H-062.12" at bounding box center [145, 48] width 44 height 6
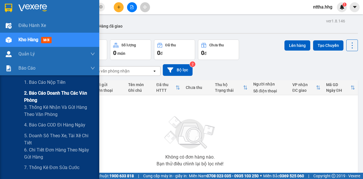
click at [29, 95] on span "2. Báo cáo doanh thu các văn phòng" at bounding box center [59, 96] width 71 height 14
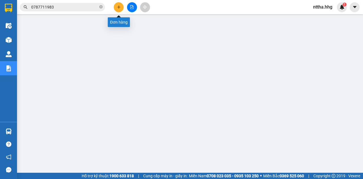
click at [119, 6] on icon "plus" at bounding box center [119, 6] width 0 height 3
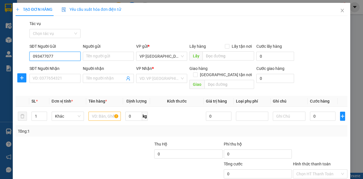
type input "0934770779"
click at [45, 67] on div "0934770779 - Chị Trân" at bounding box center [55, 67] width 44 height 6
type input "Chị Trân"
type input "0934770779"
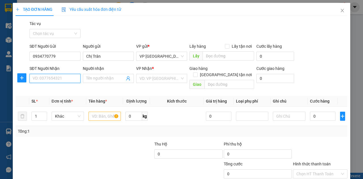
click at [49, 77] on input "SĐT Người Nhận" at bounding box center [54, 78] width 51 height 9
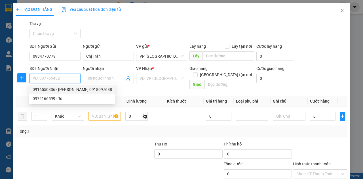
drag, startPoint x: 52, startPoint y: 90, endPoint x: 60, endPoint y: 93, distance: 8.9
click at [52, 90] on div "0916550336 - Lê Sỹ Hoàng 0918097688" at bounding box center [72, 89] width 79 height 6
type input "0916550336"
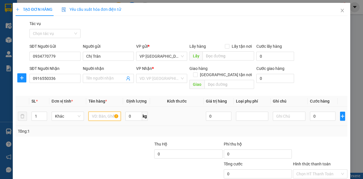
click at [98, 111] on input "text" at bounding box center [104, 115] width 32 height 9
type input "Lê Sỹ Hoàng 0918097688"
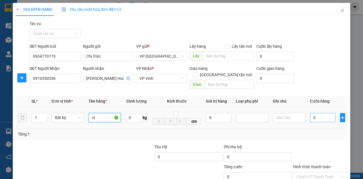
type input "ct"
click at [314, 113] on input "0" at bounding box center [323, 117] width 26 height 9
type input "5"
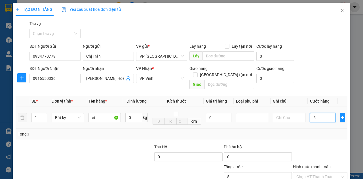
type input "50"
type input "500"
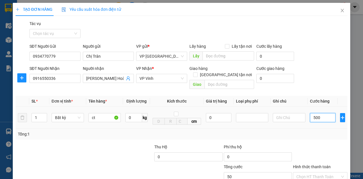
type input "500"
type input "5.000"
type input "50.000"
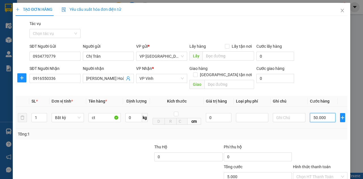
type input "50.000"
drag, startPoint x: 324, startPoint y: 93, endPoint x: 298, endPoint y: 95, distance: 26.2
click at [298, 107] on tr "1 Bất kỳ ct 0 kg cm 0 50.000" at bounding box center [182, 118] width 332 height 22
type input "7"
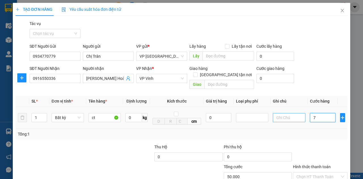
type input "7"
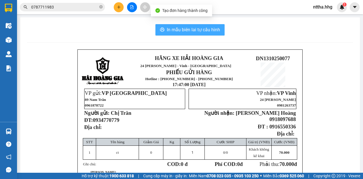
click at [195, 29] on span "In mẫu biên lai tự cấu hình" at bounding box center [193, 29] width 53 height 7
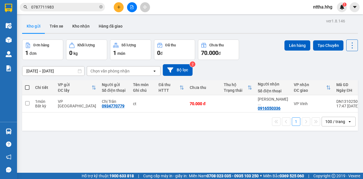
click at [28, 85] on span at bounding box center [27, 87] width 5 height 5
click at [27, 85] on input "checkbox" at bounding box center [27, 85] width 0 height 0
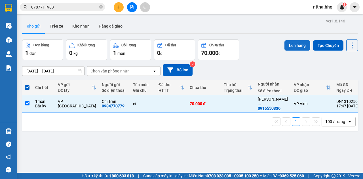
click at [292, 45] on button "Lên hàng" at bounding box center [297, 45] width 26 height 10
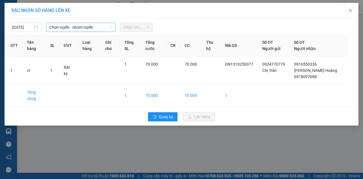
click at [98, 26] on span "Chọn tuyến - nhóm tuyến" at bounding box center [80, 27] width 63 height 9
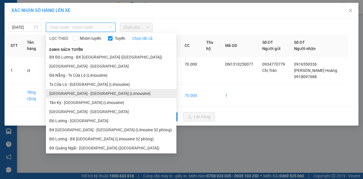
click at [71, 94] on li "[GEOGRAPHIC_DATA] - [GEOGRAPHIC_DATA] (Limousine)" at bounding box center [111, 93] width 130 height 9
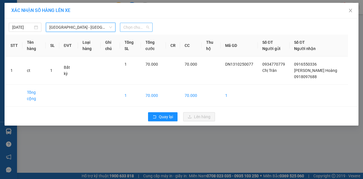
click at [140, 28] on span "Chọn chuyến" at bounding box center [136, 27] width 26 height 9
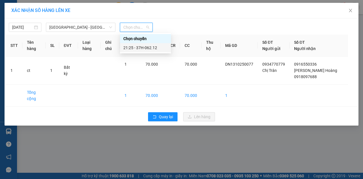
click at [143, 48] on div "21:25 - 37H-062.12" at bounding box center [145, 48] width 44 height 6
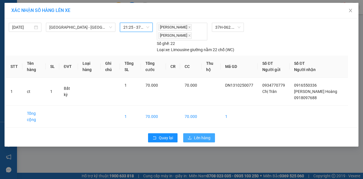
click at [199, 137] on span "Lên hàng" at bounding box center [202, 137] width 16 height 6
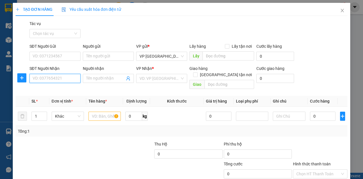
click at [43, 78] on input "SĐT Người Nhận" at bounding box center [54, 78] width 51 height 9
type input "0974513135"
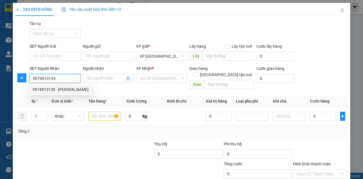
click at [58, 90] on div "0974513135 - [PERSON_NAME]" at bounding box center [61, 89] width 56 height 6
type input "[PERSON_NAME]"
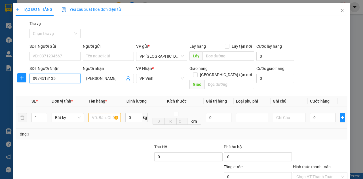
type input "0974513135"
click at [17, 113] on tr "1 Bất kỳ 0 kg cm 0 0" at bounding box center [182, 118] width 332 height 22
type input "3"
click at [100, 113] on input "text" at bounding box center [104, 117] width 32 height 9
type input "x"
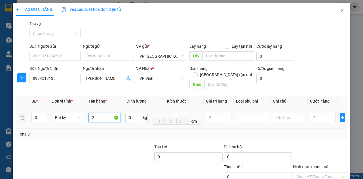
type input "2"
type input "3"
type input "xô"
click at [312, 113] on input "0" at bounding box center [323, 117] width 26 height 9
type input "1"
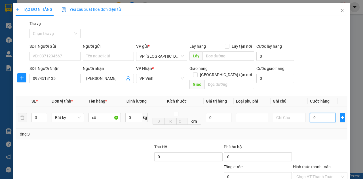
type input "1"
type input "13"
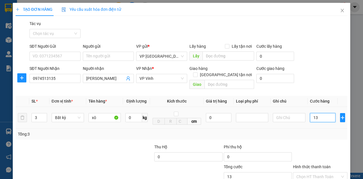
type input "130"
type input "1.300"
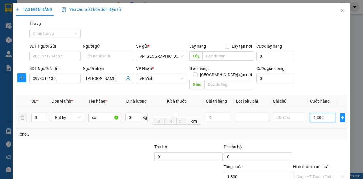
type input "1.300"
type input "13.000"
type input "130.000"
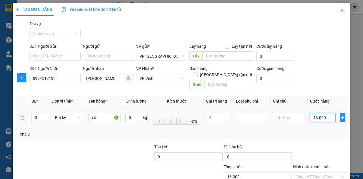
type input "130.000"
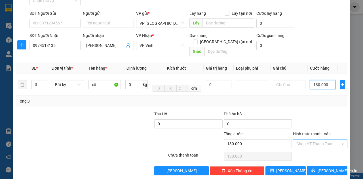
scroll to position [33, 0]
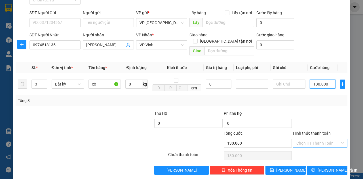
type input "130.000"
click at [307, 139] on input "Hình thức thanh toán" at bounding box center [318, 143] width 44 height 9
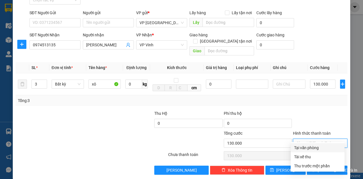
click at [303, 146] on div "Tại văn phòng" at bounding box center [317, 147] width 47 height 6
type input "0"
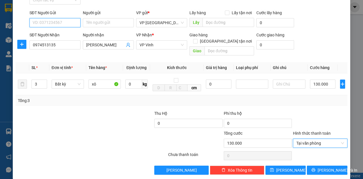
click at [60, 19] on input "SĐT Người Gửi" at bounding box center [54, 22] width 51 height 9
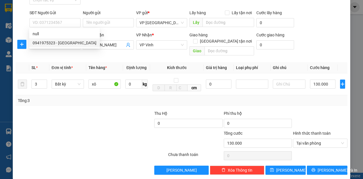
drag, startPoint x: 80, startPoint y: 119, endPoint x: 148, endPoint y: 125, distance: 68.6
click at [80, 119] on div at bounding box center [49, 120] width 69 height 20
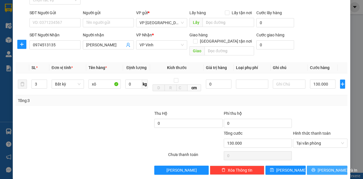
click at [315, 168] on icon "printer" at bounding box center [313, 170] width 4 height 4
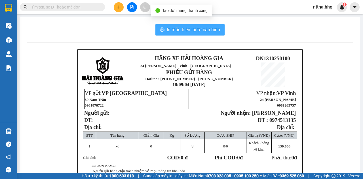
click at [186, 30] on span "In mẫu biên lai tự cấu hình" at bounding box center [193, 29] width 53 height 7
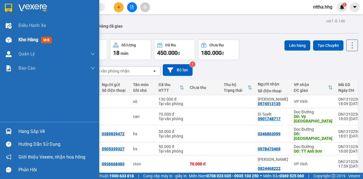
click at [23, 42] on span "Kho hàng" at bounding box center [28, 39] width 20 height 5
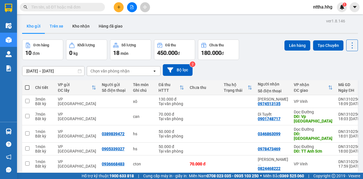
click at [59, 27] on button "Trên xe" at bounding box center [56, 26] width 23 height 14
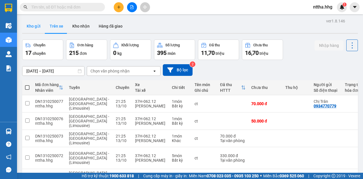
click at [36, 25] on button "Kho gửi" at bounding box center [33, 26] width 23 height 14
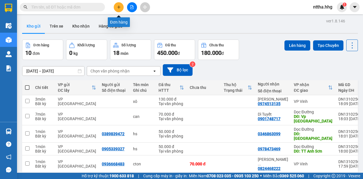
click at [118, 7] on icon "plus" at bounding box center [118, 7] width 3 height 0
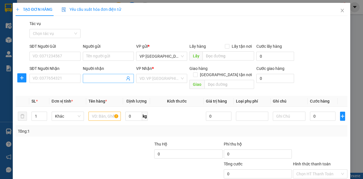
click at [90, 78] on input "Người nhận" at bounding box center [105, 78] width 39 height 6
type input "Quyên."
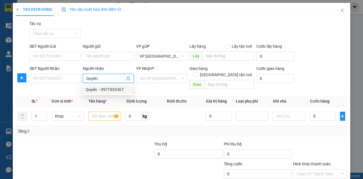
click at [97, 88] on div "Quyên. - 0971033367" at bounding box center [108, 89] width 44 height 6
type input "0971033367"
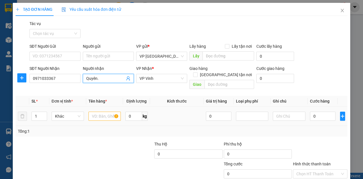
type input "Quyên."
click at [103, 111] on input "text" at bounding box center [104, 115] width 32 height 9
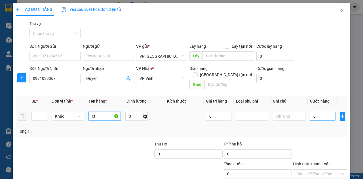
type input "ct"
click at [320, 111] on input "0" at bounding box center [323, 115] width 26 height 9
type input "8"
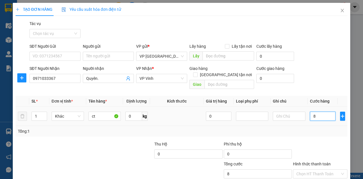
type input "80"
type input "800"
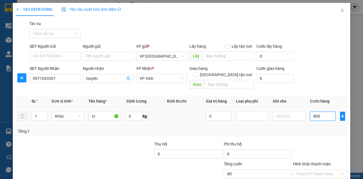
type input "800"
type input "8.000"
type input "80.000"
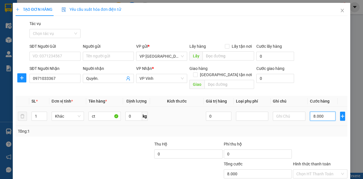
type input "80.000"
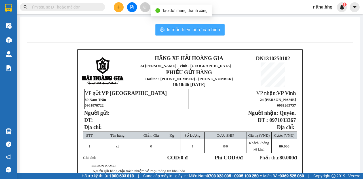
click at [193, 32] on span "In mẫu biên lai tự cấu hình" at bounding box center [193, 29] width 53 height 7
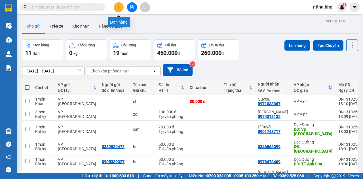
click at [120, 8] on icon "plus" at bounding box center [119, 7] width 4 height 4
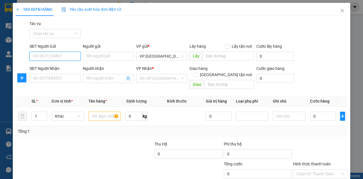
click at [66, 55] on input "SĐT Người Gửi" at bounding box center [54, 56] width 51 height 9
type input "0911301397"
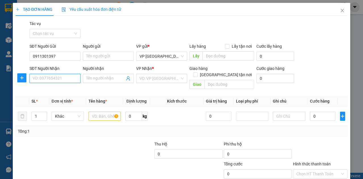
click at [56, 79] on input "SĐT Người Nhận" at bounding box center [54, 78] width 51 height 9
click at [57, 88] on div "0973300793 - Thuý Vinh" at bounding box center [55, 89] width 44 height 6
type input "0973300793"
type input "Thuý Vinh"
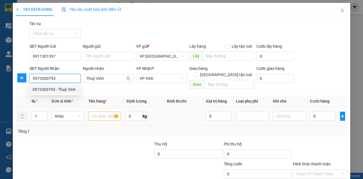
type input "0973300793"
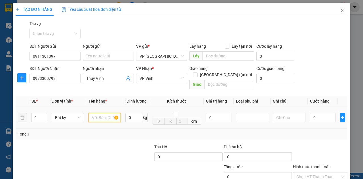
click at [106, 113] on input "text" at bounding box center [104, 117] width 32 height 9
type input "ct"
click at [319, 113] on input "0" at bounding box center [323, 117] width 26 height 9
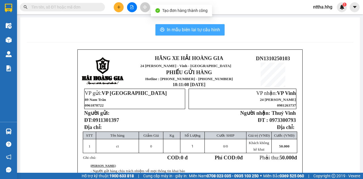
drag, startPoint x: 185, startPoint y: 28, endPoint x: 190, endPoint y: 33, distance: 7.3
click at [185, 28] on span "In mẫu biên lai tự cấu hình" at bounding box center [193, 29] width 53 height 7
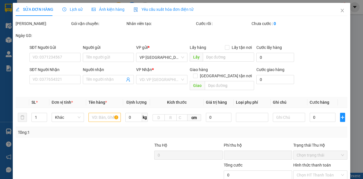
type input "0905343436"
type input "Chị Thành"
type input "0917871393"
type input "Chị Hồng Thắm"
type input "35 [PERSON_NAME] -CHƯA TÍNH SHIP"
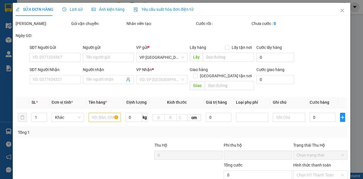
type input "0"
type input "50.000"
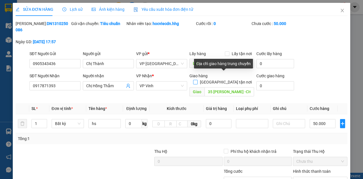
click at [198, 80] on span at bounding box center [195, 82] width 5 height 5
click at [197, 80] on input "[GEOGRAPHIC_DATA] tận nơi" at bounding box center [195, 82] width 4 height 4
checkbox input "true"
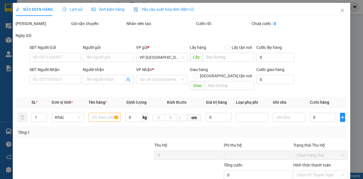
type input "0979923079"
type input "đường N5-KĐT [PERSON_NAME],xóm 20-Nghi Phú - CHƯA TÍNH SHIP"
type input "0"
type input "50.000"
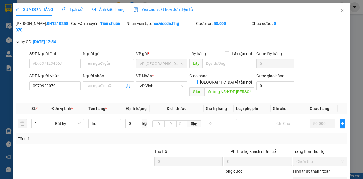
click at [197, 80] on input "Giao tận nơi" at bounding box center [195, 82] width 4 height 4
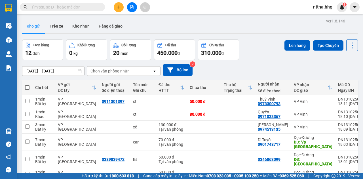
checkbox input "true"
click at [225, 168] on td at bounding box center [238, 174] width 34 height 13
checkbox input "true"
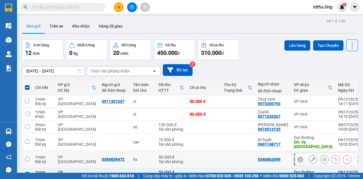
click at [225, 151] on td at bounding box center [238, 159] width 34 height 17
checkbox input "true"
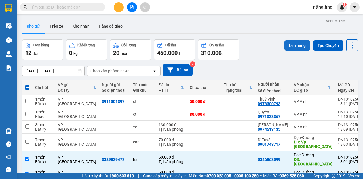
click at [293, 40] on button "Lên hàng" at bounding box center [297, 45] width 26 height 10
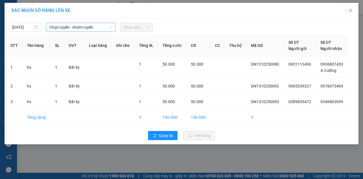
click at [87, 28] on span "Chọn tuyến - nhóm tuyến" at bounding box center [80, 27] width 63 height 9
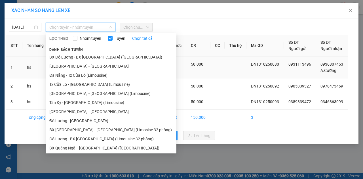
click at [93, 68] on li "[GEOGRAPHIC_DATA] - [GEOGRAPHIC_DATA]" at bounding box center [111, 66] width 130 height 9
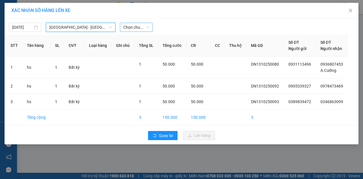
click at [136, 27] on span "Chọn chuyến" at bounding box center [136, 27] width 26 height 9
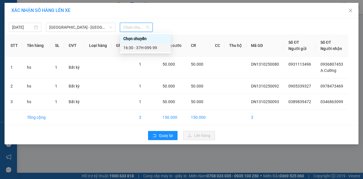
click at [144, 46] on div "16:30 - 37H-099.99" at bounding box center [145, 48] width 44 height 6
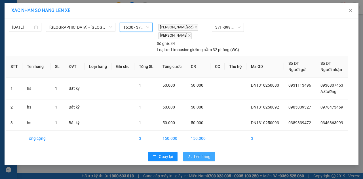
click at [199, 154] on span "Lên hàng" at bounding box center [202, 156] width 16 height 6
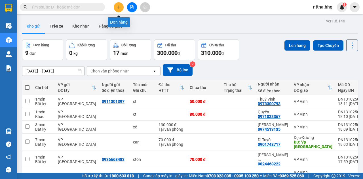
click at [116, 7] on button at bounding box center [119, 7] width 10 height 10
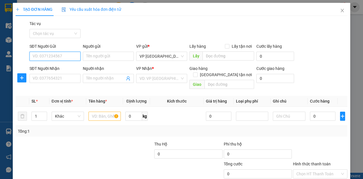
click at [62, 58] on input "SĐT Người Gửi" at bounding box center [54, 56] width 51 height 9
type input "0977353567"
click at [39, 68] on div "0977353567 - A HẢI" at bounding box center [55, 67] width 44 height 6
type input "A HẢI"
type input "0977353567"
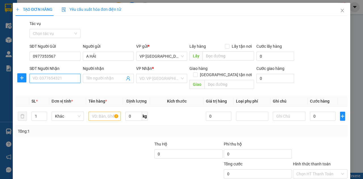
click at [42, 78] on input "SĐT Người Nhận" at bounding box center [54, 78] width 51 height 9
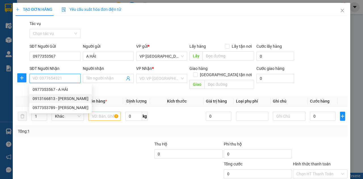
click at [57, 99] on div "0913166813 - Nguyễn Như Quỳnh" at bounding box center [61, 98] width 56 height 6
type input "0913166813"
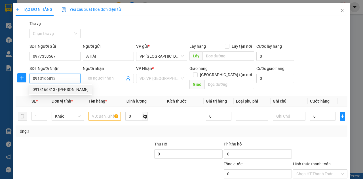
type input "Nguyễn Như Quỳnh"
checkbox input "true"
type input "số 09 [PERSON_NAME]"
type input "20.000"
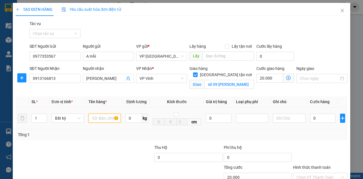
click at [93, 119] on input "text" at bounding box center [104, 117] width 32 height 9
type input "hs"
click at [323, 120] on input "0" at bounding box center [323, 117] width 26 height 9
type input "5"
type input "20.005"
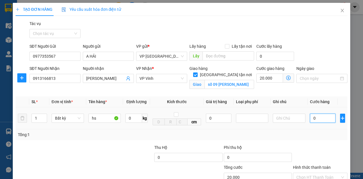
type input "20.005"
type input "50"
type input "20.050"
type input "500"
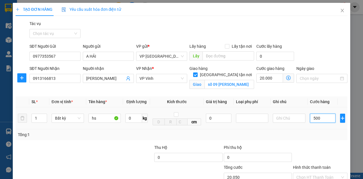
type input "20.500"
type input "5.000"
type input "25.000"
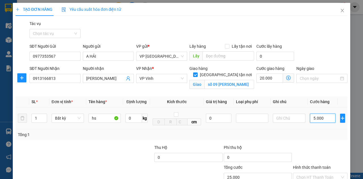
type input "50.000"
type input "70.000"
click at [330, 173] on input "Hình thức thanh toán" at bounding box center [318, 177] width 44 height 9
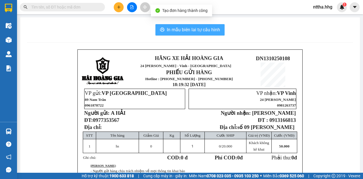
click at [192, 26] on button "In mẫu biên lai tự cấu hình" at bounding box center [189, 29] width 69 height 11
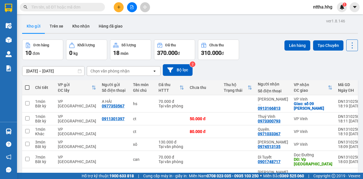
click at [122, 9] on button at bounding box center [119, 7] width 10 height 10
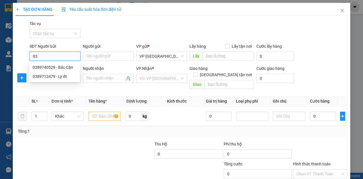
type input "0"
click at [54, 74] on div "0389712479 - Ly ớt" at bounding box center [55, 76] width 44 height 6
type input "0389712479"
type input "Ly ớt"
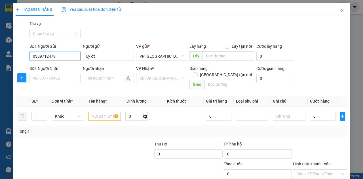
type input "0389712479"
click at [52, 83] on div "SĐT Người Nhận VD: 0377654321" at bounding box center [54, 75] width 51 height 20
click at [54, 80] on input "SĐT Người Nhận" at bounding box center [54, 78] width 51 height 9
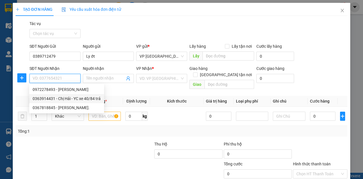
click at [57, 99] on div "0363914431 - Chị Hải - YC xe 40/84 trả" at bounding box center [67, 98] width 68 height 6
type input "0363914431"
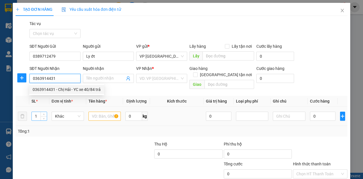
type input "Chị Hải - YC xe 40/84 trả"
type input "N4 Chợ Vinh"
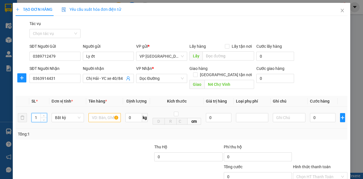
click at [18, 113] on tr "1 Bất kỳ 0 kg cm 0 0" at bounding box center [182, 118] width 332 height 22
type input "3"
click at [107, 113] on input "text" at bounding box center [104, 117] width 32 height 9
type input "sọc ớt"
click at [316, 113] on input "0" at bounding box center [323, 117] width 26 height 9
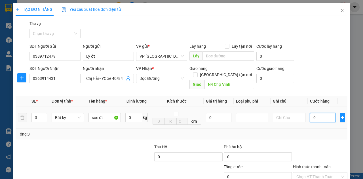
type input "1"
type input "15"
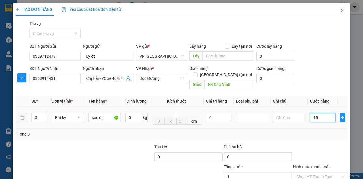
type input "15"
type input "150"
type input "1.500"
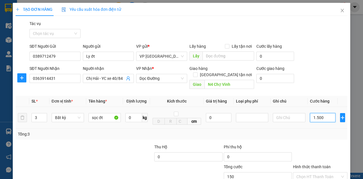
type input "1.500"
type input "15.000"
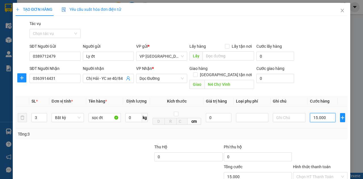
type input "150.000"
click at [320, 172] on input "Hình thức thanh toán" at bounding box center [318, 176] width 44 height 9
click at [317, 178] on div "Tại văn phòng" at bounding box center [317, 181] width 47 height 6
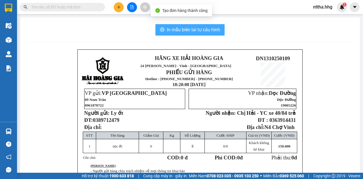
drag, startPoint x: 192, startPoint y: 31, endPoint x: 201, endPoint y: 35, distance: 9.2
click at [192, 31] on span "In mẫu biên lai tự cấu hình" at bounding box center [193, 29] width 53 height 7
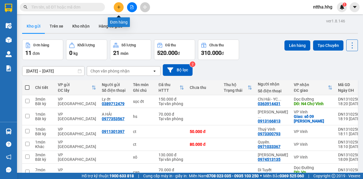
click at [119, 7] on icon "plus" at bounding box center [119, 6] width 0 height 3
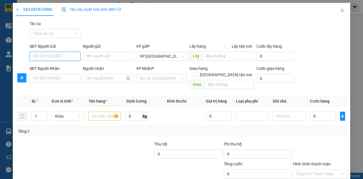
click at [54, 55] on input "SĐT Người Gửi" at bounding box center [54, 56] width 51 height 9
type input "0367332851"
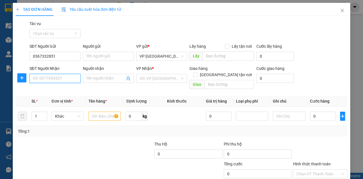
click at [54, 75] on input "SĐT Người Nhận" at bounding box center [54, 78] width 51 height 9
drag, startPoint x: 66, startPoint y: 56, endPoint x: 12, endPoint y: 56, distance: 53.3
click at [13, 56] on div "TẠO ĐƠN HÀNG Yêu cầu xuất hóa đơn điện tử Transit Pickup Surcharge Ids Transit …" at bounding box center [182, 106] width 338 height 206
type input "0367332851"
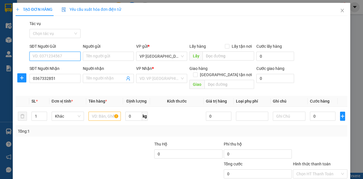
click at [49, 57] on input "SĐT Người Gửi" at bounding box center [54, 56] width 51 height 9
type input "0369357719"
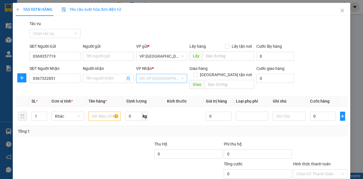
click at [141, 75] on input "search" at bounding box center [160, 78] width 40 height 9
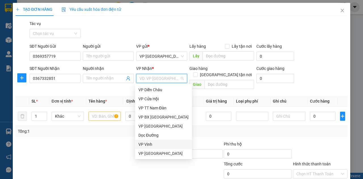
click at [157, 144] on div "VP Vinh" at bounding box center [163, 144] width 50 height 6
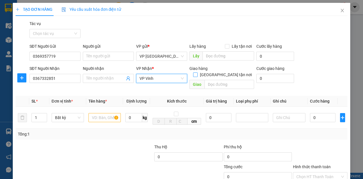
click at [197, 72] on input "Giao tận nơi" at bounding box center [195, 74] width 4 height 4
checkbox input "true"
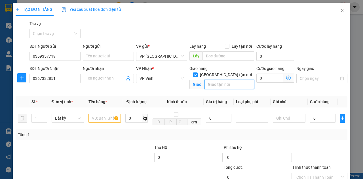
click at [233, 80] on input "text" at bounding box center [228, 84] width 49 height 9
type input "KTX Y Khoa"
click at [263, 77] on input "0" at bounding box center [269, 77] width 27 height 9
click at [103, 117] on input "text" at bounding box center [104, 117] width 32 height 9
type input "c"
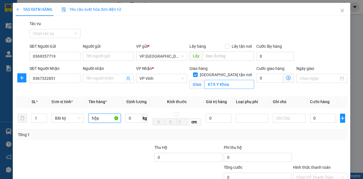
type input "hộp"
click at [231, 80] on input "KTX Y Khoa" at bounding box center [228, 84] width 49 height 9
type input "KTX Y Khoa, 161 Nguyễn Phong Sắc"
click at [261, 77] on input "0" at bounding box center [269, 77] width 27 height 9
type input "3"
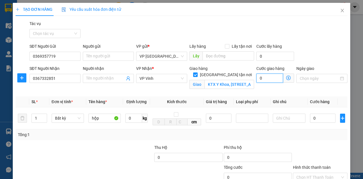
type input "3"
type input "30"
type input "300"
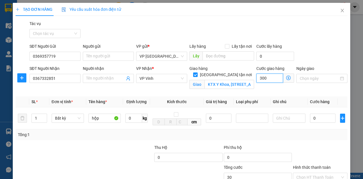
type input "300"
type input "3.000"
type input "30.000"
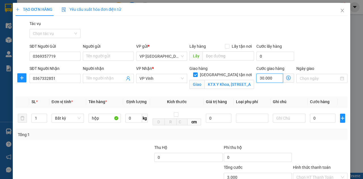
type input "30.000"
click at [317, 116] on input "0" at bounding box center [323, 117] width 26 height 9
type input "1"
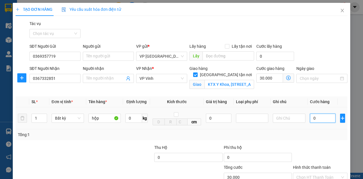
type input "30.001"
type input "10"
type input "30.010"
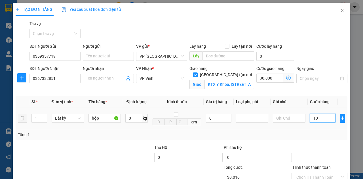
type input "100"
type input "30.100"
type input "1.000"
type input "31.000"
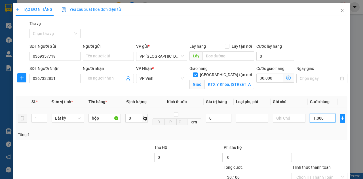
type input "31.000"
type input "10.000"
type input "40.000"
type input "100.000"
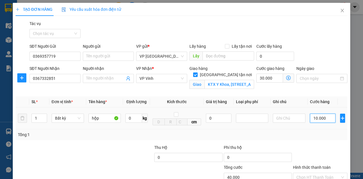
type input "130.000"
type input "100.000"
click at [319, 173] on input "Hình thức thanh toán" at bounding box center [318, 177] width 44 height 9
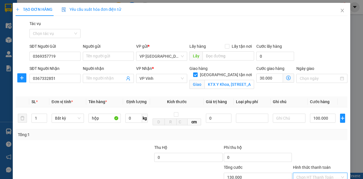
type input "0"
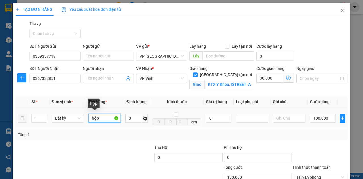
click at [104, 113] on input "hộp" at bounding box center [104, 117] width 32 height 9
type input "hộp -Đ"
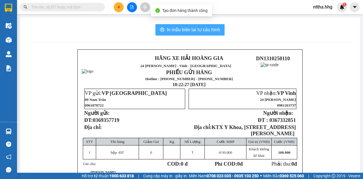
click at [183, 29] on span "In mẫu biên lai tự cấu hình" at bounding box center [193, 29] width 53 height 7
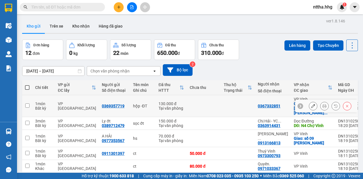
click at [312, 103] on button at bounding box center [313, 106] width 8 height 10
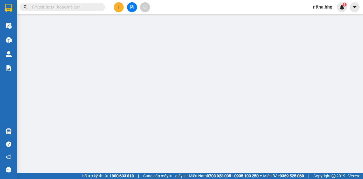
type input "0369357719"
type input "0367332851"
checkbox input "true"
type input "KTX Y Khoa, 161 Nguyễn Phong Sắc"
type input "0"
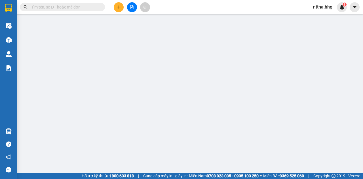
type input "130.000"
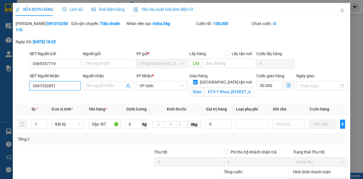
click at [61, 85] on input "0367332851" at bounding box center [54, 85] width 51 height 9
type input "0367332854"
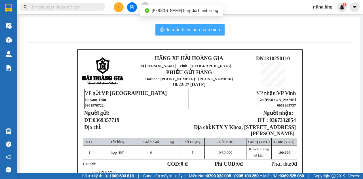
click at [170, 32] on span "In mẫu biên lai tự cấu hình" at bounding box center [193, 29] width 53 height 7
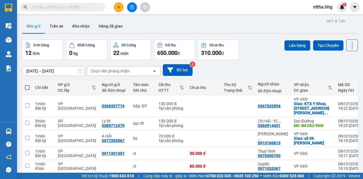
click at [60, 7] on input "text" at bounding box center [64, 7] width 67 height 6
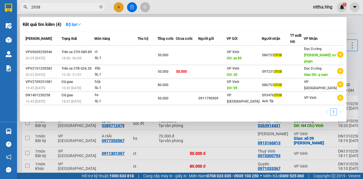
type input "2938"
click at [44, 7] on input "2938" at bounding box center [64, 7] width 67 height 6
click at [173, 7] on div at bounding box center [181, 89] width 363 height 179
click at [54, 7] on input "2938" at bounding box center [64, 7] width 67 height 6
click at [119, 8] on div at bounding box center [181, 89] width 363 height 179
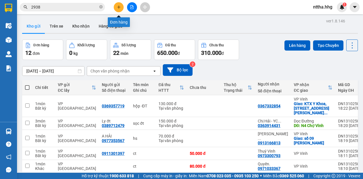
click at [118, 8] on icon "plus" at bounding box center [119, 7] width 4 height 4
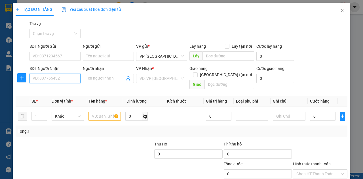
click at [57, 77] on input "SĐT Người Nhận" at bounding box center [54, 78] width 51 height 9
type input "0982663887"
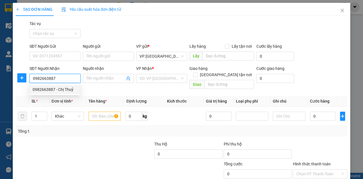
click at [55, 88] on div "0982663887 - Chị Thuỷ" at bounding box center [55, 89] width 44 height 6
type input "Chị Thuỷ"
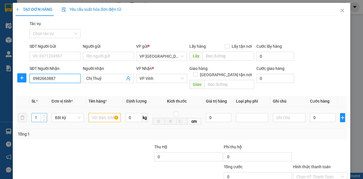
type input "0982663887"
drag, startPoint x: 39, startPoint y: 113, endPoint x: 29, endPoint y: 114, distance: 9.9
click at [29, 114] on tr "1 Bất kỳ 0 kg cm 0 0" at bounding box center [182, 118] width 332 height 22
type input "2"
click at [102, 113] on input "text" at bounding box center [104, 117] width 32 height 9
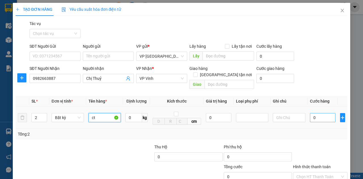
type input "ct"
click at [319, 113] on input "0" at bounding box center [323, 117] width 26 height 9
type input "1"
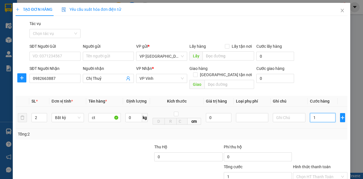
type input "17"
type input "170"
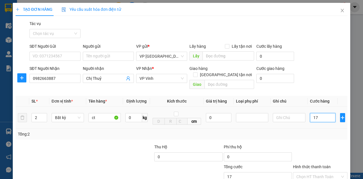
type input "170"
type input "1.700"
type input "17.000"
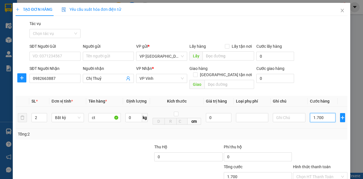
type input "17.000"
type input "170.000"
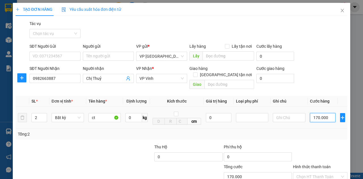
type input "17.000"
type input "0"
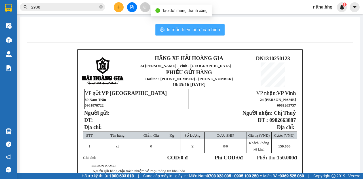
click at [199, 29] on span "In mẫu biên lai tự cấu hình" at bounding box center [193, 29] width 53 height 7
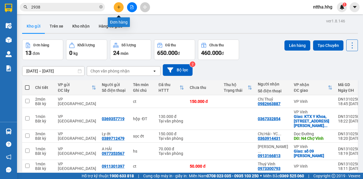
click at [120, 6] on icon "plus" at bounding box center [119, 7] width 4 height 4
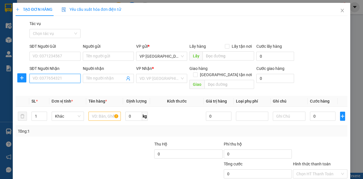
click at [68, 81] on input "SĐT Người Nhận" at bounding box center [54, 78] width 51 height 9
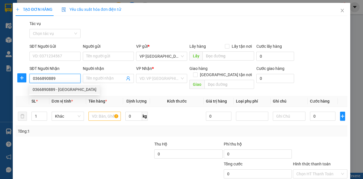
click at [69, 91] on div "0366890889 - Linh Trang" at bounding box center [65, 89] width 64 height 6
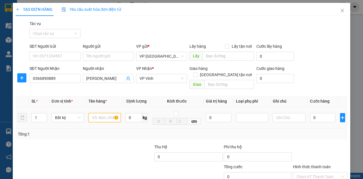
click at [97, 113] on input "text" at bounding box center [104, 117] width 32 height 9
click at [319, 113] on input "0" at bounding box center [323, 117] width 26 height 9
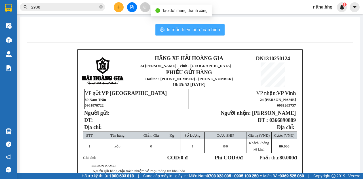
click at [206, 28] on span "In mẫu biên lai tự cấu hình" at bounding box center [193, 29] width 53 height 7
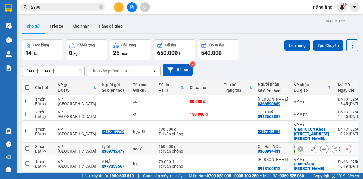
click at [209, 146] on td at bounding box center [204, 148] width 34 height 13
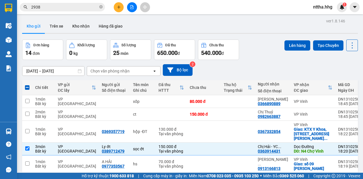
click at [289, 46] on button "Lên hàng" at bounding box center [297, 45] width 26 height 10
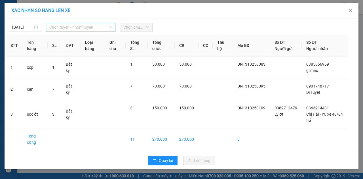
click at [94, 25] on span "Chọn tuyến - nhóm tuyến" at bounding box center [80, 27] width 63 height 9
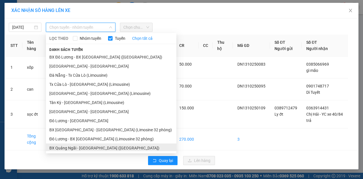
click at [68, 149] on li "BX Quảng Ngãi - BX Đô Lương (Limousine)" at bounding box center [111, 147] width 130 height 9
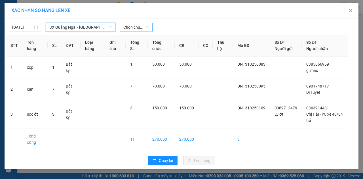
click at [138, 28] on span "Chọn chuyến" at bounding box center [136, 27] width 26 height 9
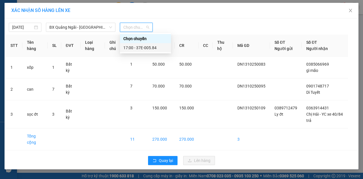
click at [137, 47] on div "17:00 - 37E-005.84" at bounding box center [145, 48] width 44 height 6
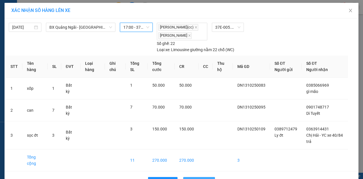
click at [199, 178] on span "Lên hàng" at bounding box center [202, 181] width 16 height 6
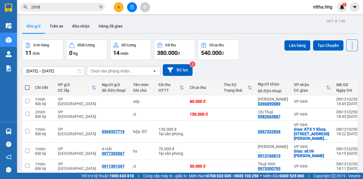
click at [28, 85] on span at bounding box center [27, 87] width 5 height 5
click at [27, 85] on input "checkbox" at bounding box center [27, 85] width 0 height 0
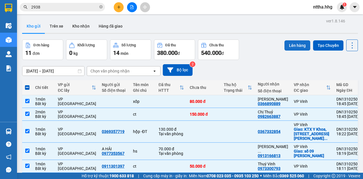
click at [300, 40] on button "Lên hàng" at bounding box center [297, 45] width 26 height 10
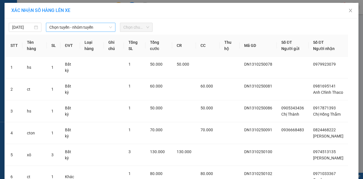
click at [64, 26] on span "Chọn tuyến - nhóm tuyến" at bounding box center [80, 27] width 63 height 9
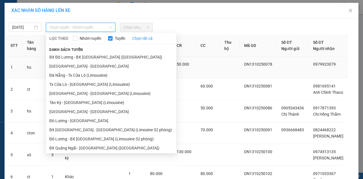
drag, startPoint x: 79, startPoint y: 83, endPoint x: 86, endPoint y: 74, distance: 12.1
click at [79, 89] on li "Đà Nẵng - Tân Kỳ (Limousine)" at bounding box center [111, 93] width 130 height 9
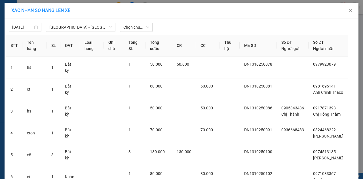
click at [133, 22] on div "13/10/2025 Đà Nẵng - Tân Kỳ (Limousine) LỌC THEO Nhóm tuyến Tuyến Chọn tất cả D…" at bounding box center [181, 26] width 351 height 12
click at [134, 26] on span "Chọn chuyến" at bounding box center [136, 27] width 26 height 9
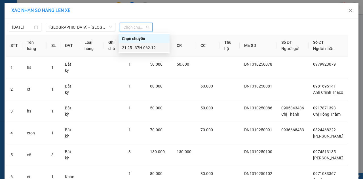
click at [138, 48] on div "21:25 - 37H-062.12" at bounding box center [144, 48] width 44 height 6
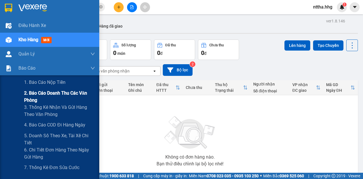
click at [33, 100] on span "2. Báo cáo doanh thu các văn phòng" at bounding box center [59, 96] width 71 height 14
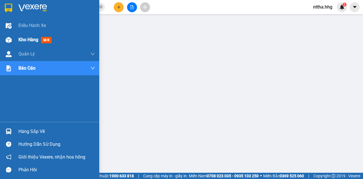
click at [7, 36] on div at bounding box center [9, 40] width 10 height 10
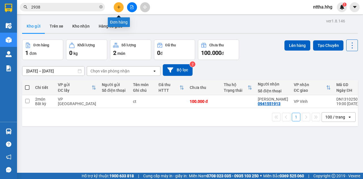
click at [117, 7] on icon "plus" at bounding box center [118, 7] width 3 height 0
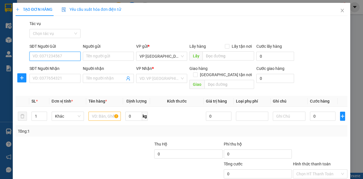
click at [67, 57] on input "SĐT Người Gửi" at bounding box center [54, 56] width 51 height 9
click at [60, 67] on div "0935110205 - Thịnh" at bounding box center [55, 67] width 44 height 6
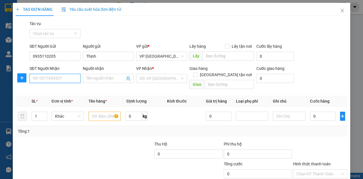
click at [56, 78] on input "SĐT Người Nhận" at bounding box center [54, 78] width 51 height 9
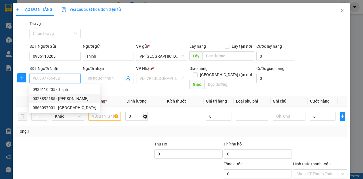
click at [52, 100] on div "0328895185 - C ngọc" at bounding box center [65, 98] width 64 height 6
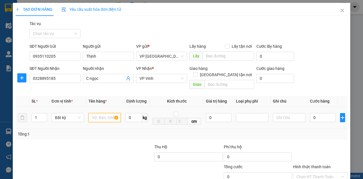
click at [97, 113] on input "text" at bounding box center [104, 117] width 32 height 9
click at [322, 113] on input "0" at bounding box center [323, 117] width 26 height 9
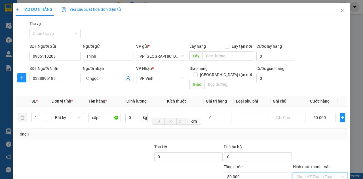
click at [330, 172] on input "Hình thức thanh toán" at bounding box center [318, 176] width 44 height 9
click at [326, 178] on div "Tại văn phòng" at bounding box center [317, 181] width 47 height 6
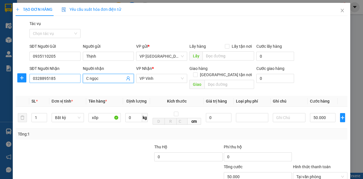
drag, startPoint x: 109, startPoint y: 46, endPoint x: 60, endPoint y: 44, distance: 49.1
click at [60, 65] on div "SĐT Người Nhận 0328895185 Người nhận C ngọc C ngọc VP Nhận * VP Vinh Giao hàng …" at bounding box center [188, 78] width 320 height 26
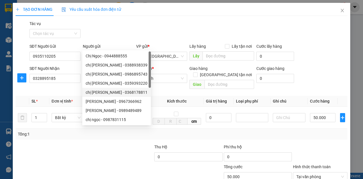
click at [318, 157] on div "Transit Pickup Surcharge Ids Transit Deliver Surcharge Ids Transit Deliver Surc…" at bounding box center [182, 113] width 332 height 187
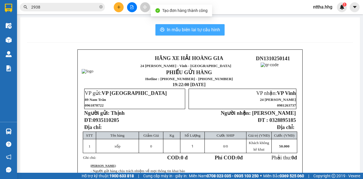
click at [193, 29] on span "In mẫu biên lai tự cấu hình" at bounding box center [193, 29] width 53 height 7
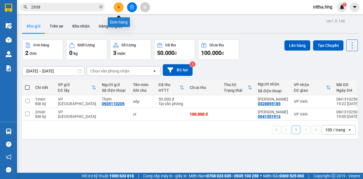
click at [116, 6] on button at bounding box center [119, 7] width 10 height 10
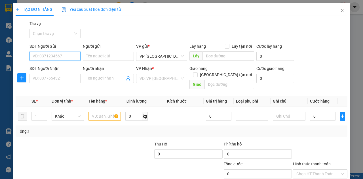
click at [72, 57] on input "SĐT Người Gửi" at bounding box center [54, 56] width 51 height 9
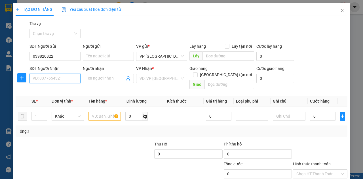
click at [58, 77] on input "SĐT Người Nhận" at bounding box center [54, 78] width 51 height 9
click at [39, 56] on input "039820822" at bounding box center [54, 56] width 51 height 9
click at [41, 55] on input "039820822" at bounding box center [54, 56] width 51 height 9
click at [47, 79] on input "SĐT Người Nhận" at bounding box center [54, 78] width 51 height 9
click at [35, 90] on div "0399113093" at bounding box center [55, 89] width 44 height 6
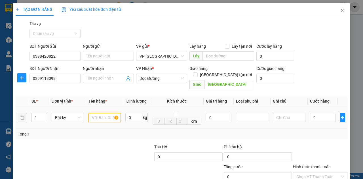
click at [107, 113] on input "text" at bounding box center [104, 117] width 32 height 9
click at [316, 113] on input "0" at bounding box center [323, 117] width 26 height 9
click at [320, 172] on input "Hình thức thanh toán" at bounding box center [318, 176] width 44 height 9
click at [312, 178] on div "Tại văn phòng" at bounding box center [317, 181] width 47 height 6
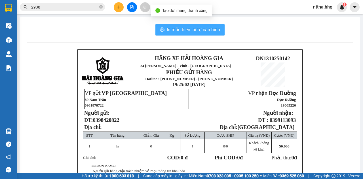
click at [185, 29] on span "In mẫu biên lai tự cấu hình" at bounding box center [193, 29] width 53 height 7
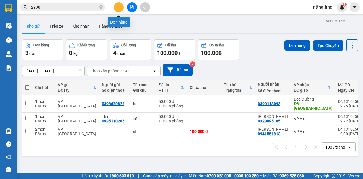
click at [119, 9] on button at bounding box center [119, 7] width 10 height 10
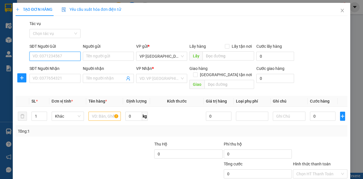
click at [57, 56] on input "SĐT Người Gửi" at bounding box center [54, 56] width 51 height 9
click at [55, 65] on div "0966724789 - Hiếu" at bounding box center [55, 67] width 44 height 6
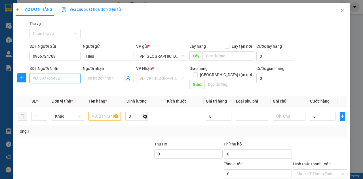
click at [54, 76] on input "SĐT Người Nhận" at bounding box center [54, 78] width 51 height 9
drag, startPoint x: 63, startPoint y: 78, endPoint x: 28, endPoint y: 79, distance: 34.6
click at [28, 79] on div "SĐT Người Nhận 077451676 077451676" at bounding box center [54, 78] width 53 height 26
click at [50, 91] on div "0774515676" at bounding box center [55, 89] width 44 height 6
click at [167, 79] on span "VP Đà Nẵng" at bounding box center [162, 78] width 44 height 9
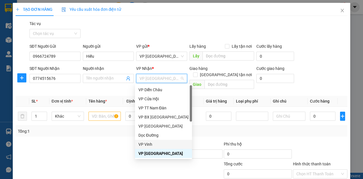
click at [155, 142] on div "VP Vinh" at bounding box center [163, 144] width 50 height 6
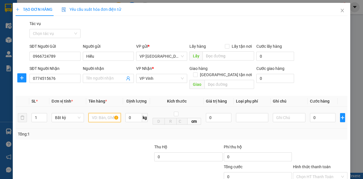
click at [104, 113] on input "text" at bounding box center [104, 117] width 32 height 9
click at [315, 114] on input "0" at bounding box center [323, 117] width 26 height 9
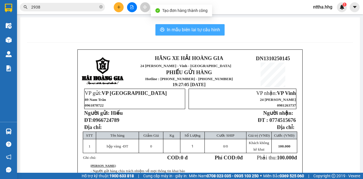
click at [194, 31] on span "In mẫu biên lai tự cấu hình" at bounding box center [193, 29] width 53 height 7
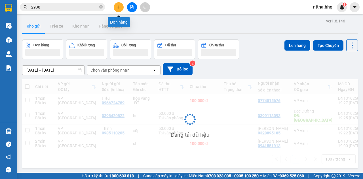
click at [116, 9] on button at bounding box center [119, 7] width 10 height 10
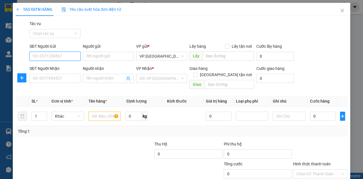
click at [67, 53] on input "SĐT Người Gửi" at bounding box center [54, 56] width 51 height 9
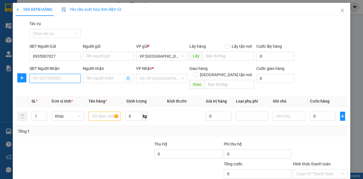
click at [53, 76] on input "SĐT Người Nhận" at bounding box center [54, 78] width 51 height 9
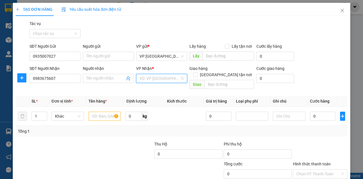
click at [153, 79] on input "search" at bounding box center [160, 78] width 40 height 9
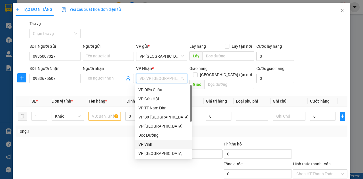
click at [145, 143] on div "VP Vinh" at bounding box center [163, 144] width 50 height 6
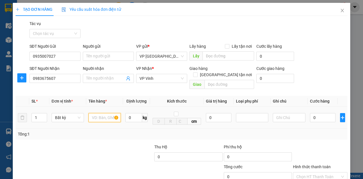
click at [106, 113] on input "text" at bounding box center [104, 117] width 32 height 9
click at [313, 113] on input "0" at bounding box center [323, 117] width 26 height 9
click at [326, 172] on input "Hình thức thanh toán" at bounding box center [318, 176] width 44 height 9
click at [317, 178] on div "Tại văn phòng" at bounding box center [317, 181] width 47 height 6
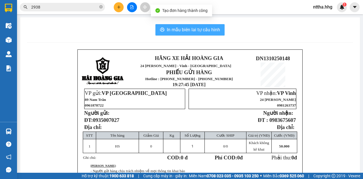
click at [201, 31] on span "In mẫu biên lai tự cấu hình" at bounding box center [193, 29] width 53 height 7
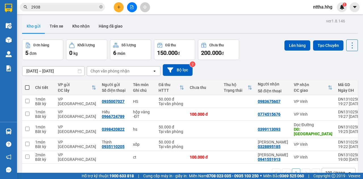
click at [119, 8] on icon "plus" at bounding box center [119, 7] width 4 height 4
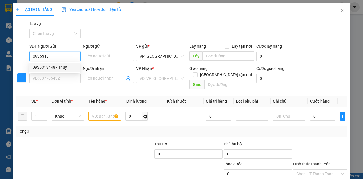
click at [48, 68] on div "0935313448 - Thủy" at bounding box center [55, 67] width 44 height 6
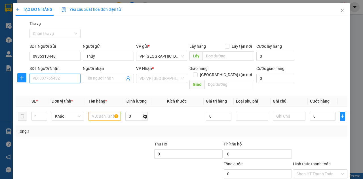
click at [48, 79] on input "SĐT Người Nhận" at bounding box center [54, 78] width 51 height 9
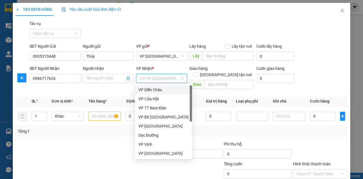
click at [174, 80] on input "search" at bounding box center [160, 78] width 40 height 9
click at [144, 145] on div "VP Vinh" at bounding box center [163, 144] width 50 height 6
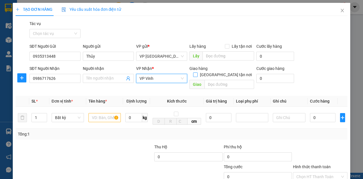
click at [197, 72] on input "Giao tận nơi" at bounding box center [195, 74] width 4 height 4
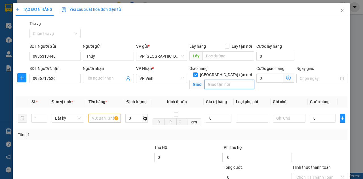
click at [218, 80] on input "text" at bounding box center [228, 84] width 49 height 9
drag, startPoint x: 55, startPoint y: 79, endPoint x: 29, endPoint y: 75, distance: 26.7
click at [29, 75] on input "0986717626" at bounding box center [54, 78] width 51 height 9
click at [99, 117] on input "text" at bounding box center [104, 117] width 32 height 9
click at [216, 80] on input "text" at bounding box center [228, 84] width 49 height 9
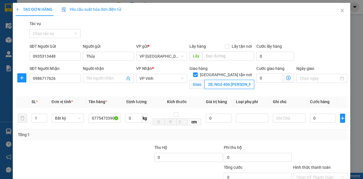
click at [214, 80] on input "2B, NGõ 406 Lê Viết Thuật" at bounding box center [228, 84] width 49 height 9
click at [263, 75] on input "0" at bounding box center [269, 77] width 27 height 9
click at [316, 116] on input "0" at bounding box center [323, 117] width 26 height 9
click at [322, 173] on input "Hình thức thanh toán" at bounding box center [318, 177] width 44 height 9
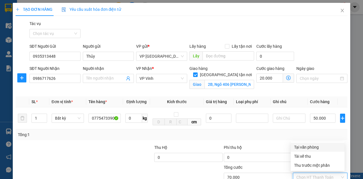
click at [303, 144] on div "Tại văn phòng" at bounding box center [317, 147] width 47 height 6
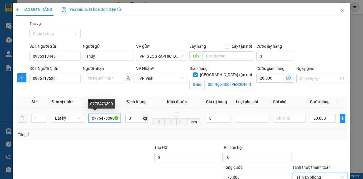
click at [112, 113] on input "0775473390" at bounding box center [104, 117] width 32 height 9
click at [95, 113] on input "0775473390 xốp" at bounding box center [104, 117] width 32 height 9
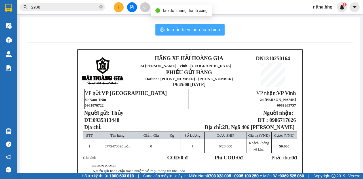
click at [193, 28] on span "In mẫu biên lai tự cấu hình" at bounding box center [193, 29] width 53 height 7
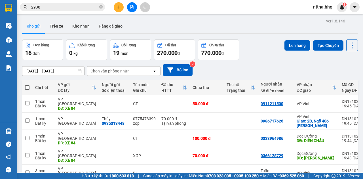
click at [288, 64] on div "11/10/2025 – 13/10/2025 Press the down arrow key to interact with the calendar …" at bounding box center [190, 70] width 336 height 12
click at [27, 118] on input "checkbox" at bounding box center [27, 120] width 4 height 4
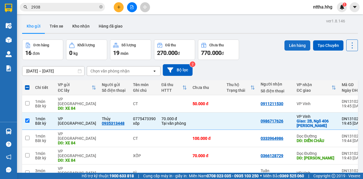
click at [291, 44] on button "Lên hàng" at bounding box center [297, 45] width 26 height 10
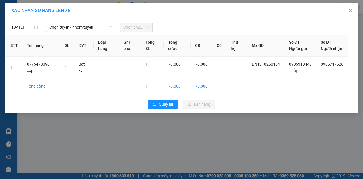
click at [96, 26] on span "Chọn tuyến - nhóm tuyến" at bounding box center [80, 27] width 63 height 9
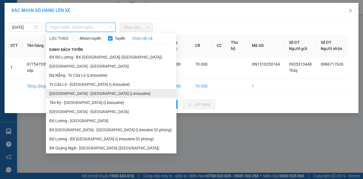
click at [76, 94] on li "Đà Nẵng - Tân Kỳ (Limousine)" at bounding box center [111, 93] width 130 height 9
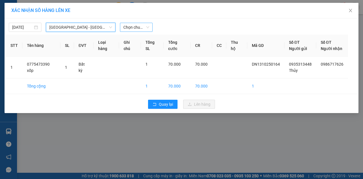
click at [134, 26] on span "Chọn chuyến" at bounding box center [136, 27] width 26 height 9
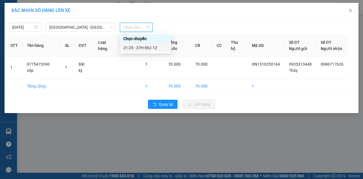
click at [137, 48] on div "21:25 - 37H-062.12" at bounding box center [145, 48] width 44 height 6
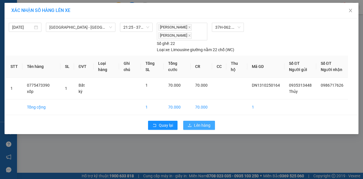
click at [192, 121] on button "Lên hàng" at bounding box center [199, 125] width 32 height 9
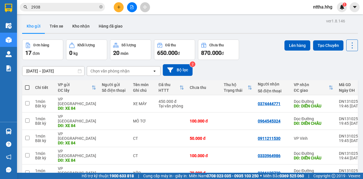
click at [293, 45] on button "Lên hàng" at bounding box center [297, 45] width 26 height 10
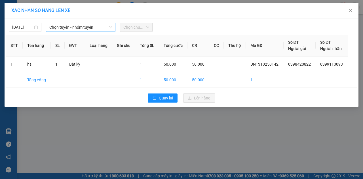
click at [101, 26] on span "Chọn tuyến - nhóm tuyến" at bounding box center [80, 27] width 63 height 9
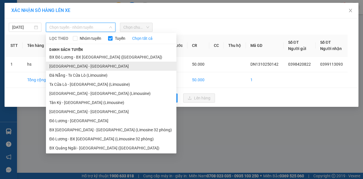
click at [99, 66] on li "Quảng Ngãi - Con Cuông" at bounding box center [111, 66] width 130 height 9
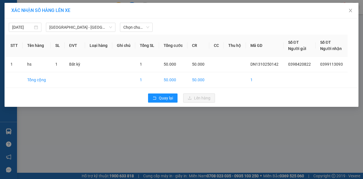
click at [135, 22] on div "13/10/2025 Quảng Ngãi - Con Cuông LỌC THEO Nhóm tuyến Tuyến Chọn tất cả Danh sá…" at bounding box center [181, 26] width 351 height 12
click at [135, 25] on span "Chọn chuyến" at bounding box center [136, 27] width 26 height 9
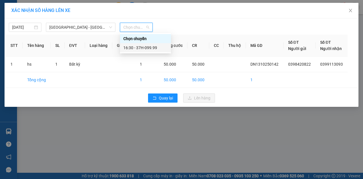
click at [150, 47] on div "16:30 - 37H-099.99" at bounding box center [145, 48] width 44 height 6
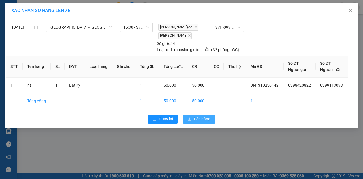
click at [200, 117] on span "Lên hàng" at bounding box center [202, 119] width 16 height 6
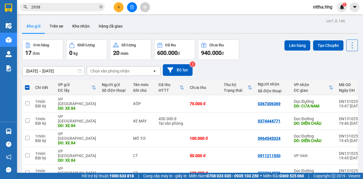
click at [291, 44] on button "Lên hàng" at bounding box center [297, 45] width 26 height 10
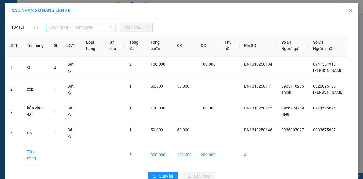
click at [94, 25] on span "Chọn tuyến - nhóm tuyến" at bounding box center [80, 27] width 63 height 9
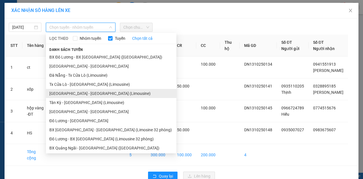
click at [80, 93] on li "Đà Nẵng - Tân Kỳ (Limousine)" at bounding box center [111, 93] width 130 height 9
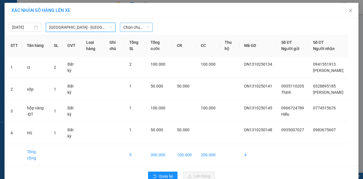
click at [133, 28] on span "Chọn chuyến" at bounding box center [136, 27] width 26 height 9
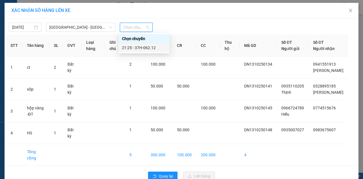
click at [140, 46] on div "21:25 - 37H-062.12" at bounding box center [144, 48] width 44 height 6
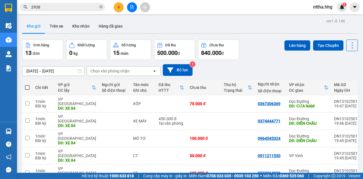
drag, startPoint x: 124, startPoint y: 147, endPoint x: 127, endPoint y: 138, distance: 10.1
click at [299, 40] on button "Lên hàng" at bounding box center [297, 45] width 26 height 10
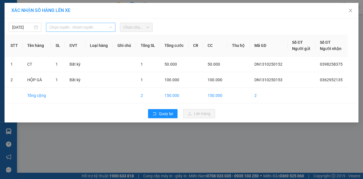
click at [79, 28] on span "Chọn tuyến - nhóm tuyến" at bounding box center [80, 27] width 63 height 9
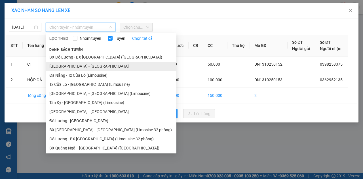
click at [70, 66] on li "Quảng Ngãi - Con Cuông" at bounding box center [111, 66] width 130 height 9
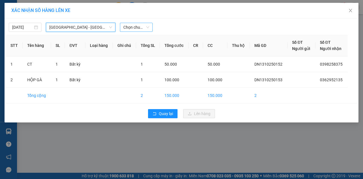
click at [129, 24] on span "Chọn chuyến" at bounding box center [136, 27] width 26 height 9
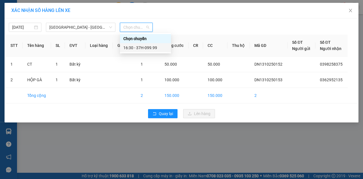
click at [128, 44] on div "16:30 - 37H-099.99" at bounding box center [145, 47] width 51 height 9
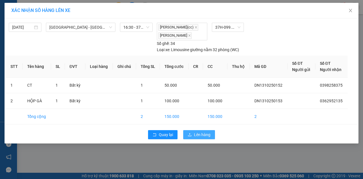
click at [197, 135] on span "Lên hàng" at bounding box center [202, 134] width 16 height 6
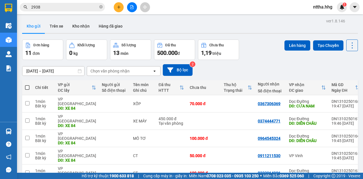
click at [294, 45] on button "Lên hàng" at bounding box center [297, 45] width 26 height 10
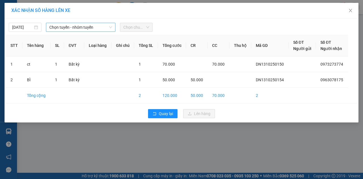
click at [83, 28] on span "Chọn tuyến - nhóm tuyến" at bounding box center [80, 27] width 63 height 9
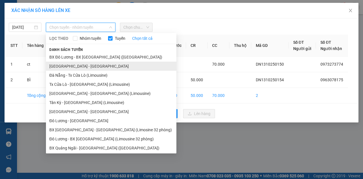
click at [75, 69] on li "Quảng Ngãi - Con Cuông" at bounding box center [111, 66] width 130 height 9
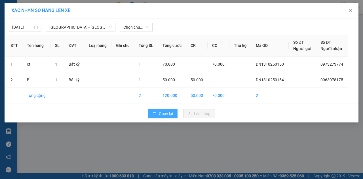
click at [159, 112] on button "Quay lại" at bounding box center [162, 113] width 29 height 9
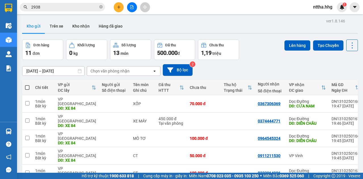
click at [295, 40] on button "Lên hàng" at bounding box center [297, 45] width 26 height 10
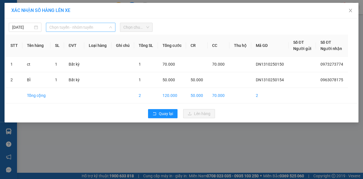
click at [101, 29] on span "Chọn tuyến - nhóm tuyến" at bounding box center [80, 27] width 63 height 9
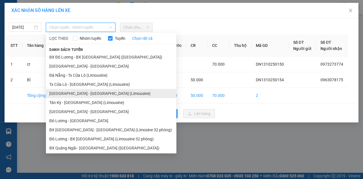
click at [80, 92] on li "Đà Nẵng - Tân Kỳ (Limousine)" at bounding box center [111, 93] width 130 height 9
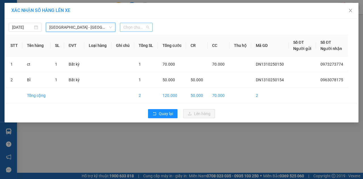
click at [136, 28] on span "Chọn chuyến" at bounding box center [136, 27] width 26 height 9
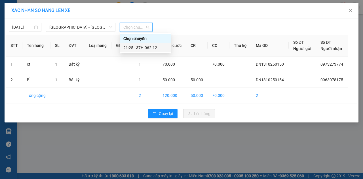
click at [136, 47] on div "21:25 - 37H-062.12" at bounding box center [145, 48] width 44 height 6
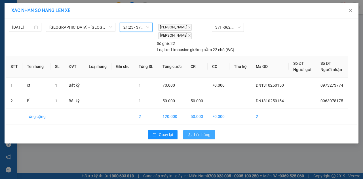
click at [199, 135] on span "Lên hàng" at bounding box center [202, 134] width 16 height 6
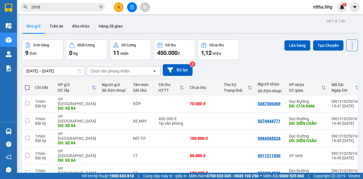
click at [148, 170] on div "CT" at bounding box center [143, 172] width 20 height 5
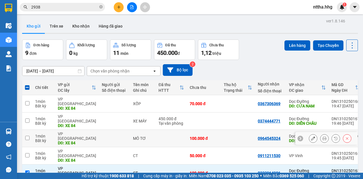
click at [166, 130] on td at bounding box center [171, 138] width 31 height 17
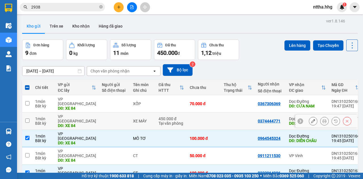
click at [184, 112] on td "450.000 đ Tại văn phòng" at bounding box center [171, 120] width 31 height 17
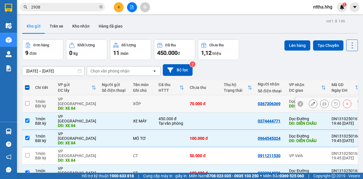
click at [175, 95] on td at bounding box center [171, 103] width 31 height 17
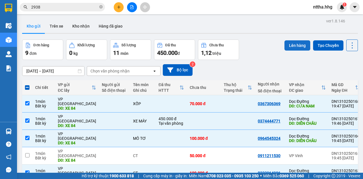
click at [298, 41] on button "Lên hàng" at bounding box center [297, 45] width 26 height 10
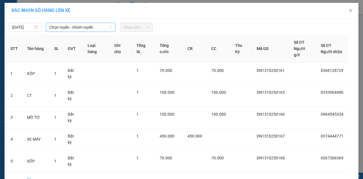
click at [96, 28] on span "Chọn tuyến - nhóm tuyến" at bounding box center [80, 27] width 63 height 9
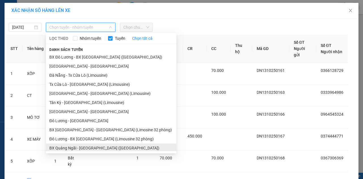
click at [88, 146] on li "BX Quảng Ngãi - BX Đô Lương (Limousine)" at bounding box center [111, 147] width 130 height 9
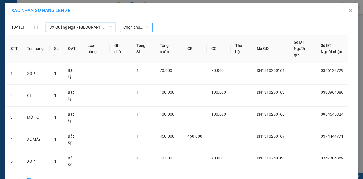
click at [129, 28] on span "Chọn chuyến" at bounding box center [136, 27] width 26 height 9
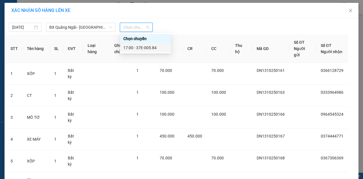
click at [138, 48] on div "17:00 - 37E-005.84" at bounding box center [145, 48] width 44 height 6
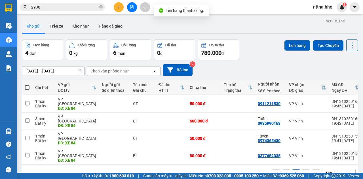
click at [28, 86] on span at bounding box center [27, 87] width 5 height 5
click at [27, 85] on input "checkbox" at bounding box center [27, 85] width 0 height 0
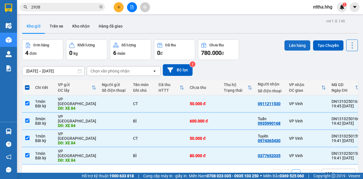
click at [297, 45] on button "Lên hàng" at bounding box center [297, 45] width 26 height 10
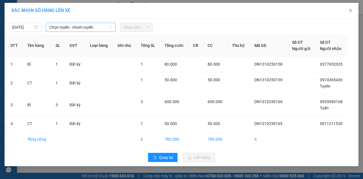
click at [71, 28] on span "Chọn tuyến - nhóm tuyến" at bounding box center [80, 27] width 63 height 9
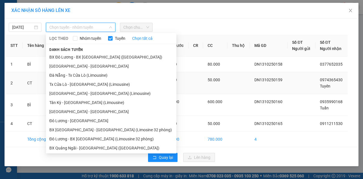
drag, startPoint x: 98, startPoint y: 94, endPoint x: 101, endPoint y: 92, distance: 4.1
click at [98, 94] on li "Đà Nẵng - Tân Kỳ (Limousine)" at bounding box center [111, 93] width 130 height 9
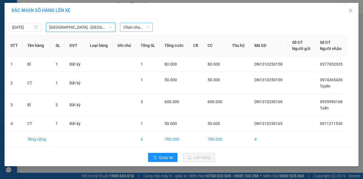
click at [137, 29] on span "Chọn chuyến" at bounding box center [136, 27] width 26 height 9
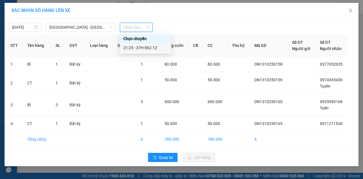
click at [140, 50] on div "21:25 - 37H-062.12" at bounding box center [145, 48] width 44 height 6
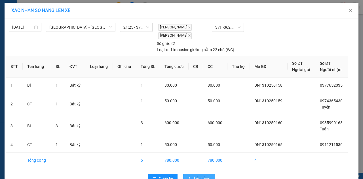
click at [204, 175] on span "Lên hàng" at bounding box center [202, 178] width 16 height 6
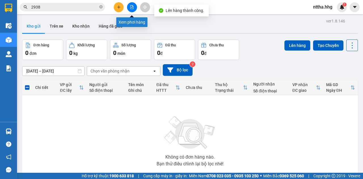
click at [134, 7] on button at bounding box center [132, 7] width 10 height 10
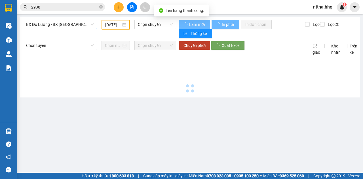
click at [81, 23] on span "BX Đô Lương - BX Quảng Ngãi (Limousine)" at bounding box center [60, 24] width 68 height 9
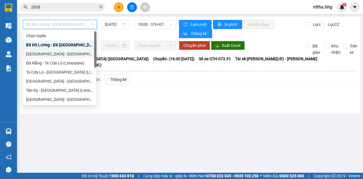
click at [54, 54] on div "Quảng Ngãi - Con Cuông" at bounding box center [59, 54] width 67 height 6
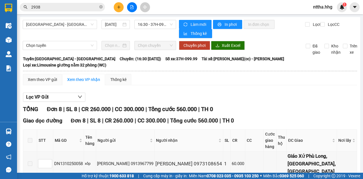
drag, startPoint x: 115, startPoint y: 95, endPoint x: 117, endPoint y: 90, distance: 4.5
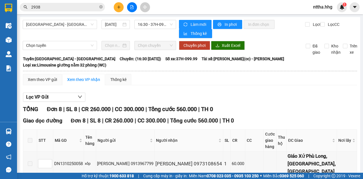
drag, startPoint x: 116, startPoint y: 86, endPoint x: 121, endPoint y: 75, distance: 11.3
click at [120, 178] on div "0398420822" at bounding box center [125, 181] width 56 height 7
click at [118, 160] on div "Anh Châu 0913967799" at bounding box center [125, 163] width 56 height 7
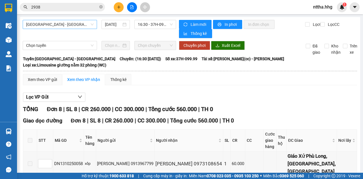
click at [73, 23] on span "Quảng Ngãi - Con Cuông" at bounding box center [60, 24] width 68 height 9
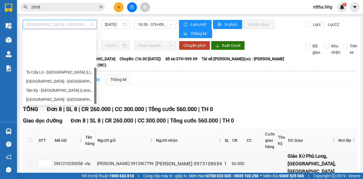
click at [59, 132] on div "BX Quảng Ngãi - BX Đô Lương (Limousine)" at bounding box center [59, 135] width 67 height 6
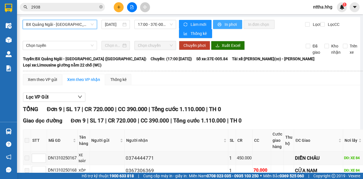
click at [230, 26] on span "In phơi" at bounding box center [231, 24] width 13 height 6
click at [57, 22] on span "BX Quảng Ngãi - BX Đô Lương (Limousine)" at bounding box center [60, 24] width 68 height 9
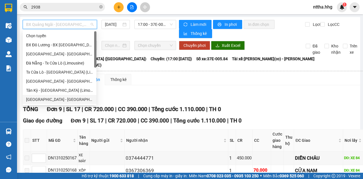
click at [53, 53] on div "Quảng Ngãi - Con Cuông" at bounding box center [59, 54] width 67 height 6
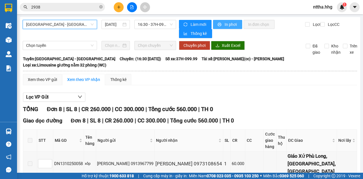
click at [222, 23] on button "In phơi" at bounding box center [227, 24] width 29 height 9
click at [65, 23] on span "Quảng Ngãi - Con Cuông" at bounding box center [60, 24] width 68 height 9
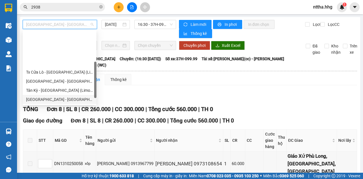
click at [64, 96] on div "Đà Nẵng - Đô Lương" at bounding box center [59, 99] width 67 height 6
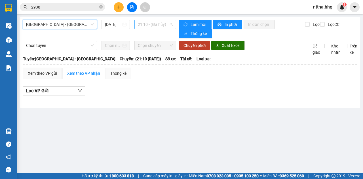
click at [145, 21] on span "21:10 - (Đã hủy)" at bounding box center [155, 24] width 35 height 9
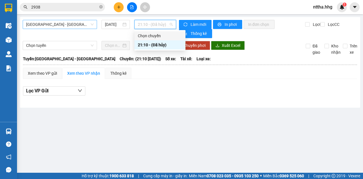
click at [77, 24] on span "Đà Nẵng - Đô Lương" at bounding box center [60, 24] width 68 height 9
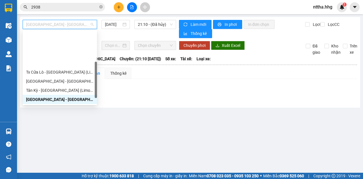
click at [53, 114] on div "BX Đà Nẵng - Đô Lương (Limosine 32 phòng)" at bounding box center [60, 117] width 68 height 6
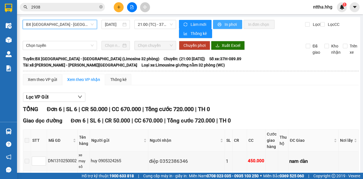
click at [225, 23] on span "In phơi" at bounding box center [231, 24] width 13 height 6
click at [58, 26] on span "BX Đà Nẵng - Đô Lương (Limosine 32 phòng)" at bounding box center [60, 24] width 68 height 9
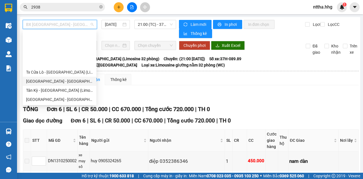
click at [54, 78] on div "Đà Nẵng - Tân Kỳ (Limousine)" at bounding box center [59, 81] width 67 height 6
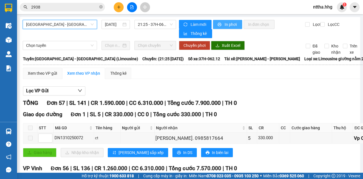
click at [228, 26] on span "In phơi" at bounding box center [231, 24] width 13 height 6
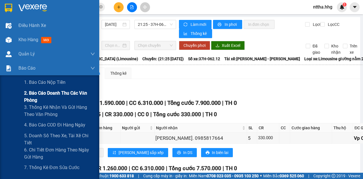
click at [35, 92] on span "2. Báo cáo doanh thu các văn phòng" at bounding box center [59, 96] width 71 height 14
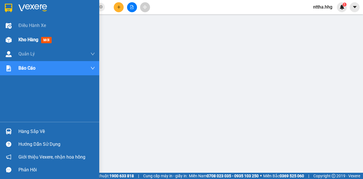
click at [15, 41] on div "Kho hàng mới" at bounding box center [49, 40] width 99 height 14
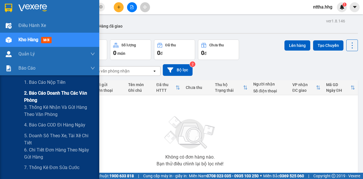
click at [37, 94] on span "2. Báo cáo doanh thu các văn phòng" at bounding box center [59, 96] width 71 height 14
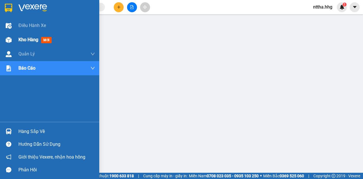
click at [6, 39] on img at bounding box center [9, 40] width 6 height 6
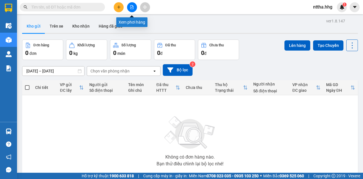
click at [133, 7] on icon "file-add" at bounding box center [132, 7] width 4 height 4
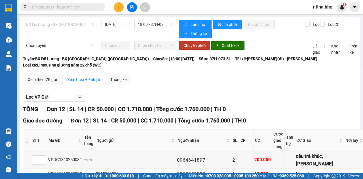
click at [60, 24] on span "BX Đô Lương - BX [GEOGRAPHIC_DATA] ([GEOGRAPHIC_DATA])" at bounding box center [60, 24] width 68 height 9
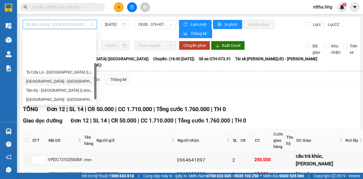
scroll to position [45, 0]
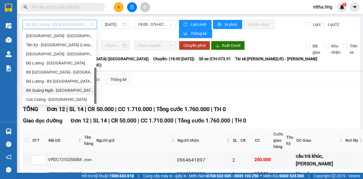
click at [60, 92] on div "BX Quảng Ngãi - [GEOGRAPHIC_DATA] ([GEOGRAPHIC_DATA])" at bounding box center [59, 90] width 67 height 6
type input "[DATE]"
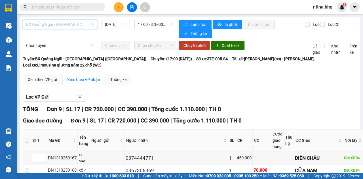
click at [42, 24] on span "BX Quảng Ngãi - [GEOGRAPHIC_DATA] ([GEOGRAPHIC_DATA])" at bounding box center [60, 24] width 68 height 9
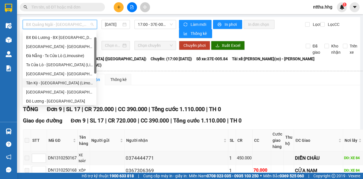
scroll to position [26, 0]
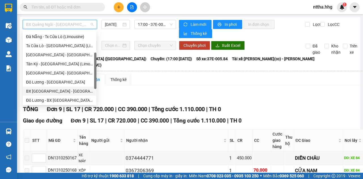
click at [54, 89] on div "BX [GEOGRAPHIC_DATA] - [GEOGRAPHIC_DATA] (Limosine 32 phòng)" at bounding box center [59, 91] width 67 height 6
type input "[DATE]"
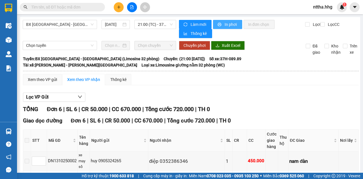
click at [222, 24] on button "In phơi" at bounding box center [227, 24] width 29 height 9
click at [66, 25] on span "BX [GEOGRAPHIC_DATA] - [GEOGRAPHIC_DATA] (Limosine 32 phòng)" at bounding box center [60, 24] width 68 height 9
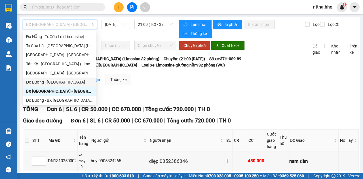
scroll to position [45, 0]
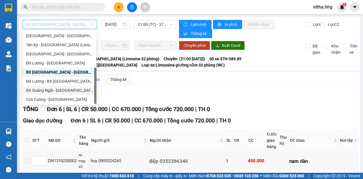
click at [54, 90] on div "BX Quảng Ngãi - [GEOGRAPHIC_DATA] ([GEOGRAPHIC_DATA])" at bounding box center [59, 90] width 67 height 6
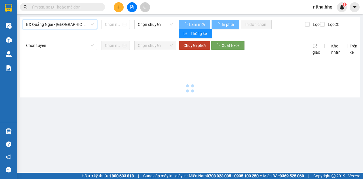
type input "[DATE]"
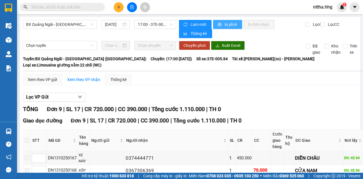
click at [221, 25] on button "In phơi" at bounding box center [227, 24] width 29 height 9
click at [72, 25] on span "BX Quảng Ngãi - [GEOGRAPHIC_DATA] ([GEOGRAPHIC_DATA])" at bounding box center [60, 24] width 68 height 9
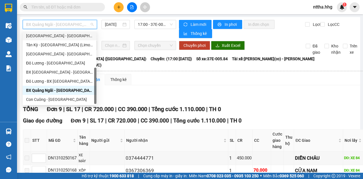
click at [59, 39] on div "[GEOGRAPHIC_DATA] - [GEOGRAPHIC_DATA] (Limousine)" at bounding box center [59, 36] width 67 height 6
type input "[DATE]"
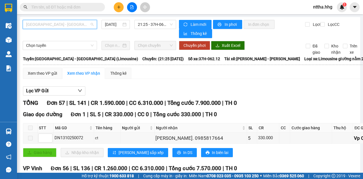
click at [71, 25] on span "[GEOGRAPHIC_DATA] - [GEOGRAPHIC_DATA] (Limousine)" at bounding box center [60, 24] width 68 height 9
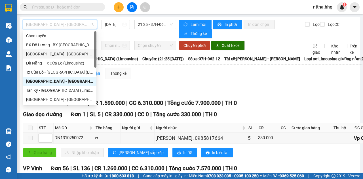
click at [64, 54] on div "[GEOGRAPHIC_DATA] - [GEOGRAPHIC_DATA]" at bounding box center [59, 54] width 67 height 6
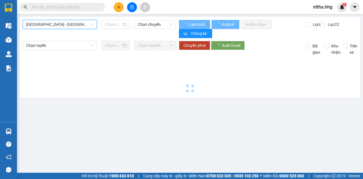
type input "[DATE]"
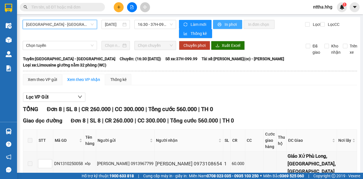
click at [225, 26] on span "In phơi" at bounding box center [231, 24] width 13 height 6
click at [76, 24] on span "[GEOGRAPHIC_DATA] - [GEOGRAPHIC_DATA]" at bounding box center [60, 24] width 68 height 9
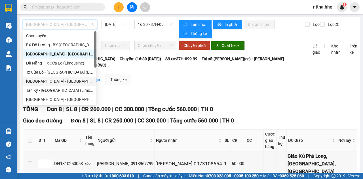
click at [47, 81] on div "[GEOGRAPHIC_DATA] - [GEOGRAPHIC_DATA] (Limousine)" at bounding box center [59, 81] width 67 height 6
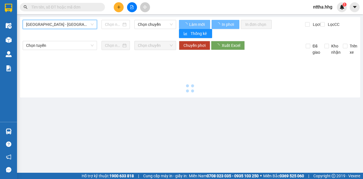
type input "[DATE]"
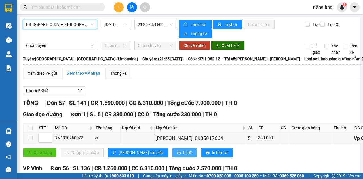
click at [177, 150] on icon "printer" at bounding box center [179, 152] width 4 height 4
click at [52, 22] on span "[GEOGRAPHIC_DATA] - [GEOGRAPHIC_DATA] (Limousine)" at bounding box center [60, 24] width 68 height 9
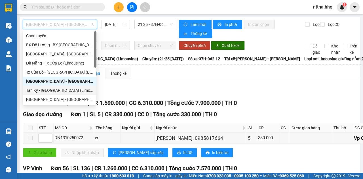
click at [44, 92] on div "Tân Kỳ - [GEOGRAPHIC_DATA] (Limousine)" at bounding box center [59, 90] width 67 height 6
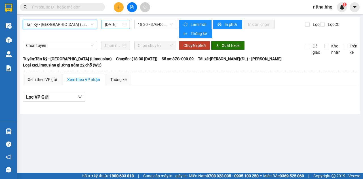
click at [115, 25] on input "[DATE]" at bounding box center [113, 24] width 16 height 6
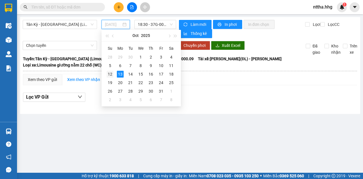
click at [110, 73] on div "12" at bounding box center [110, 74] width 7 height 7
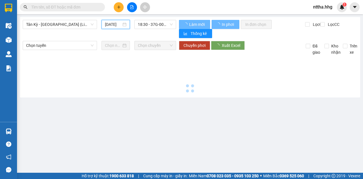
type input "[DATE]"
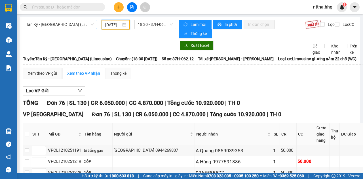
click at [63, 22] on span "Tân Kỳ - [GEOGRAPHIC_DATA] (Limousine)" at bounding box center [60, 24] width 68 height 9
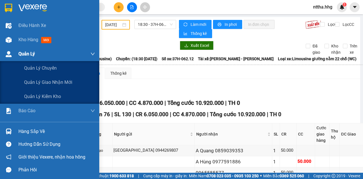
click at [10, 55] on img at bounding box center [9, 54] width 6 height 6
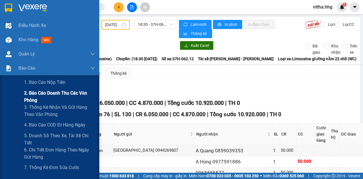
click at [36, 100] on span "2. Báo cáo doanh thu các văn phòng" at bounding box center [59, 96] width 71 height 14
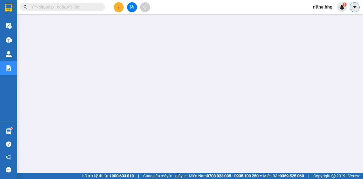
click at [355, 6] on icon "caret-down" at bounding box center [354, 7] width 3 height 2
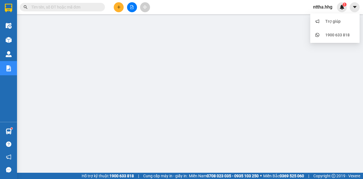
click at [329, 6] on span "nttha.hhg" at bounding box center [323, 6] width 28 height 7
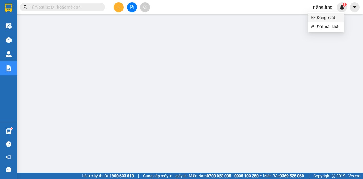
click at [321, 17] on span "Đăng xuất" at bounding box center [329, 17] width 24 height 6
